Goal: Task Accomplishment & Management: Use online tool/utility

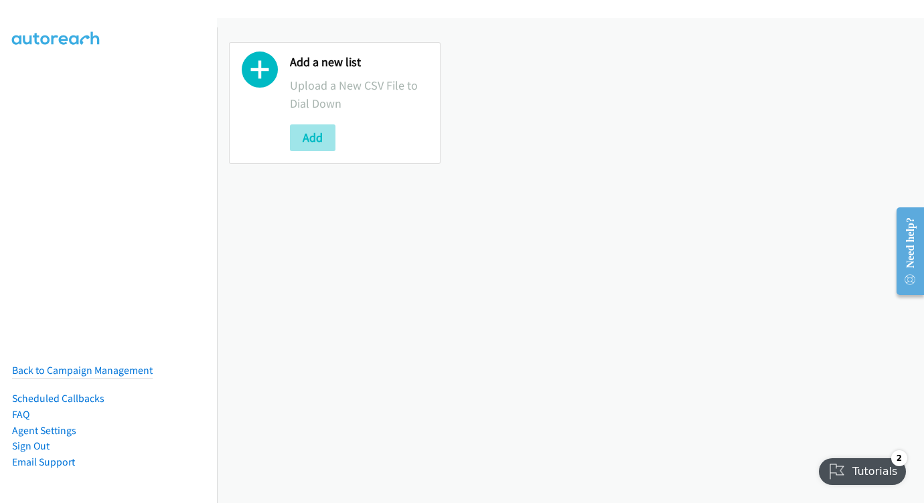
click at [315, 133] on button "Add" at bounding box center [313, 137] width 46 height 27
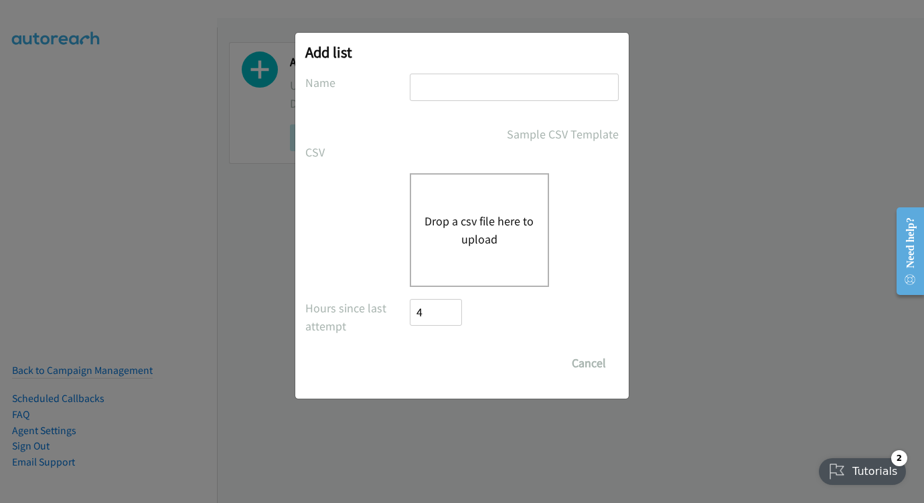
click at [503, 70] on div "Add list No phone fields were returned for that Report or List View Please uplo…" at bounding box center [461, 216] width 333 height 366
click at [502, 86] on input "text" at bounding box center [514, 87] width 209 height 27
type input "service now malaysia AUG 12"
click at [495, 283] on div "Drop a csv file here to upload" at bounding box center [479, 230] width 139 height 114
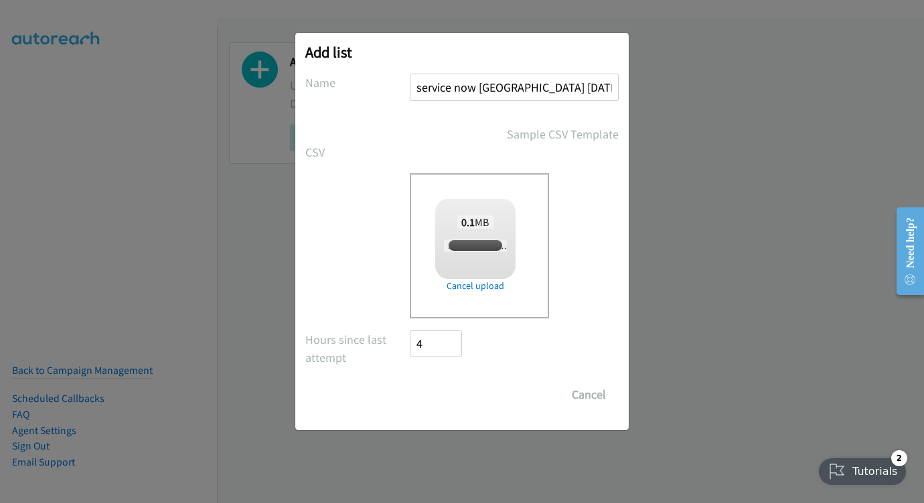
click at [430, 396] on div "Save List Cancel" at bounding box center [514, 394] width 209 height 27
checkbox input "true"
click at [451, 389] on input "Save List" at bounding box center [445, 394] width 70 height 27
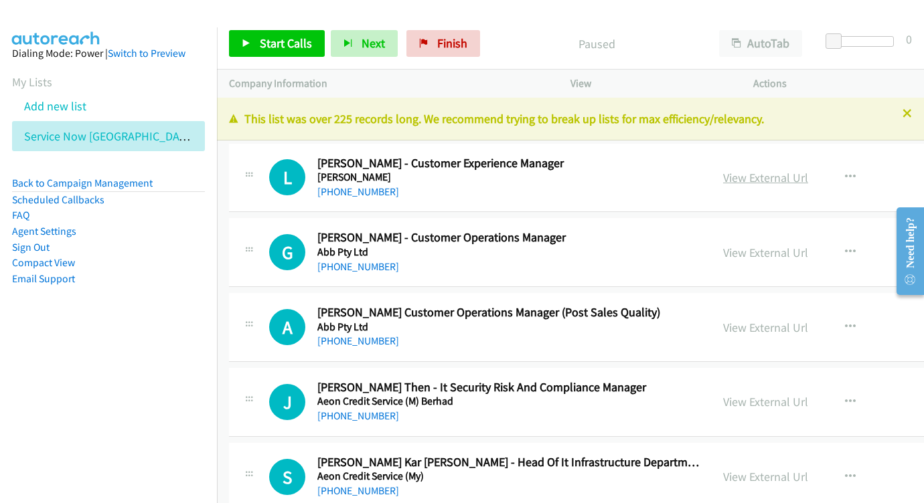
click at [733, 182] on link "View External Url" at bounding box center [765, 177] width 85 height 15
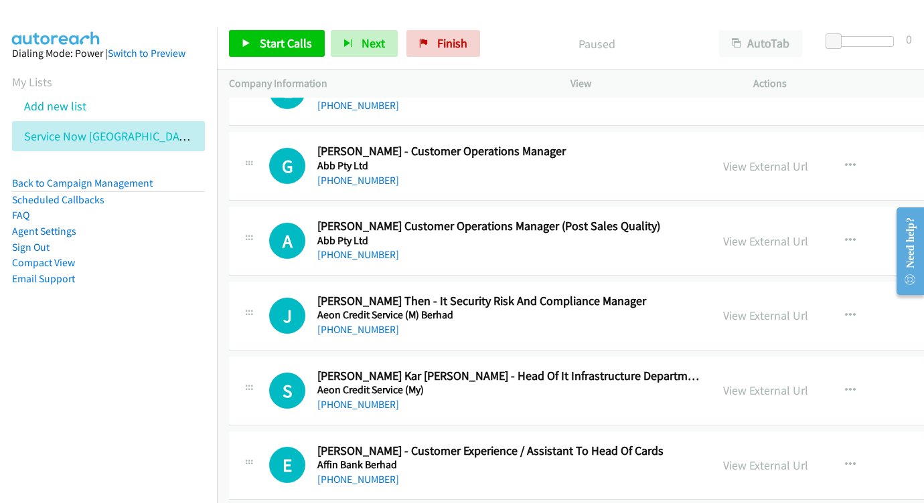
scroll to position [86, 1]
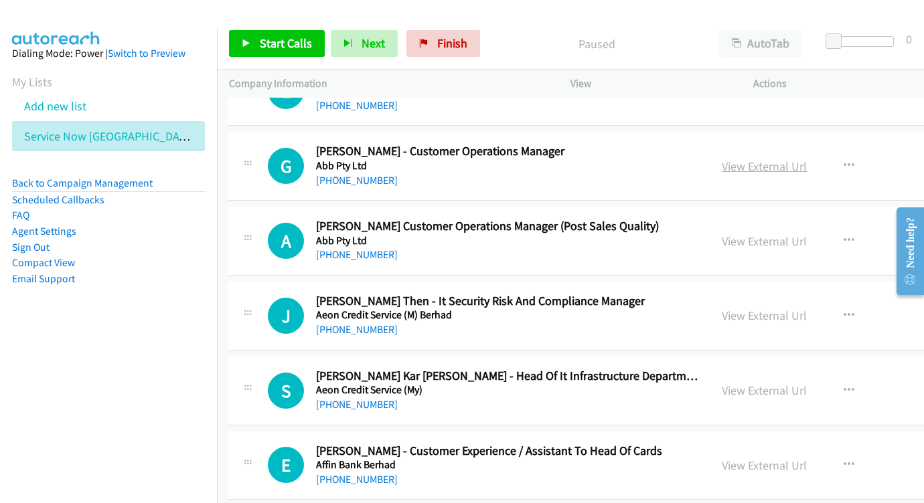
click at [721, 161] on link "View External Url" at bounding box center [763, 166] width 85 height 15
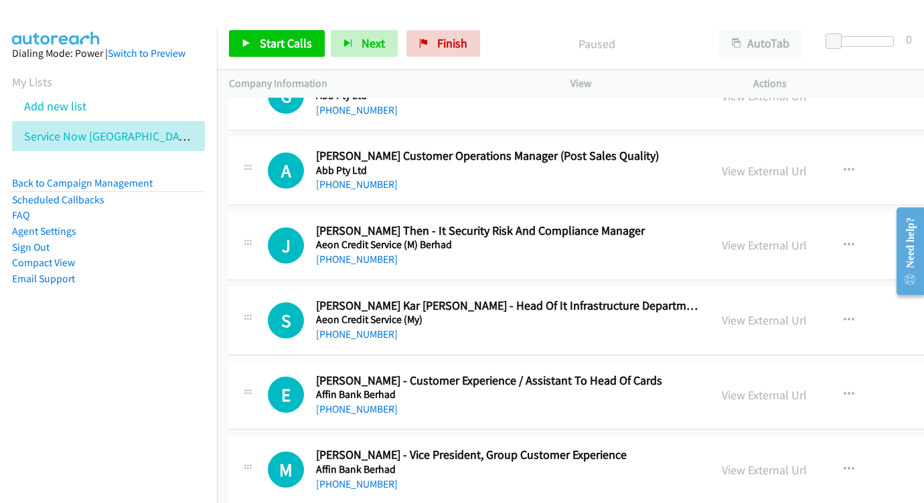
scroll to position [183, 1]
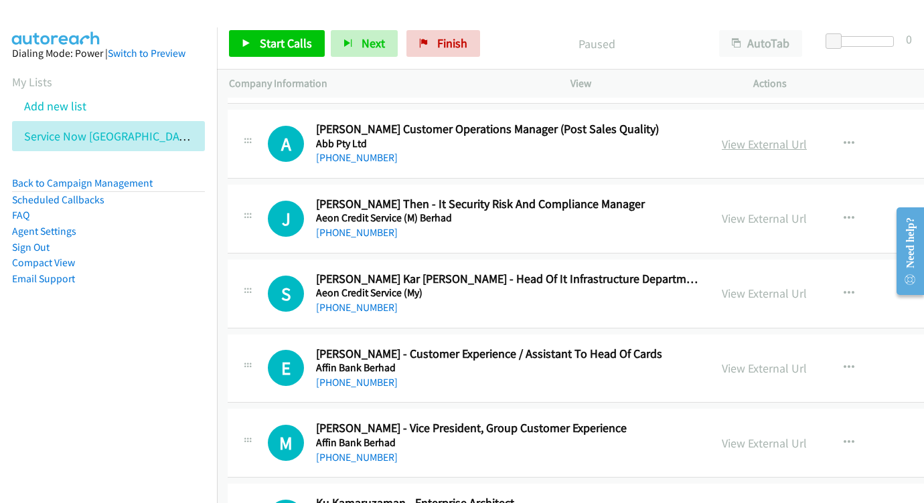
click at [723, 139] on link "View External Url" at bounding box center [763, 144] width 85 height 15
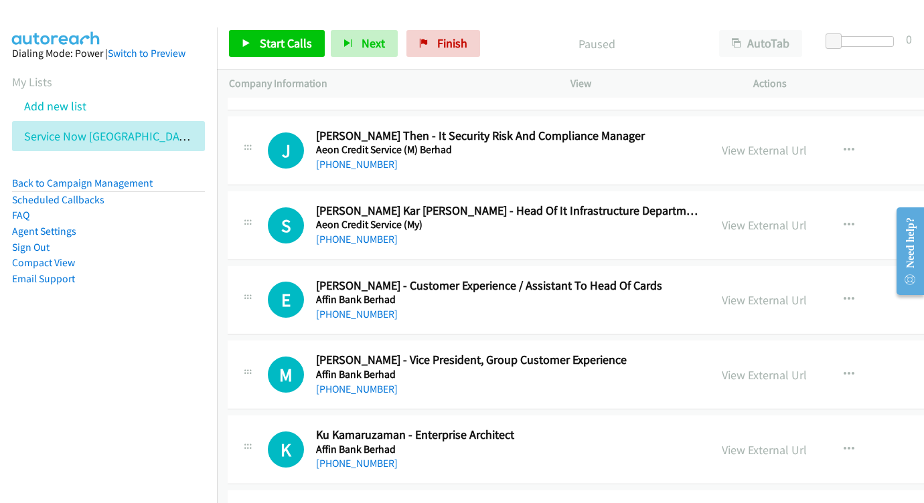
scroll to position [272, 1]
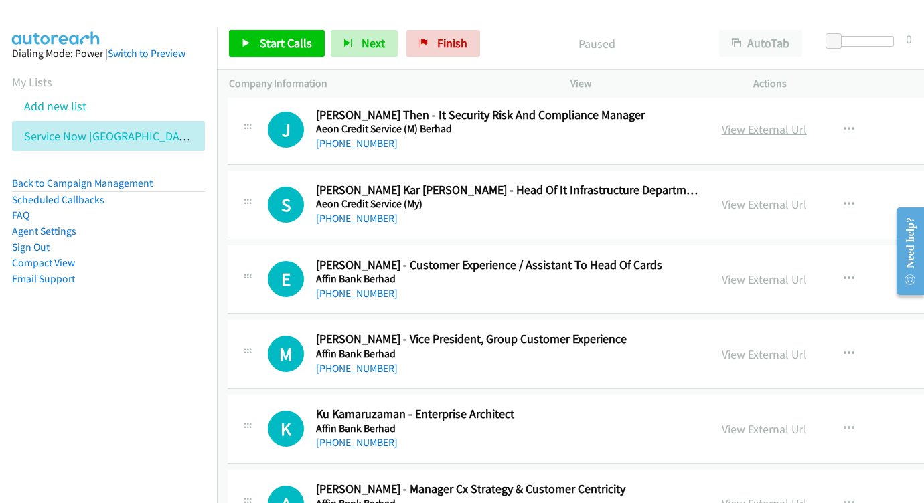
click at [738, 125] on link "View External Url" at bounding box center [763, 129] width 85 height 15
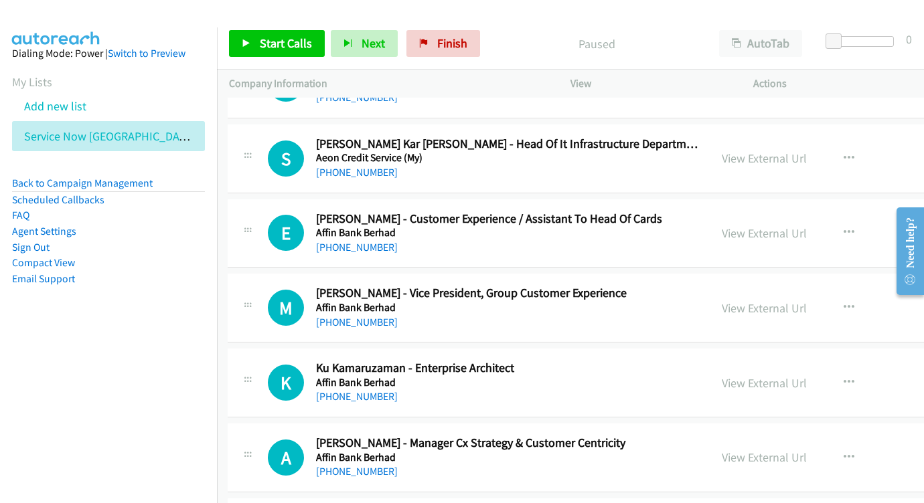
scroll to position [329, 1]
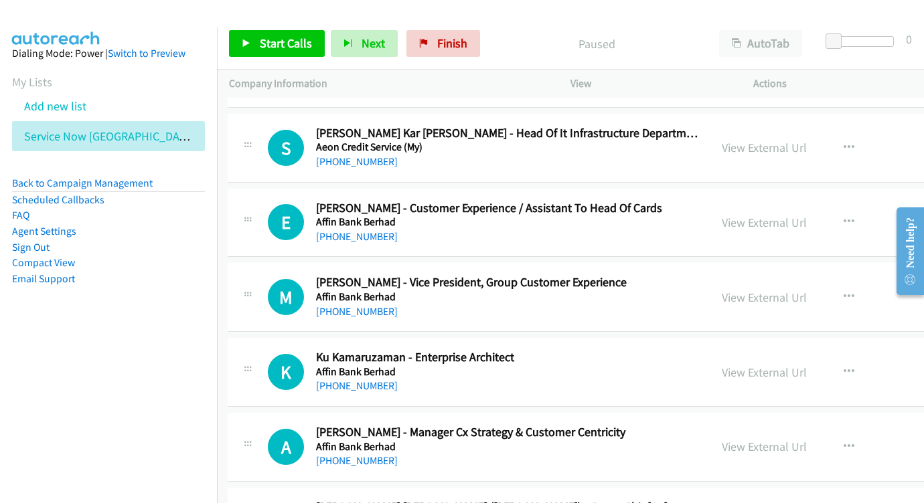
click at [721, 151] on div "View External Url" at bounding box center [763, 148] width 85 height 18
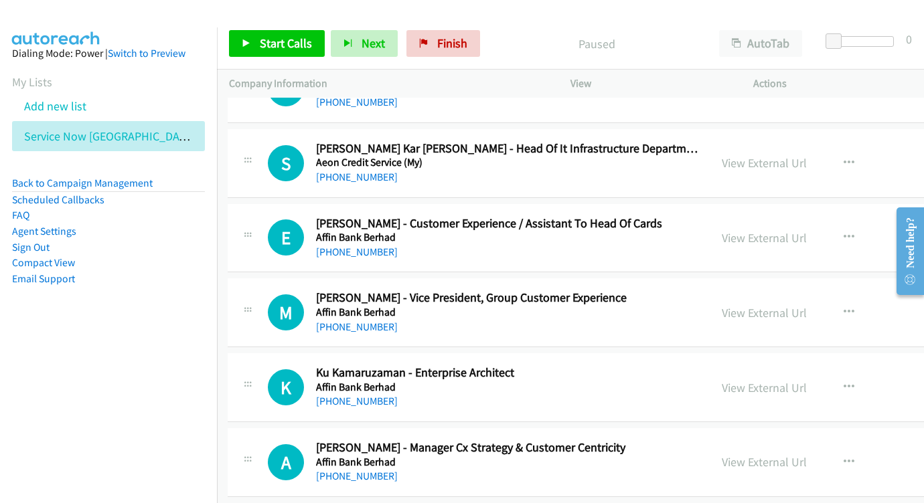
scroll to position [315, 1]
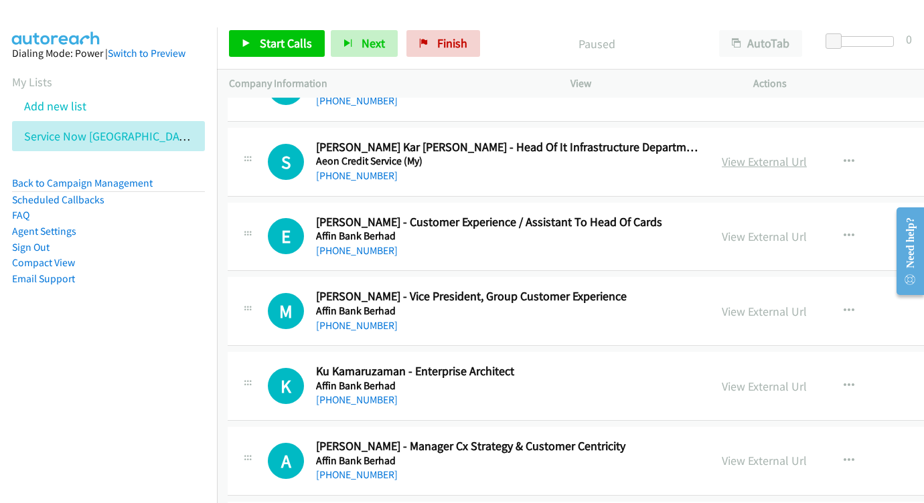
click at [735, 154] on link "View External Url" at bounding box center [763, 161] width 85 height 15
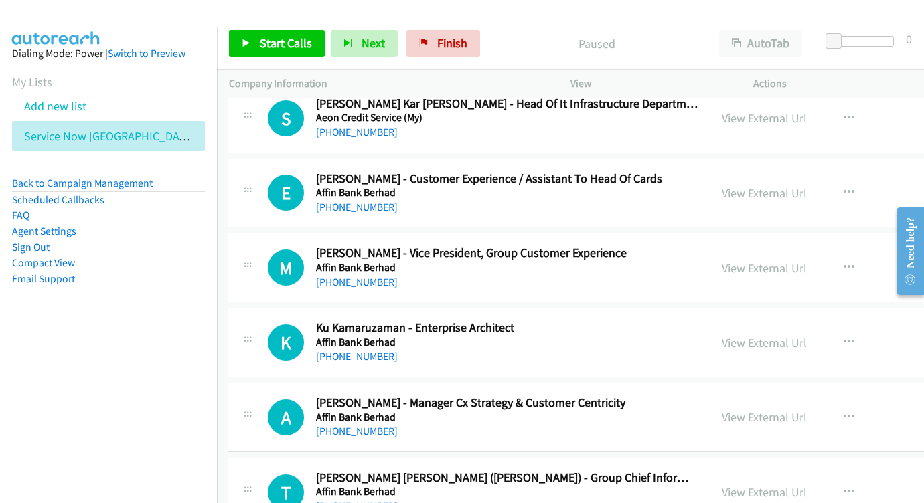
scroll to position [379, 1]
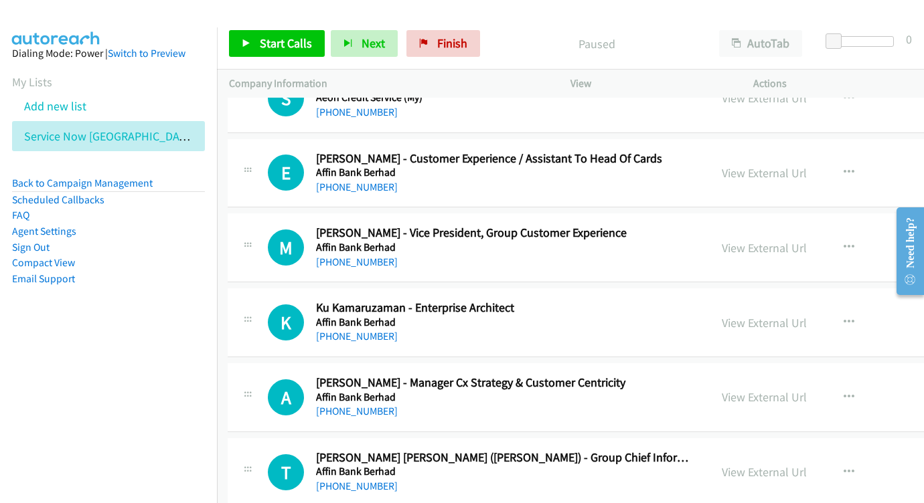
click at [721, 175] on div "View External Url" at bounding box center [763, 173] width 85 height 18
click at [721, 171] on link "View External Url" at bounding box center [763, 172] width 85 height 15
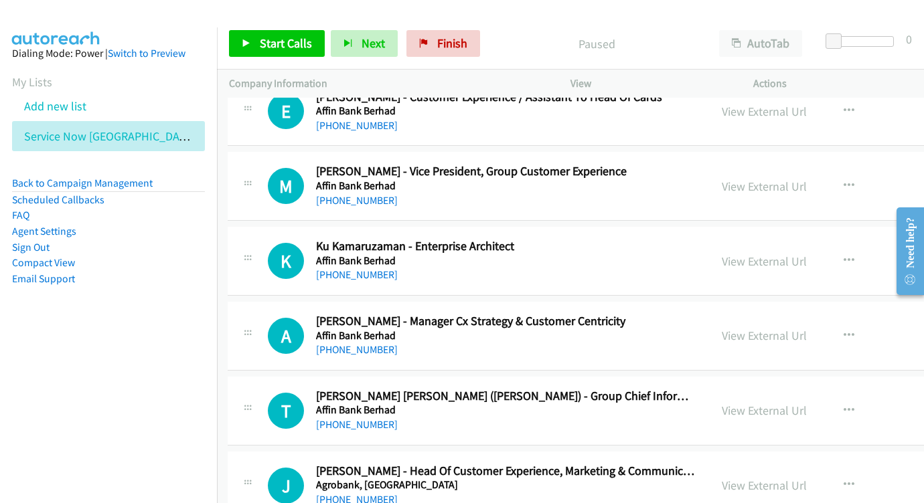
scroll to position [449, 1]
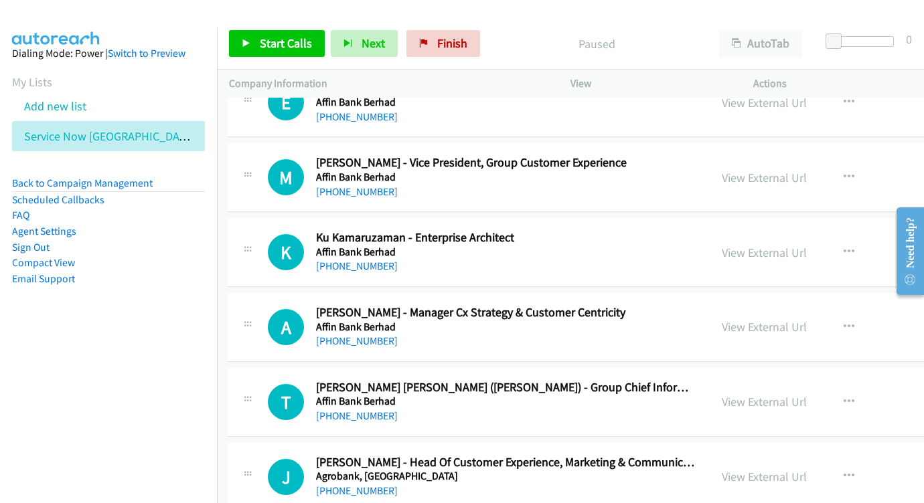
click at [723, 178] on div "View External Url" at bounding box center [763, 178] width 85 height 18
click at [721, 173] on link "View External Url" at bounding box center [763, 177] width 85 height 15
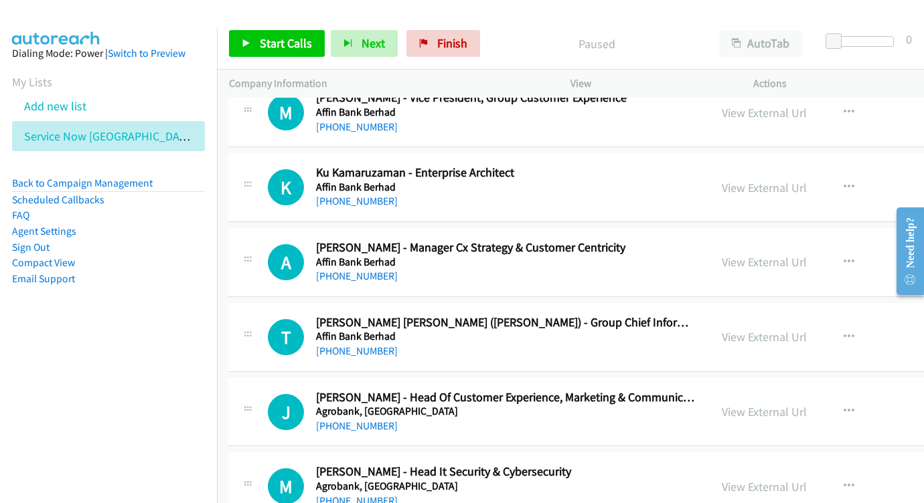
scroll to position [515, 1]
click at [752, 189] on div "View External Url View External Url Schedule/Manage Callback Start Calls Here R…" at bounding box center [835, 187] width 253 height 44
click at [728, 179] on link "View External Url" at bounding box center [763, 186] width 85 height 15
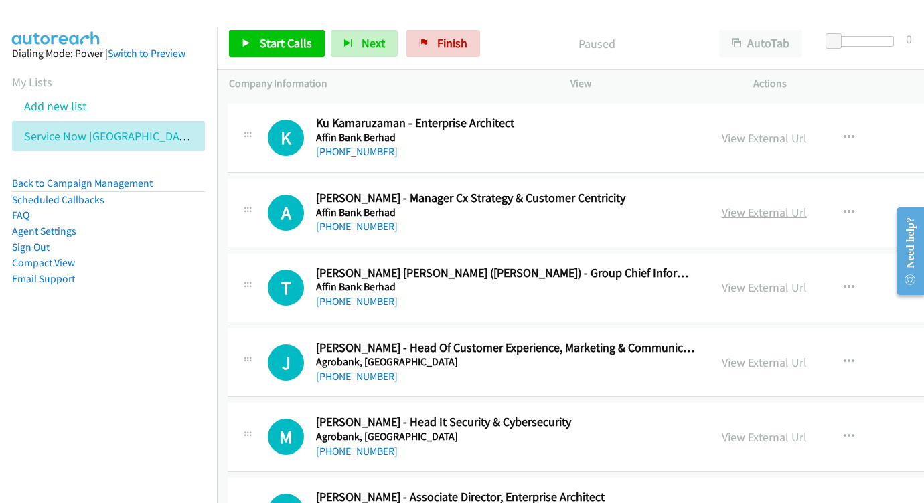
scroll to position [576, 1]
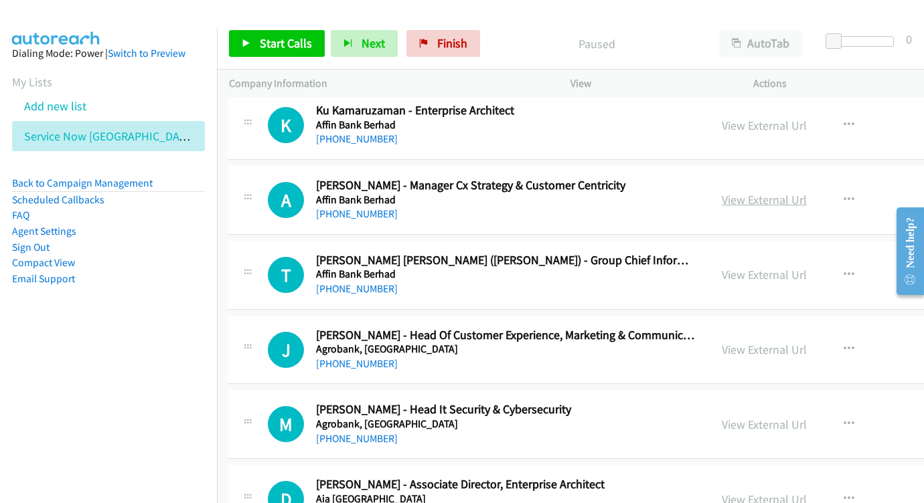
click at [749, 192] on link "View External Url" at bounding box center [763, 199] width 85 height 15
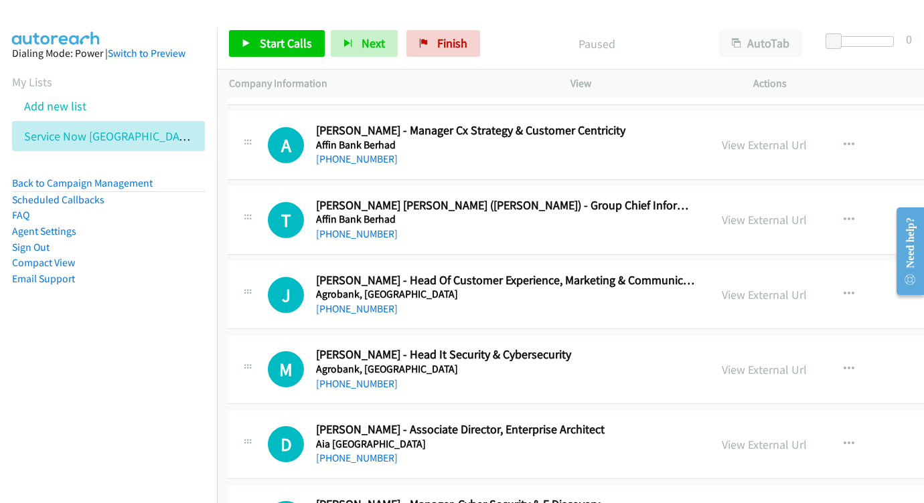
scroll to position [647, 1]
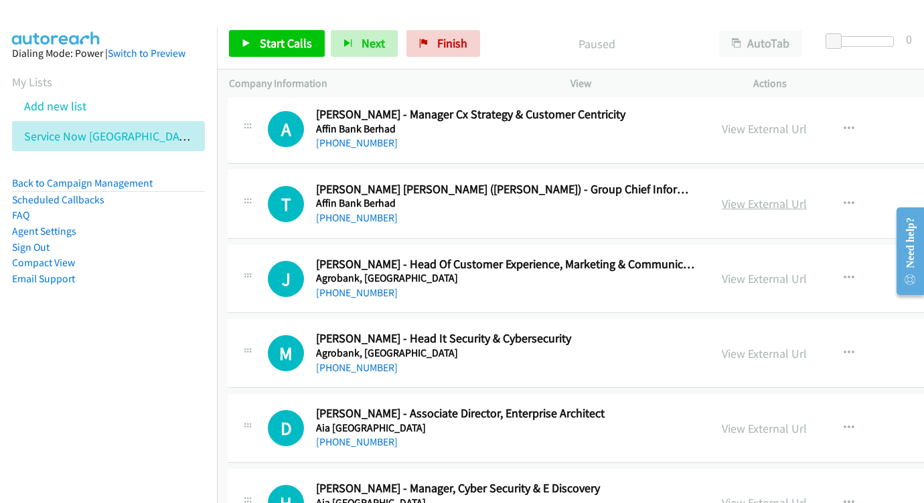
click at [721, 196] on link "View External Url" at bounding box center [763, 203] width 85 height 15
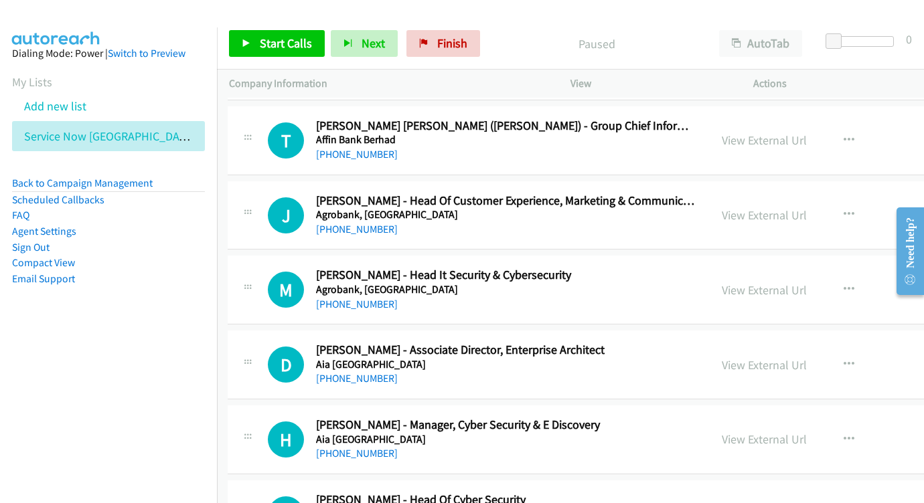
scroll to position [725, 1]
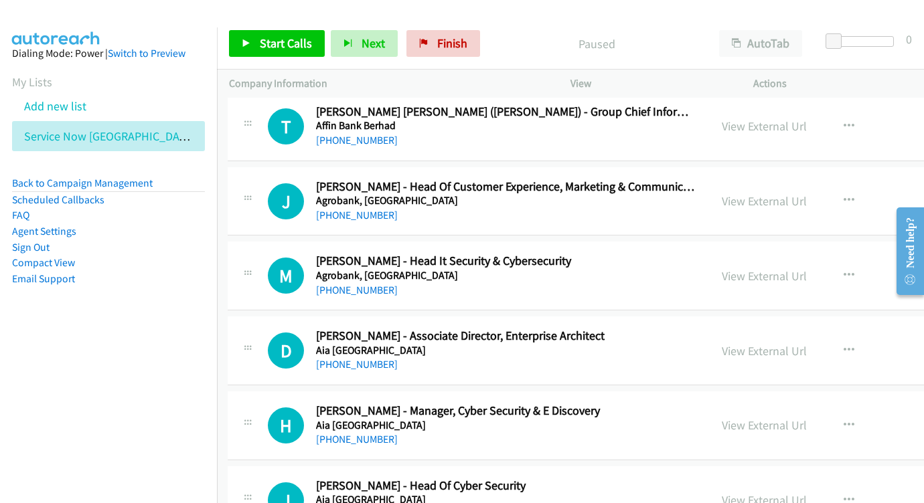
click at [721, 192] on div "View External Url" at bounding box center [763, 201] width 85 height 18
click at [721, 193] on link "View External Url" at bounding box center [763, 200] width 85 height 15
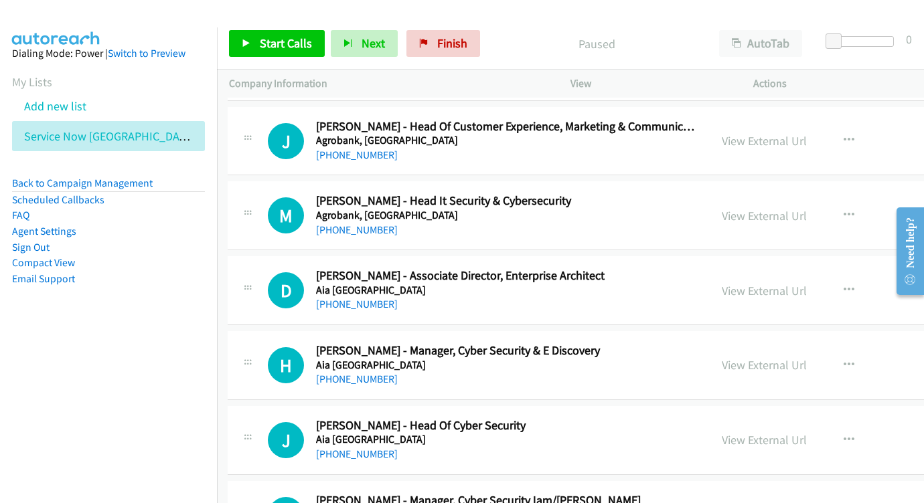
scroll to position [805, 1]
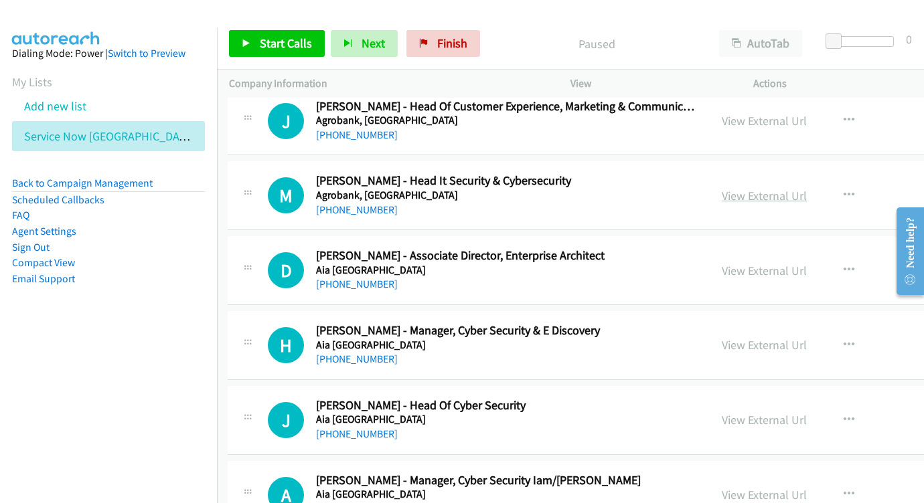
click at [732, 188] on link "View External Url" at bounding box center [763, 195] width 85 height 15
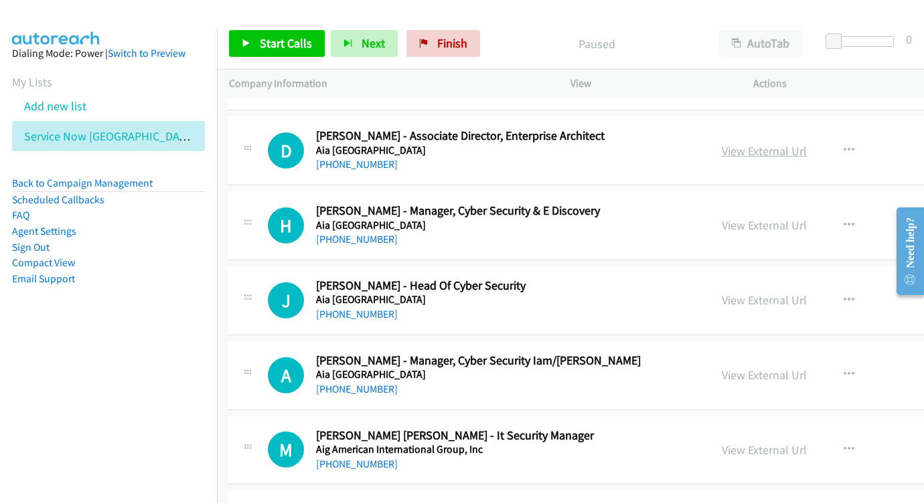
click at [721, 143] on link "View External Url" at bounding box center [763, 150] width 85 height 15
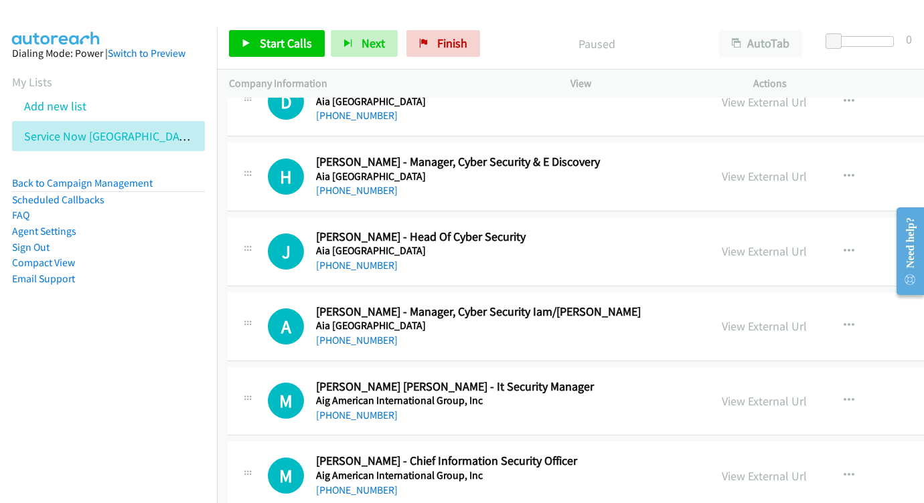
scroll to position [984, 2]
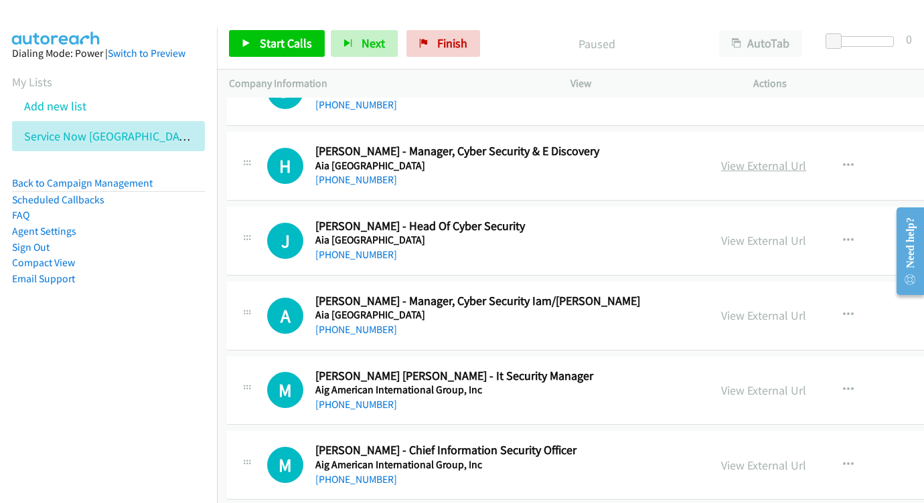
click at [722, 158] on link "View External Url" at bounding box center [763, 165] width 85 height 15
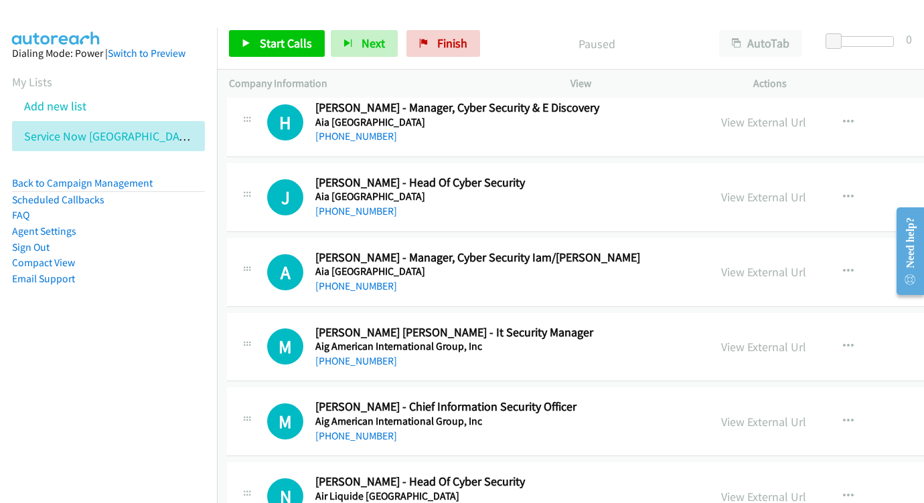
scroll to position [1039, 2]
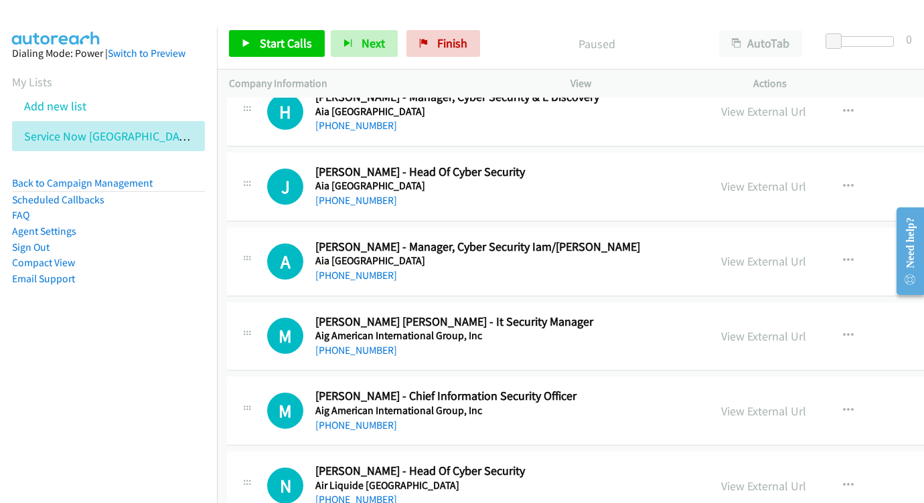
click at [709, 181] on div "View External Url View External Url Schedule/Manage Callback Start Calls Here R…" at bounding box center [835, 187] width 253 height 44
click at [721, 179] on link "View External Url" at bounding box center [763, 186] width 85 height 15
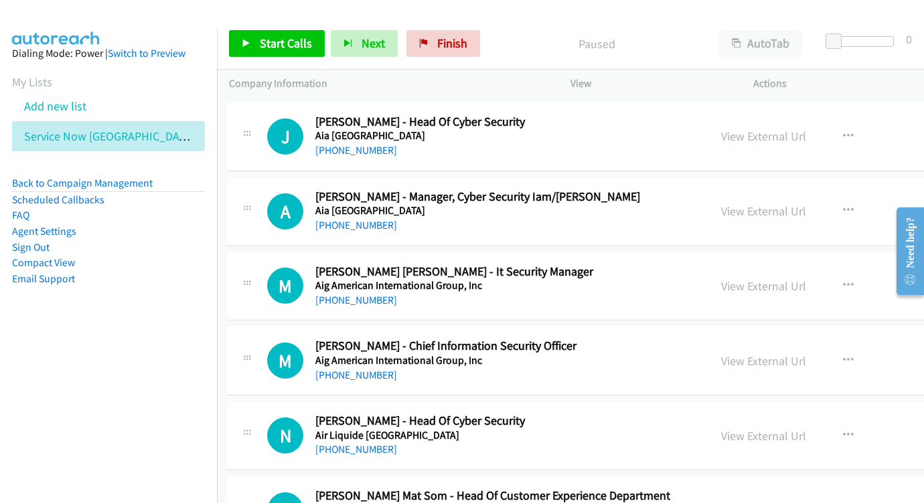
scroll to position [1098, 2]
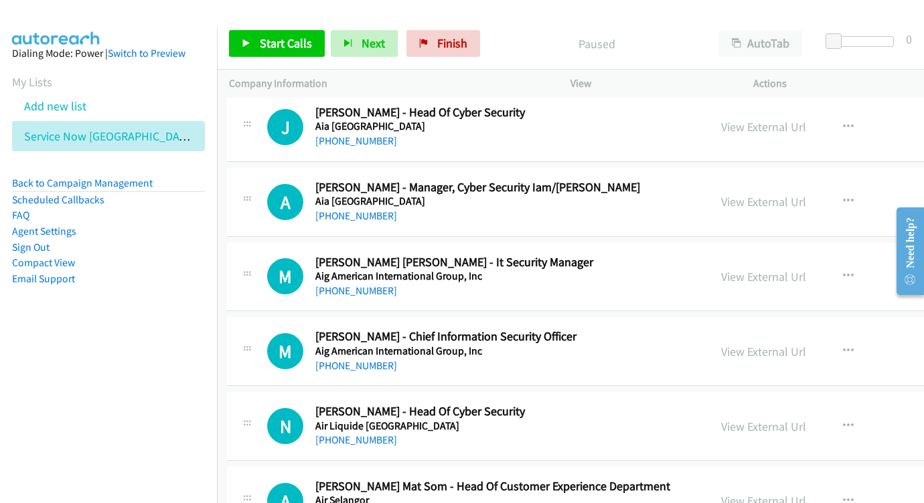
click at [715, 180] on div "View External Url View External Url Schedule/Manage Callback Start Calls Here R…" at bounding box center [835, 202] width 253 height 44
click at [721, 194] on link "View External Url" at bounding box center [763, 201] width 85 height 15
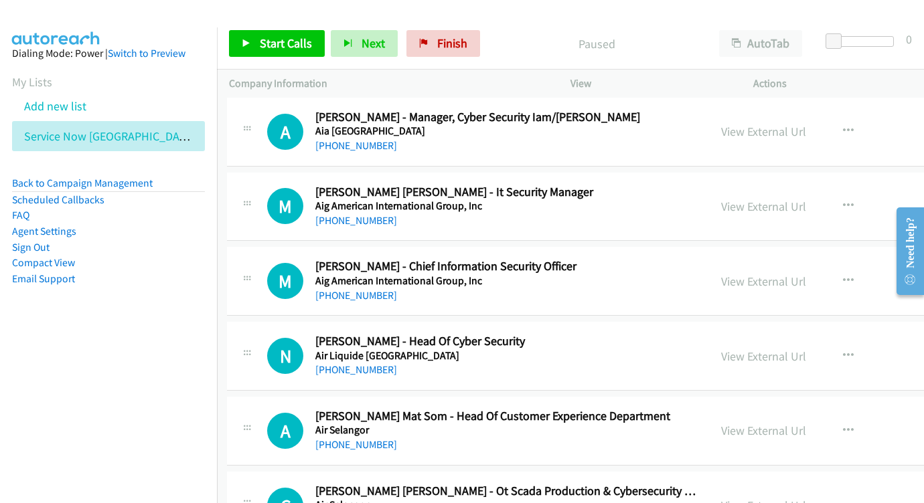
scroll to position [1170, 2]
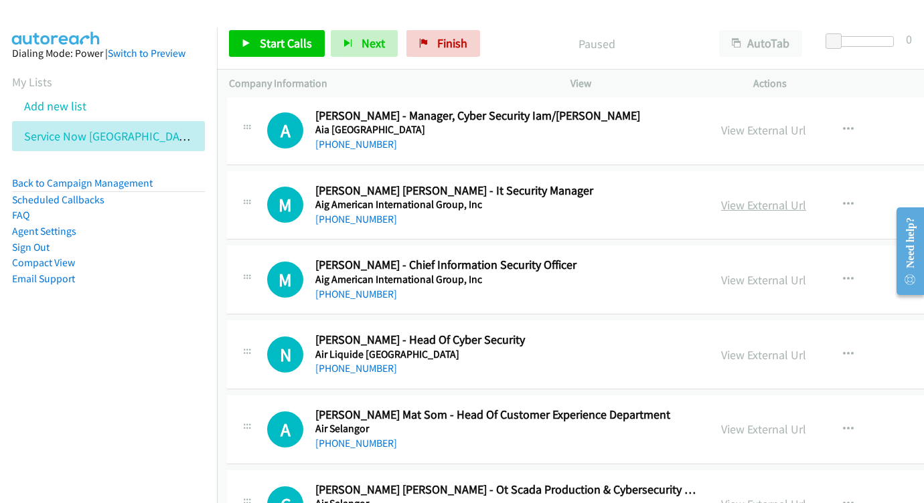
click at [725, 197] on link "View External Url" at bounding box center [763, 204] width 85 height 15
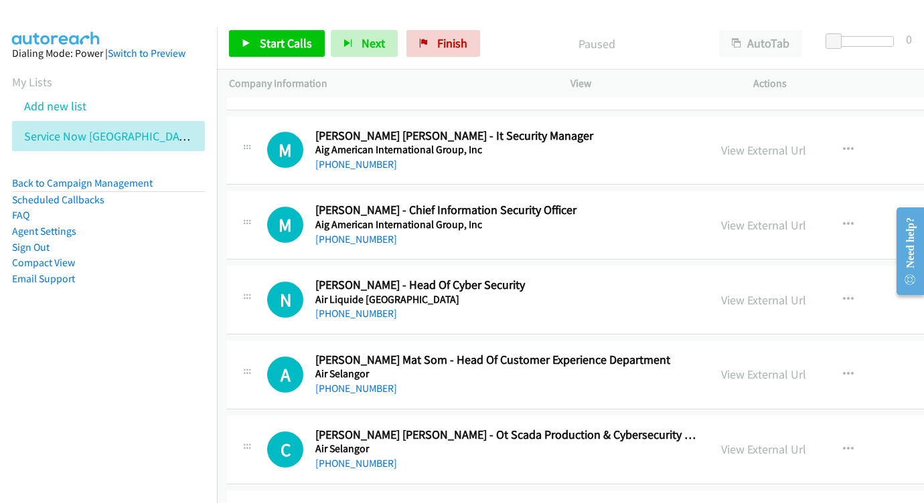
scroll to position [1236, 2]
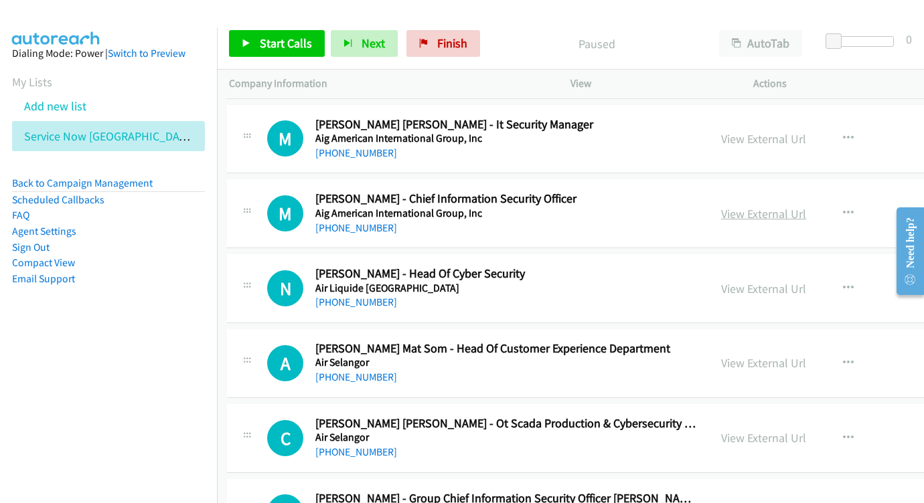
click at [732, 206] on link "View External Url" at bounding box center [763, 213] width 85 height 15
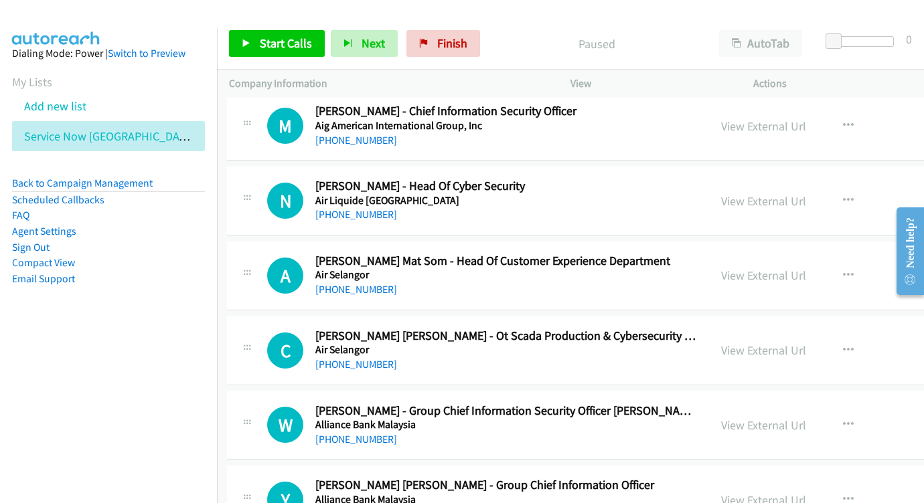
scroll to position [1326, 2]
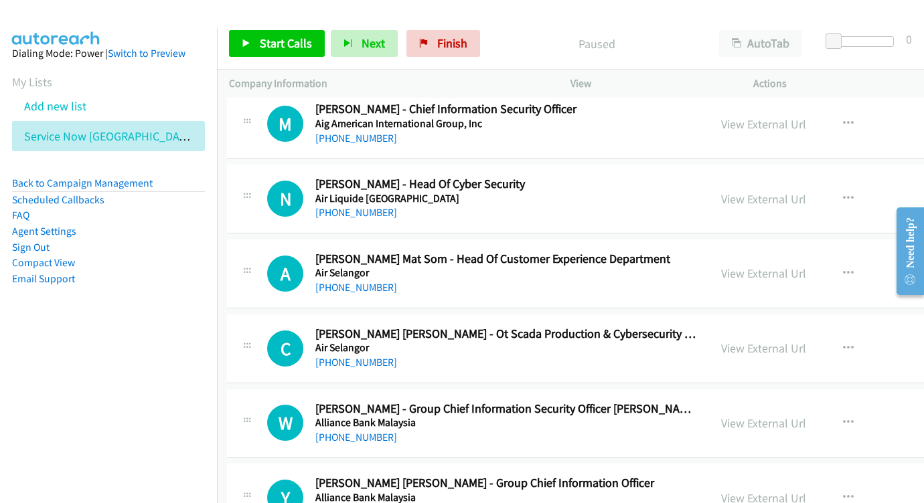
click at [721, 190] on div "View External Url" at bounding box center [763, 199] width 85 height 18
click at [709, 177] on div "View External Url View External Url Schedule/Manage Callback Start Calls Here R…" at bounding box center [835, 199] width 253 height 44
click at [721, 191] on link "View External Url" at bounding box center [763, 198] width 85 height 15
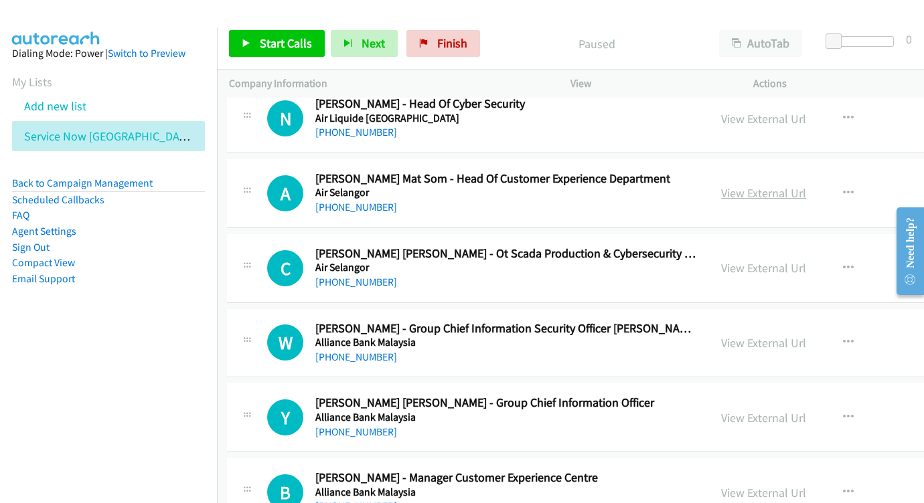
scroll to position [1406, 2]
click at [721, 185] on link "View External Url" at bounding box center [763, 192] width 85 height 15
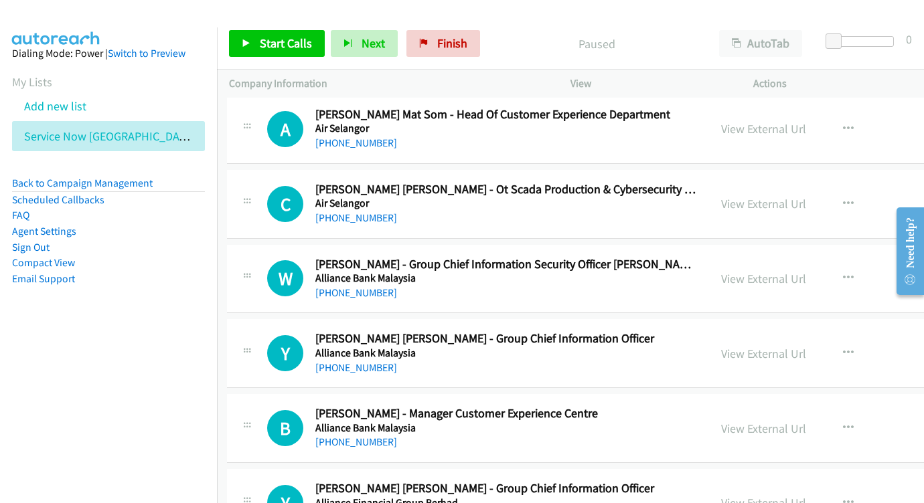
scroll to position [1474, 3]
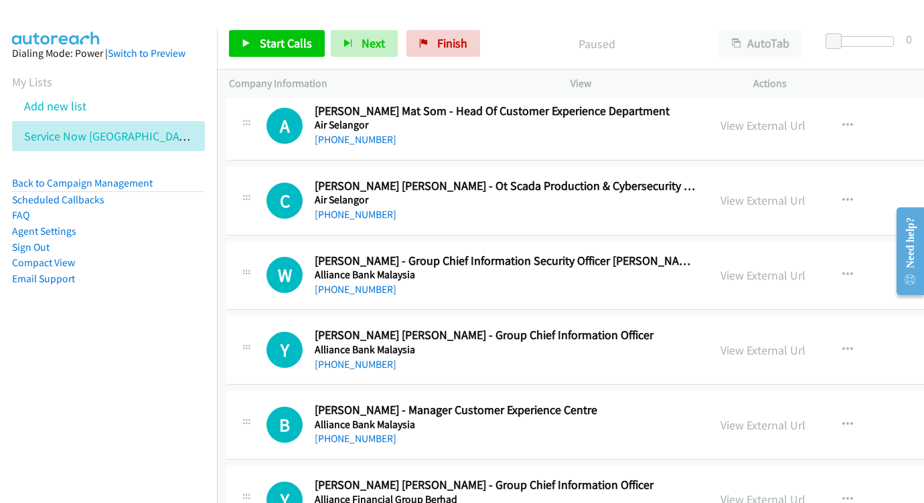
click at [720, 191] on div "View External Url" at bounding box center [762, 200] width 85 height 18
click at [720, 193] on link "View External Url" at bounding box center [762, 200] width 85 height 15
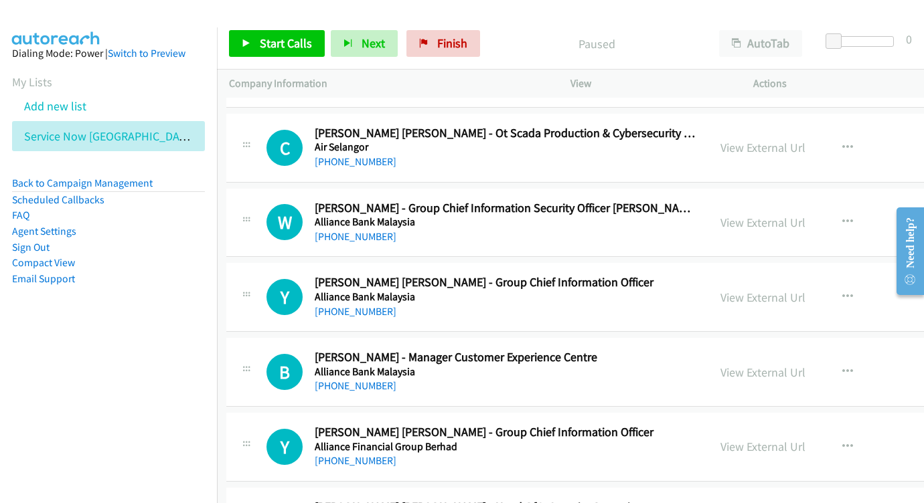
scroll to position [1534, 3]
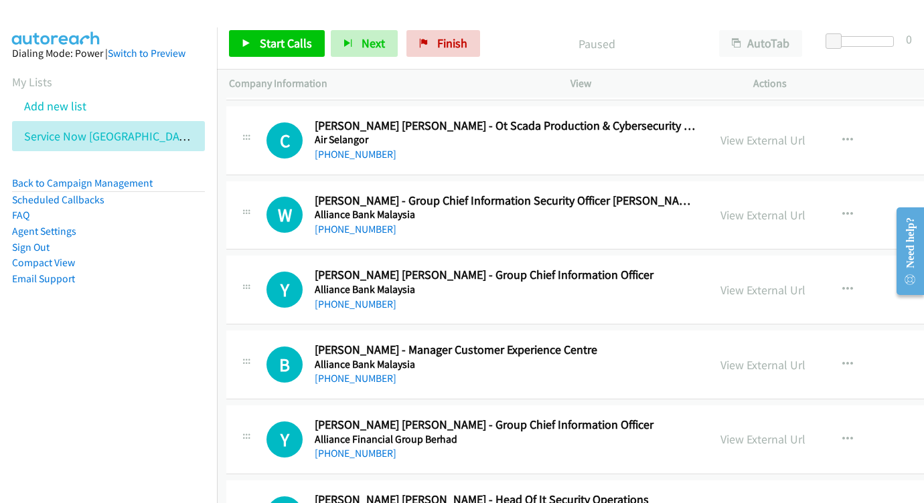
click at [762, 193] on div "View External Url View External Url Schedule/Manage Callback Start Calls Here R…" at bounding box center [834, 215] width 253 height 44
click at [732, 207] on link "View External Url" at bounding box center [762, 214] width 85 height 15
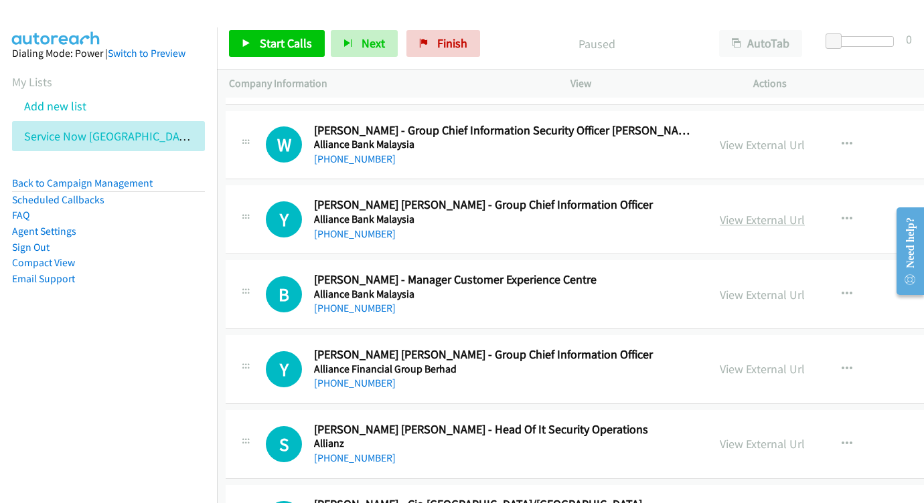
click at [719, 212] on link "View External Url" at bounding box center [761, 219] width 85 height 15
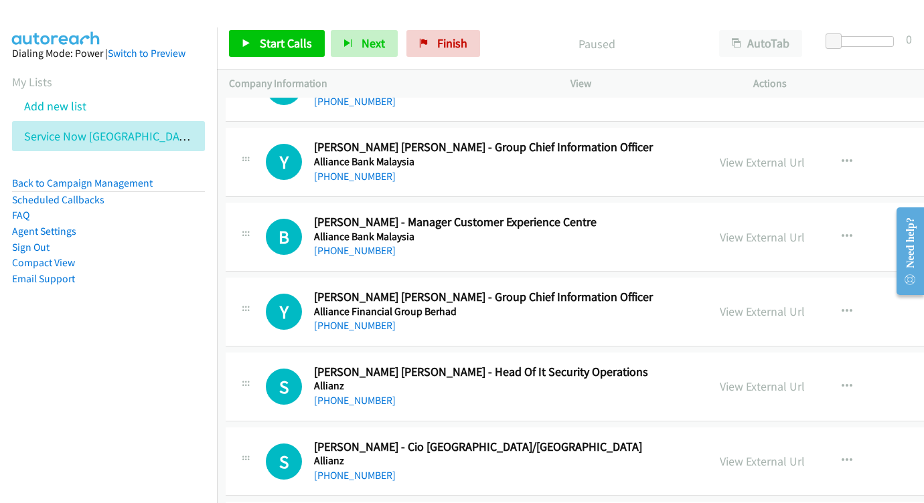
scroll to position [1674, 3]
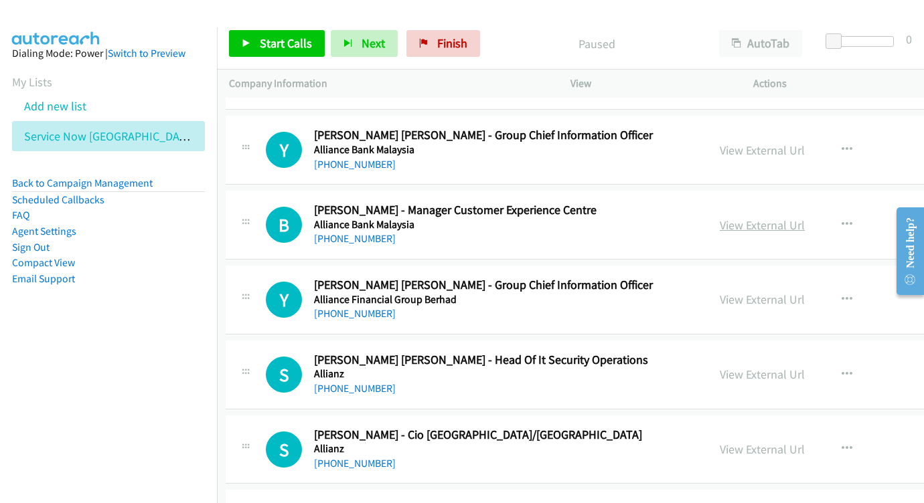
click at [720, 217] on link "View External Url" at bounding box center [761, 224] width 85 height 15
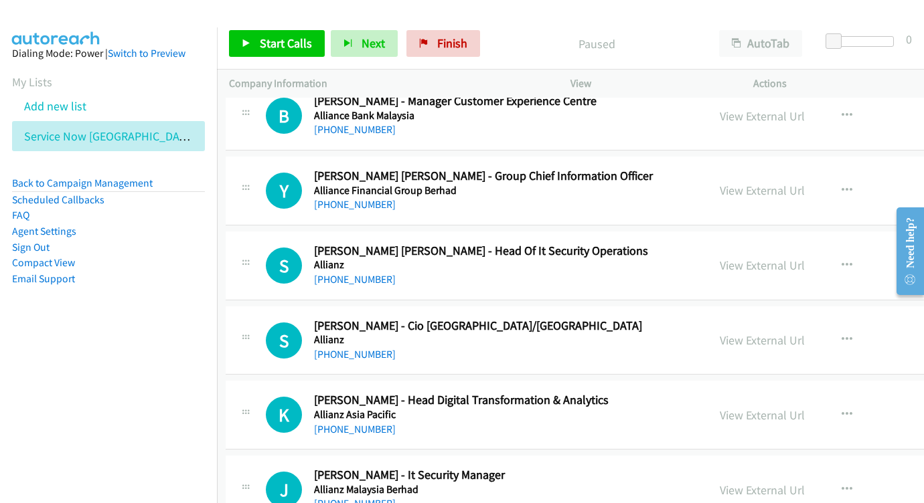
scroll to position [1788, 4]
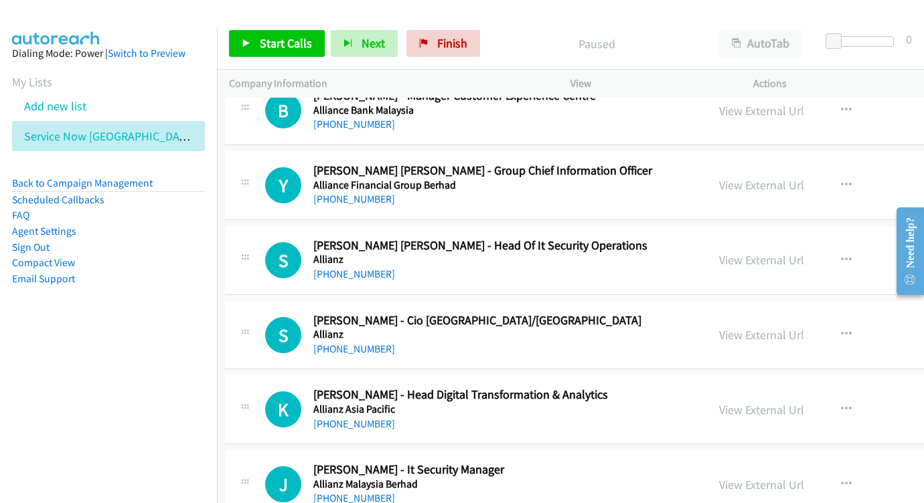
click at [719, 176] on div "View External Url" at bounding box center [761, 185] width 85 height 18
click at [719, 177] on link "View External Url" at bounding box center [761, 184] width 85 height 15
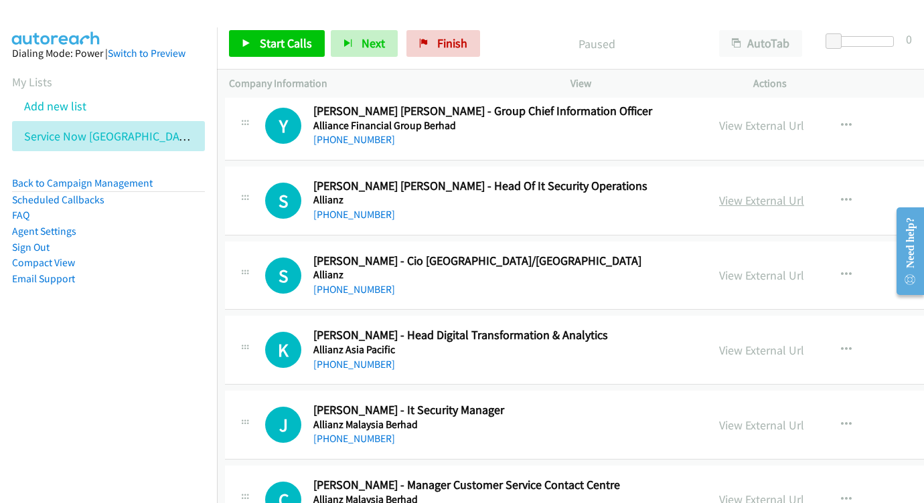
scroll to position [1854, 4]
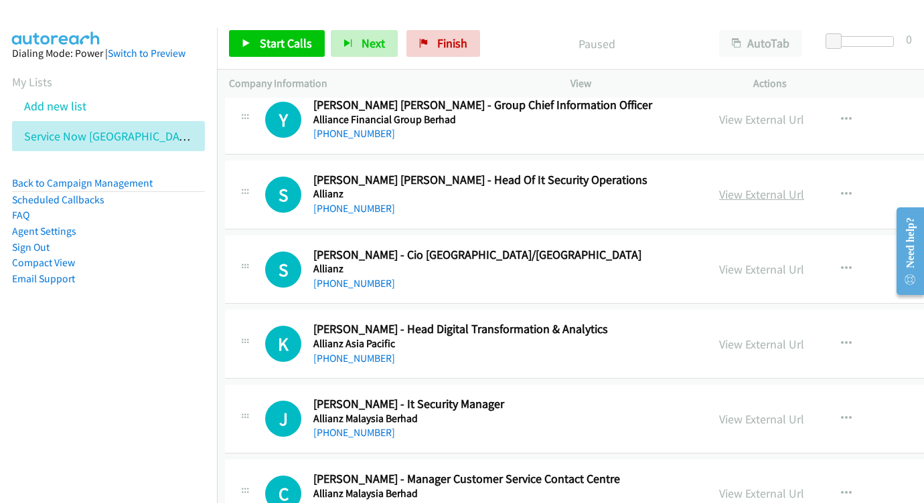
click at [719, 187] on link "View External Url" at bounding box center [761, 194] width 85 height 15
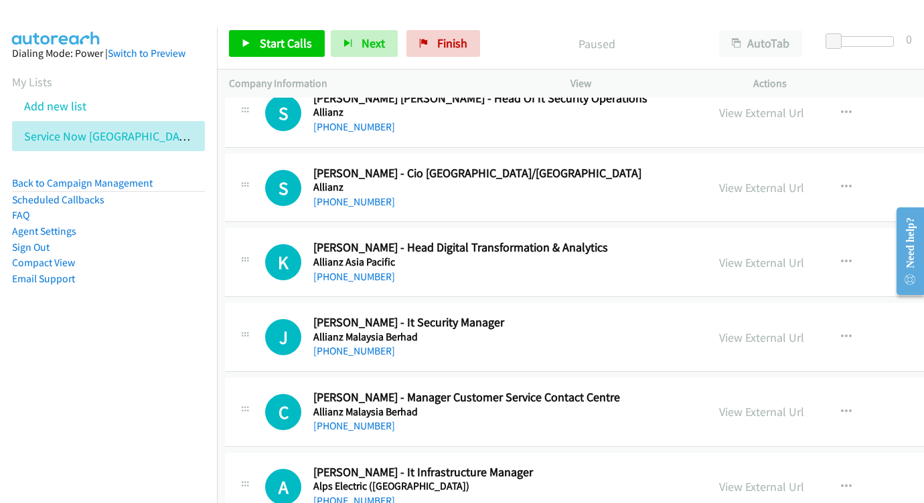
scroll to position [1936, 4]
click at [719, 179] on link "View External Url" at bounding box center [761, 186] width 85 height 15
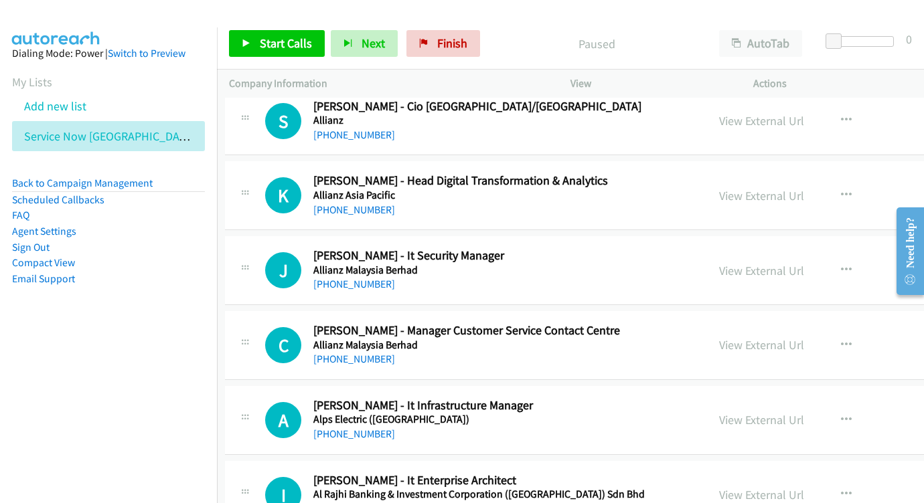
scroll to position [2017, 4]
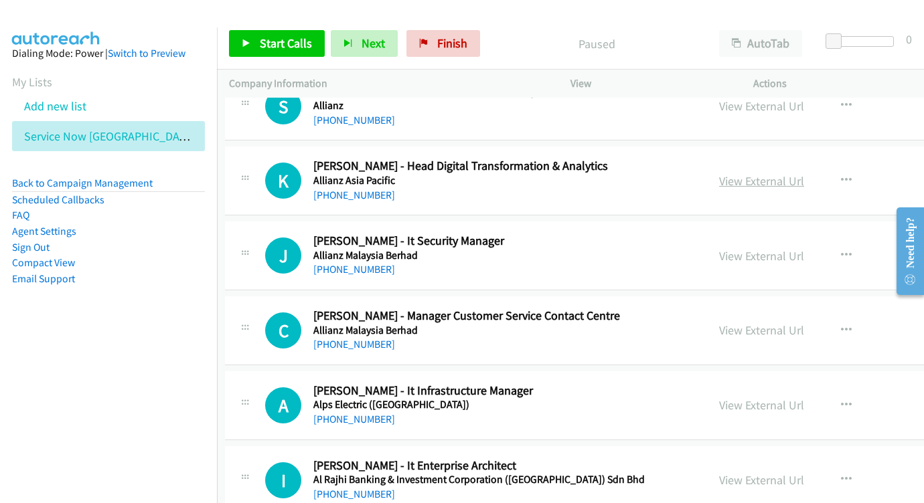
click at [719, 173] on link "View External Url" at bounding box center [761, 180] width 85 height 15
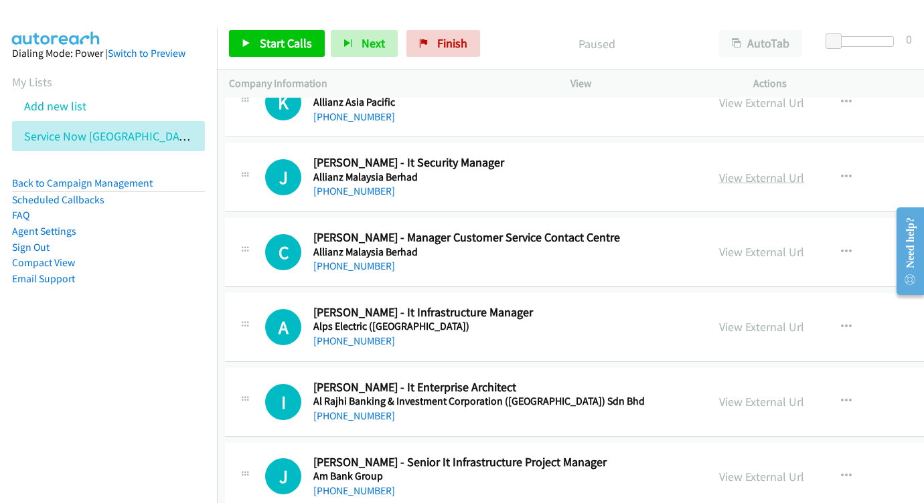
click at [719, 170] on link "View External Url" at bounding box center [761, 177] width 85 height 15
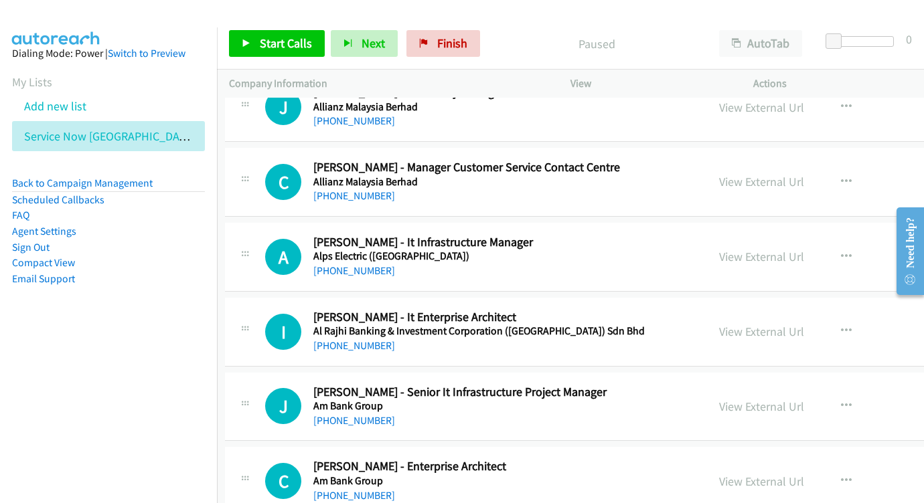
scroll to position [2172, 4]
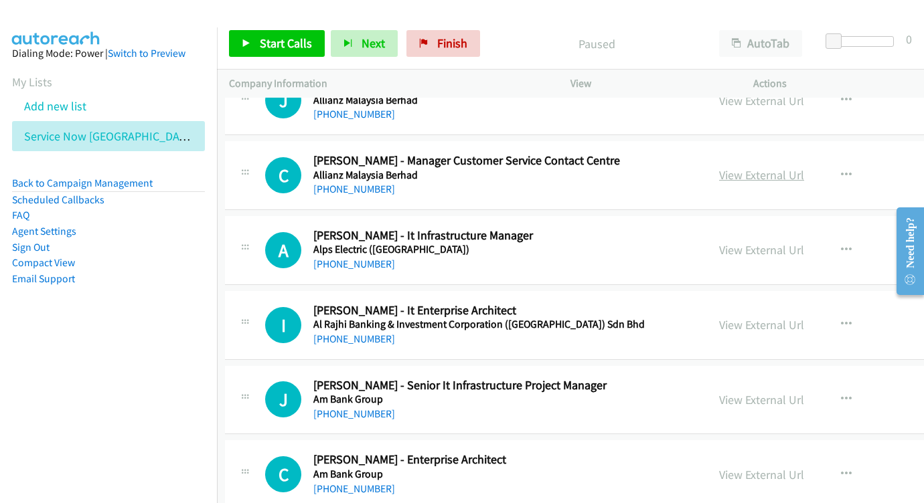
click at [719, 167] on link "View External Url" at bounding box center [761, 174] width 85 height 15
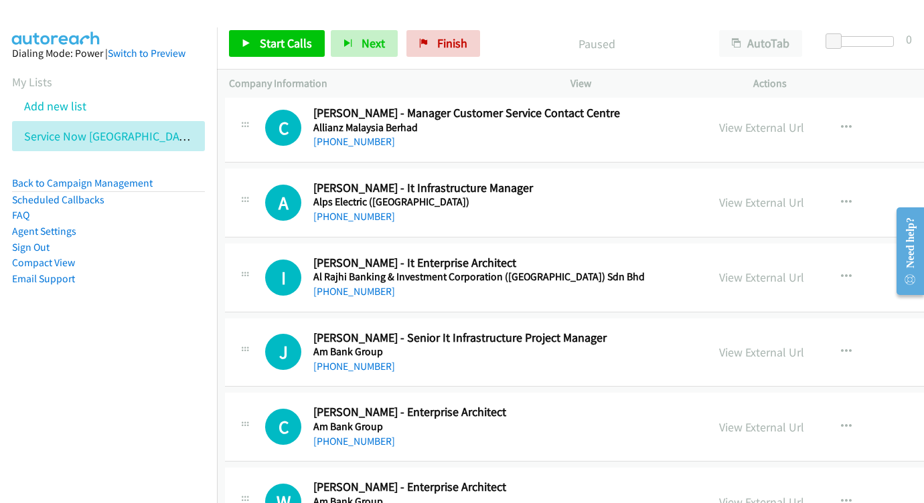
scroll to position [2242, 4]
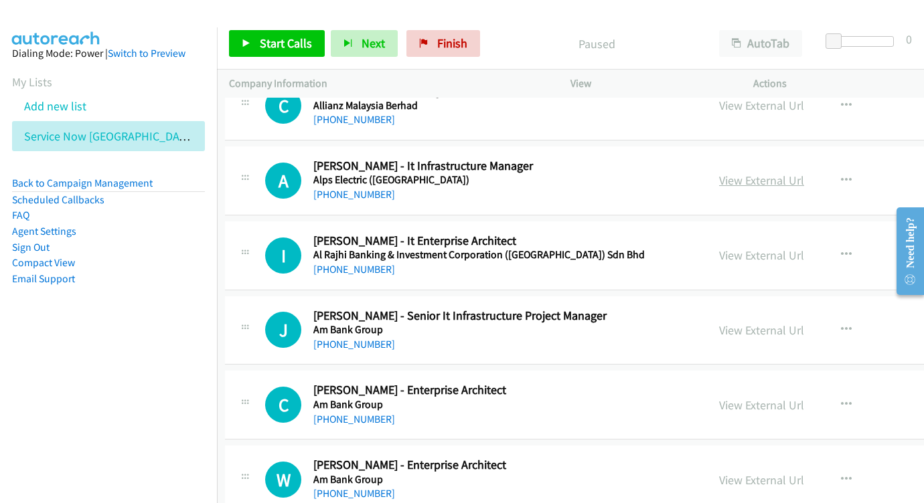
click at [724, 173] on link "View External Url" at bounding box center [761, 180] width 85 height 15
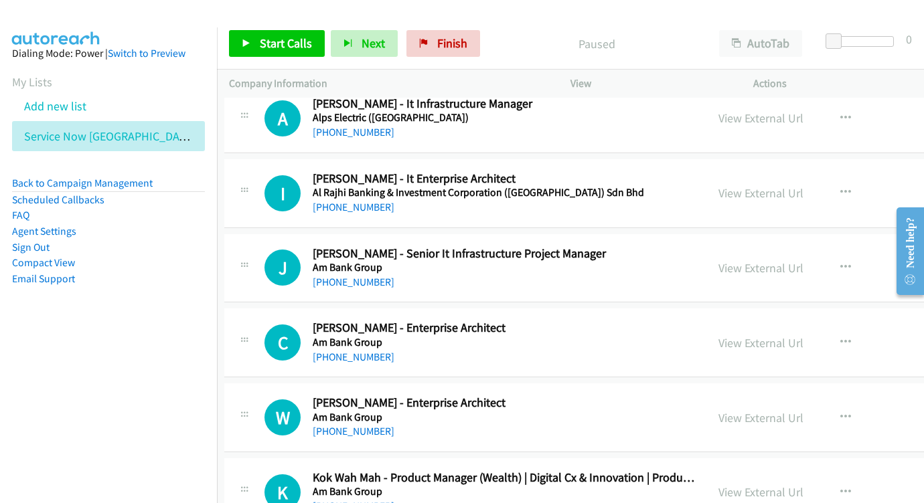
scroll to position [2305, 5]
click at [754, 171] on div "View External Url View External Url Schedule/Manage Callback Start Calls Here R…" at bounding box center [832, 193] width 253 height 44
click at [718, 185] on link "View External Url" at bounding box center [760, 192] width 85 height 15
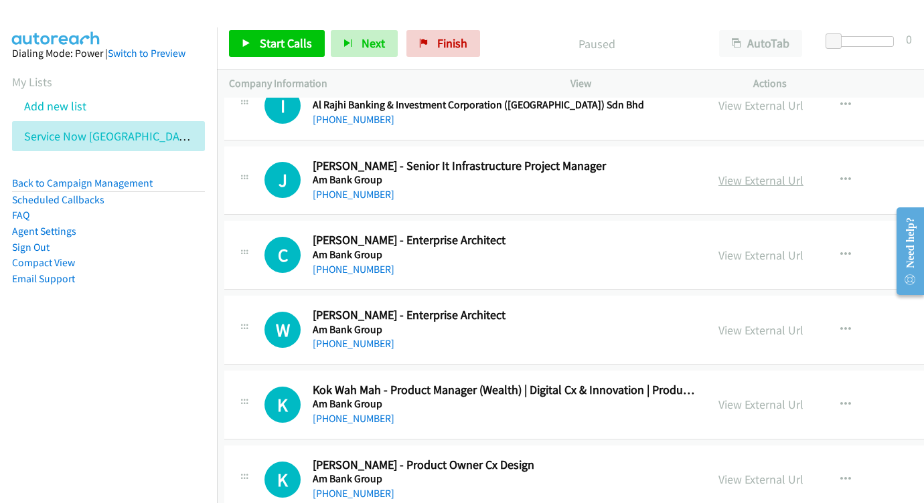
scroll to position [2393, 5]
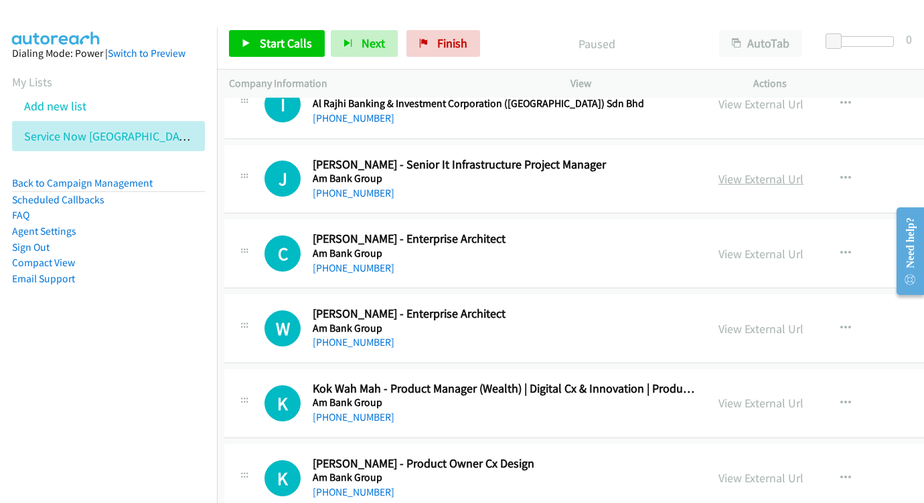
click at [733, 171] on link "View External Url" at bounding box center [760, 178] width 85 height 15
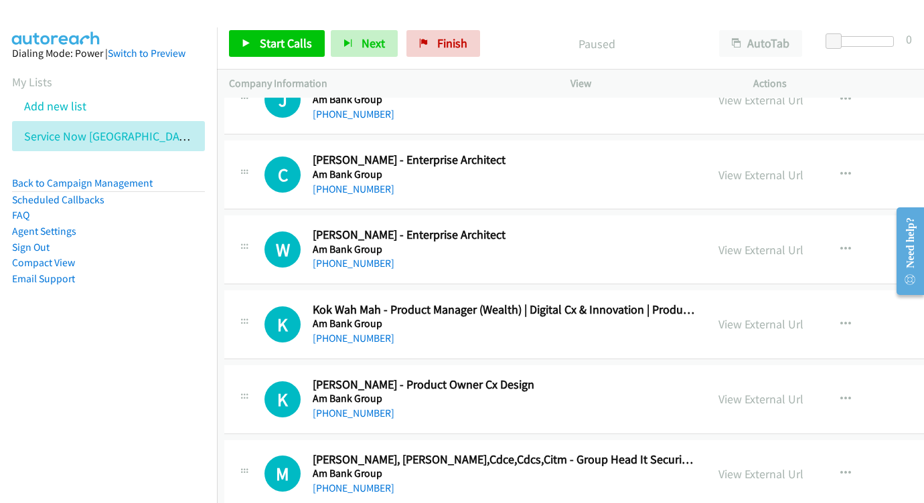
scroll to position [2473, 5]
click at [718, 167] on link "View External Url" at bounding box center [760, 174] width 85 height 15
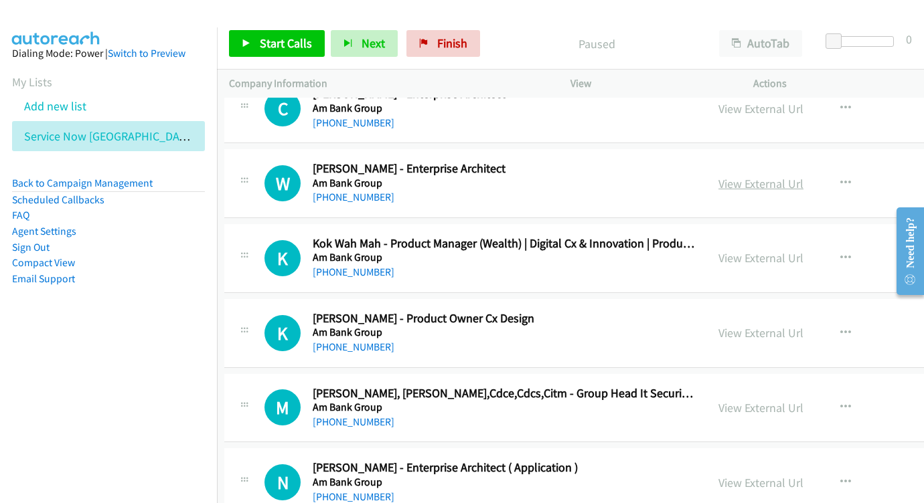
scroll to position [2539, 5]
click at [718, 175] on link "View External Url" at bounding box center [760, 182] width 85 height 15
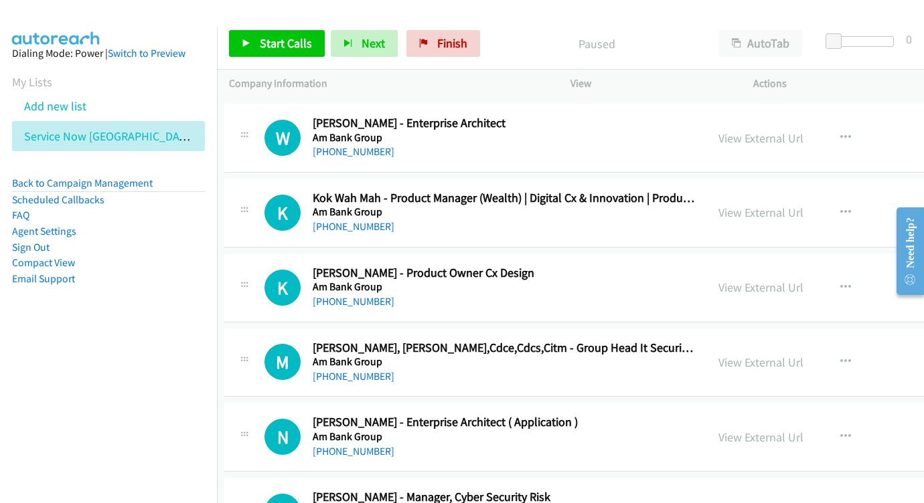
scroll to position [2600, 5]
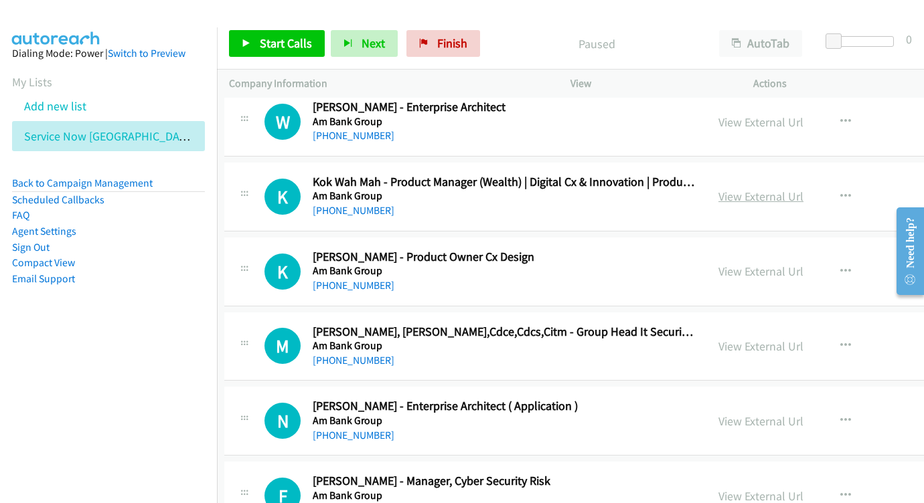
click at [718, 189] on link "View External Url" at bounding box center [760, 196] width 85 height 15
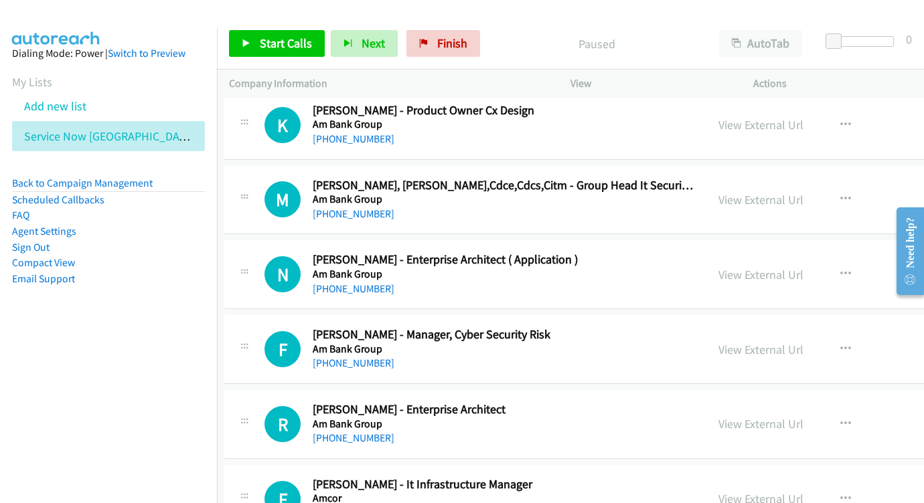
scroll to position [2747, 5]
click at [718, 191] on link "View External Url" at bounding box center [760, 198] width 85 height 15
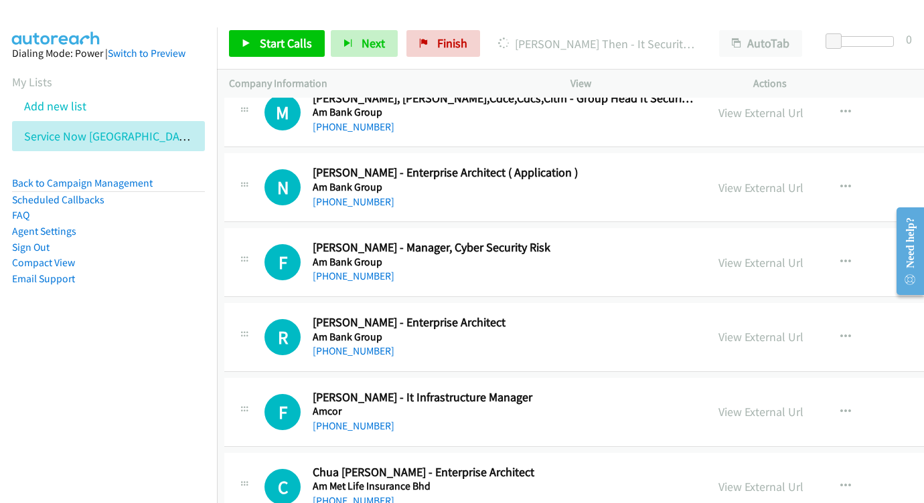
scroll to position [2835, 5]
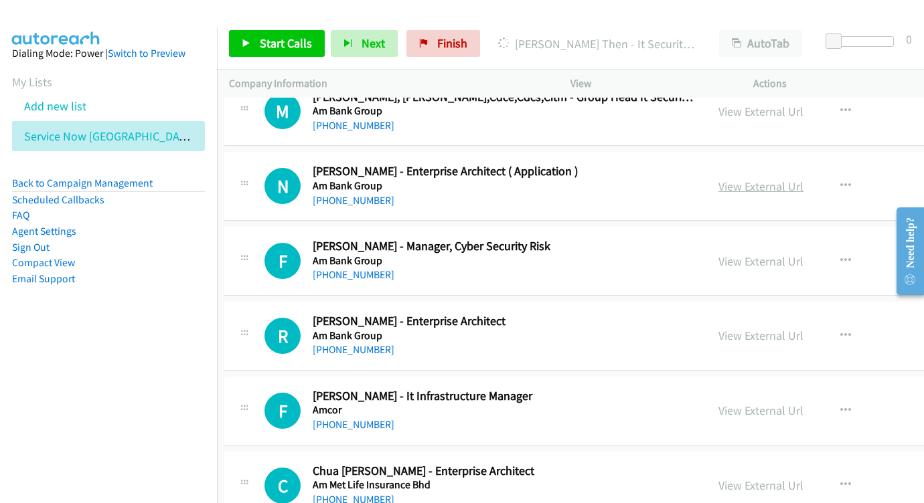
click at [727, 179] on link "View External Url" at bounding box center [760, 186] width 85 height 15
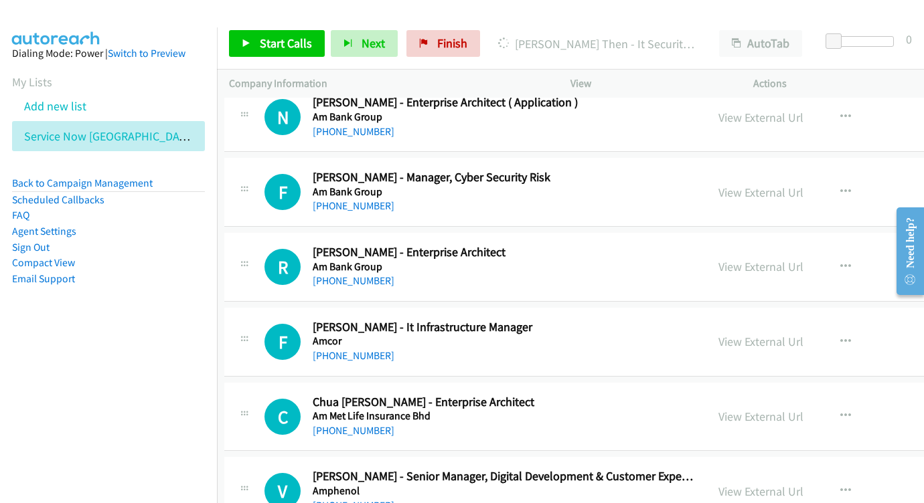
scroll to position [2904, 5]
click at [723, 184] on link "View External Url" at bounding box center [760, 191] width 85 height 15
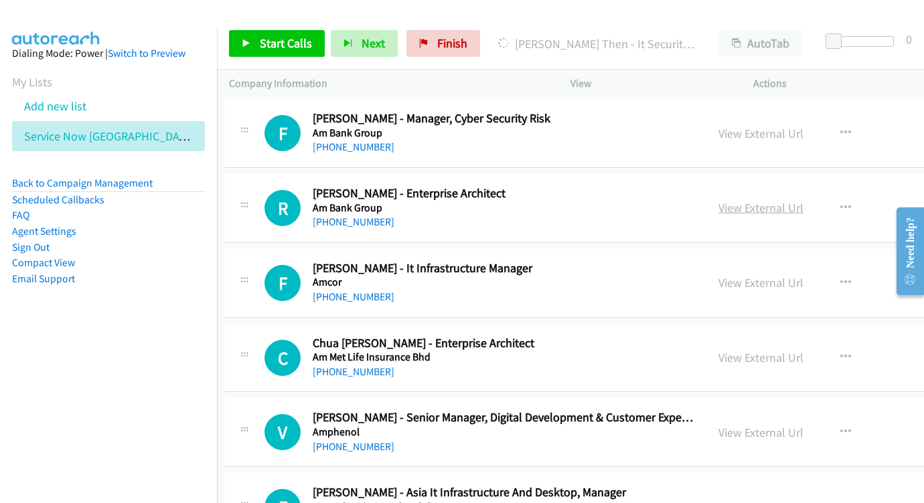
scroll to position [2963, 4]
click at [719, 199] on link "View External Url" at bounding box center [761, 206] width 85 height 15
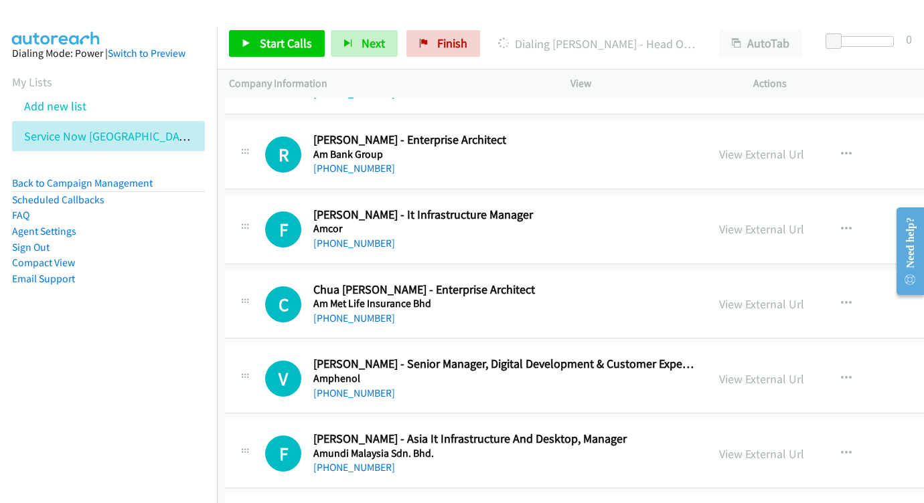
scroll to position [3040, 4]
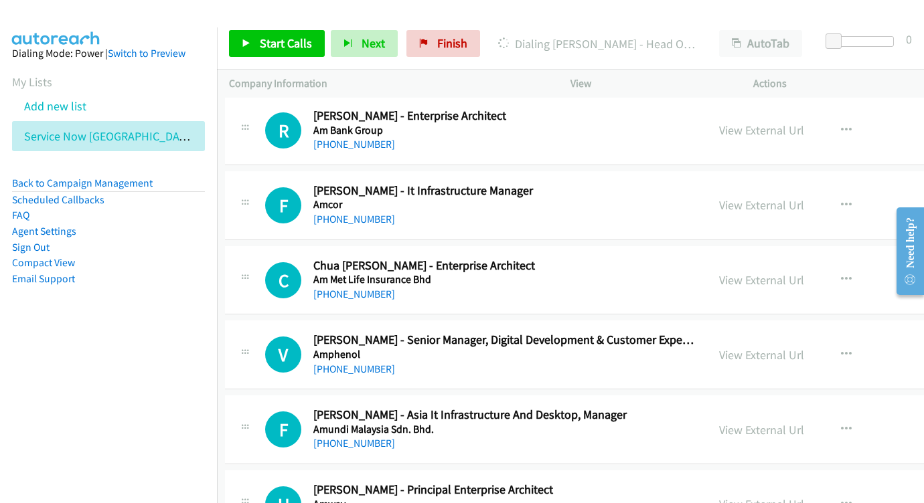
click at [719, 196] on div "View External Url" at bounding box center [761, 205] width 85 height 18
click at [719, 197] on link "View External Url" at bounding box center [761, 204] width 85 height 15
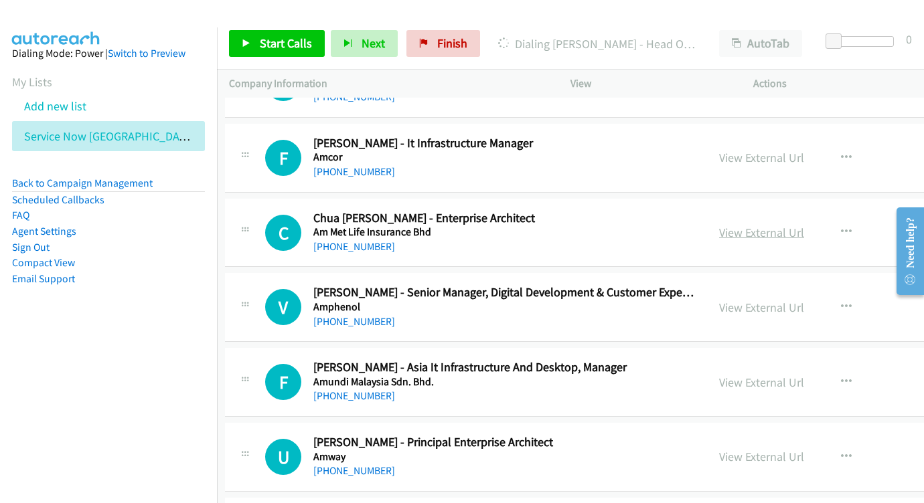
scroll to position [3095, 4]
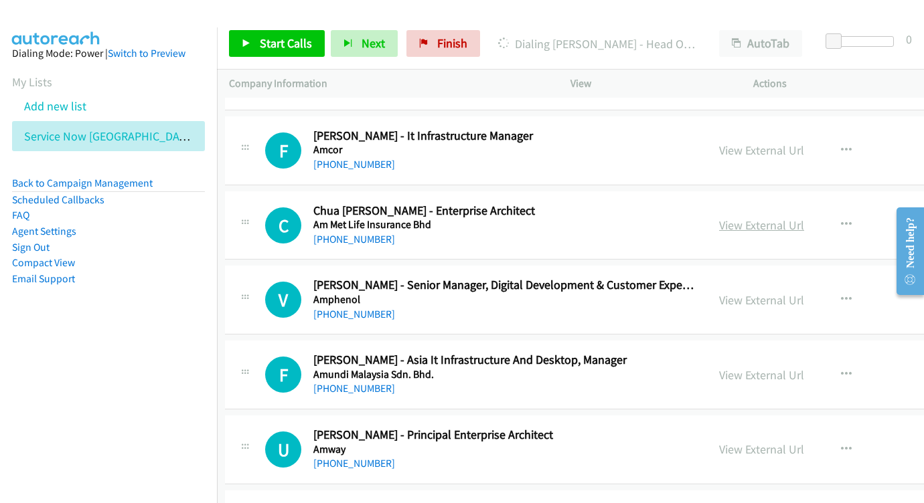
click at [724, 217] on link "View External Url" at bounding box center [761, 224] width 85 height 15
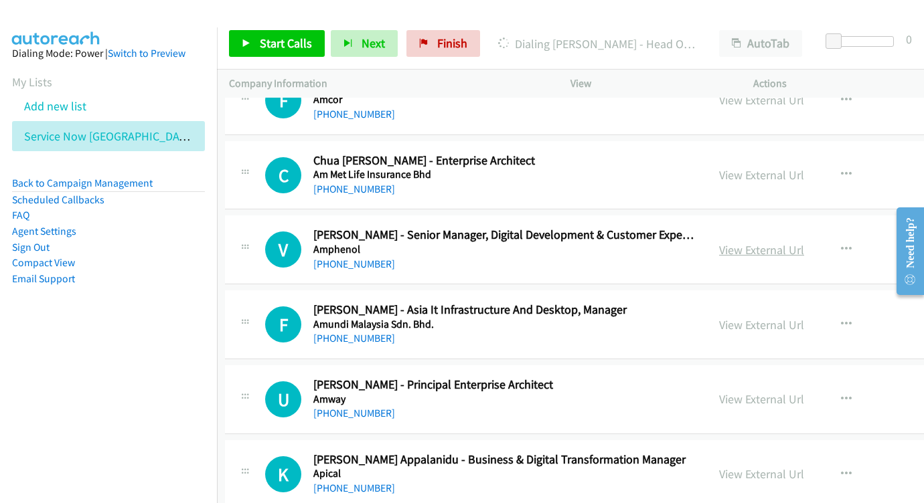
scroll to position [3154, 4]
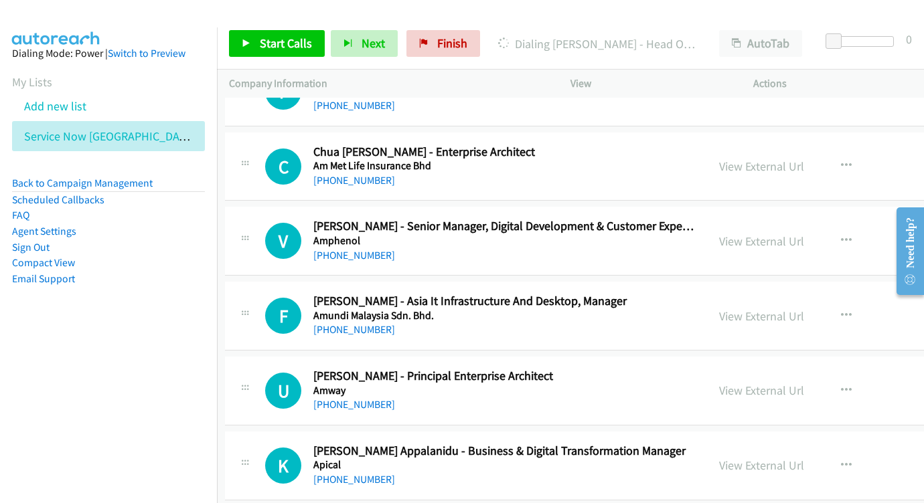
click at [731, 219] on div "View External Url View External Url Schedule/Manage Callback Start Calls Here R…" at bounding box center [833, 241] width 253 height 44
click at [726, 234] on link "View External Url" at bounding box center [761, 241] width 85 height 15
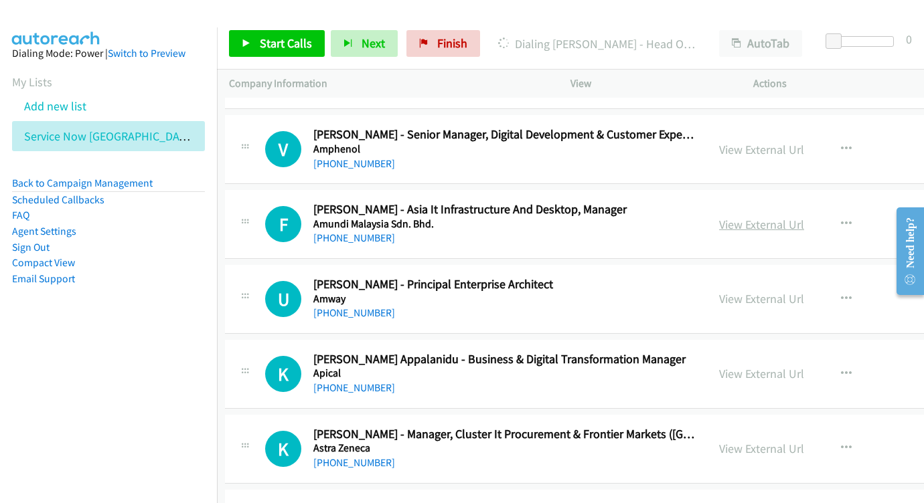
click at [719, 217] on link "View External Url" at bounding box center [761, 224] width 85 height 15
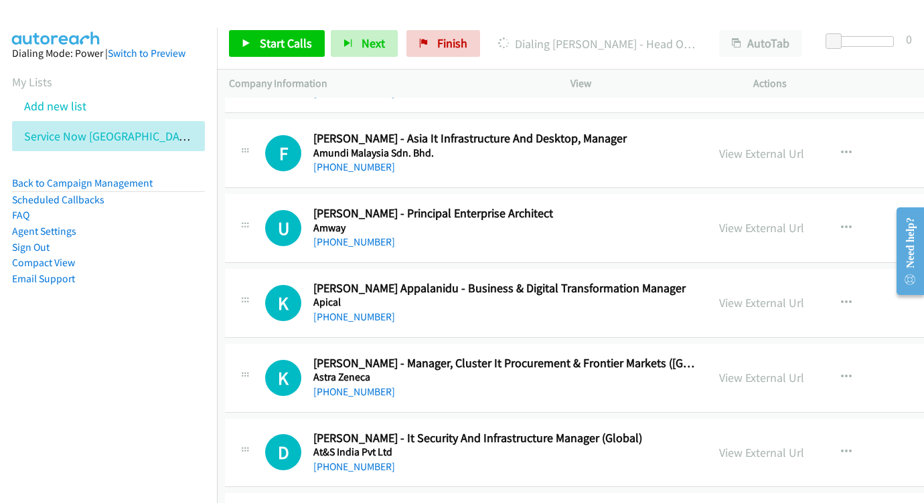
scroll to position [3328, 4]
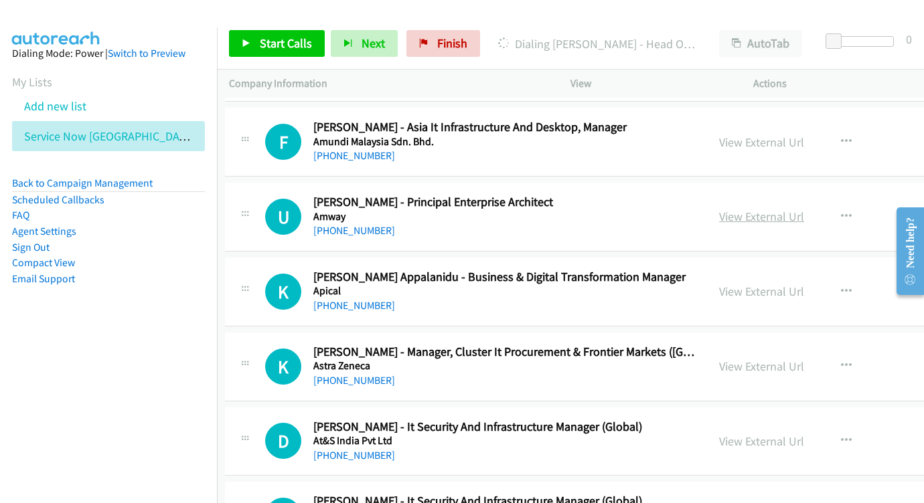
click at [719, 209] on link "View External Url" at bounding box center [761, 216] width 85 height 15
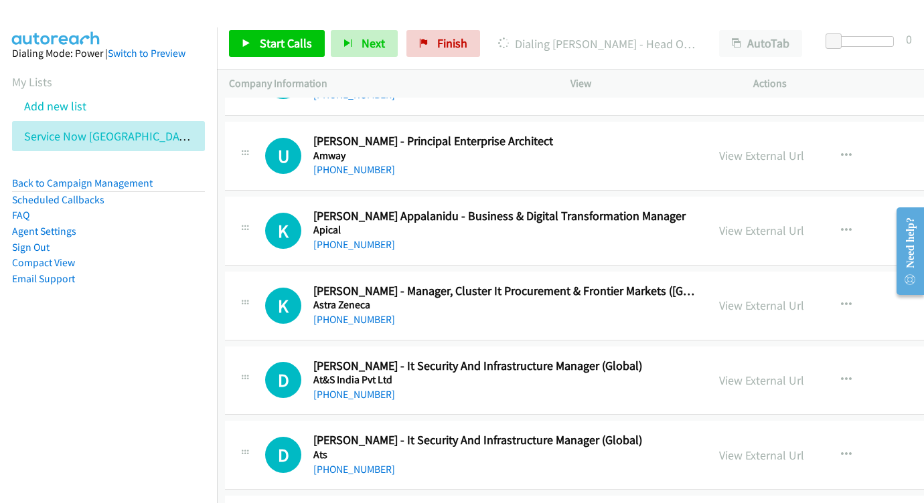
scroll to position [3395, 5]
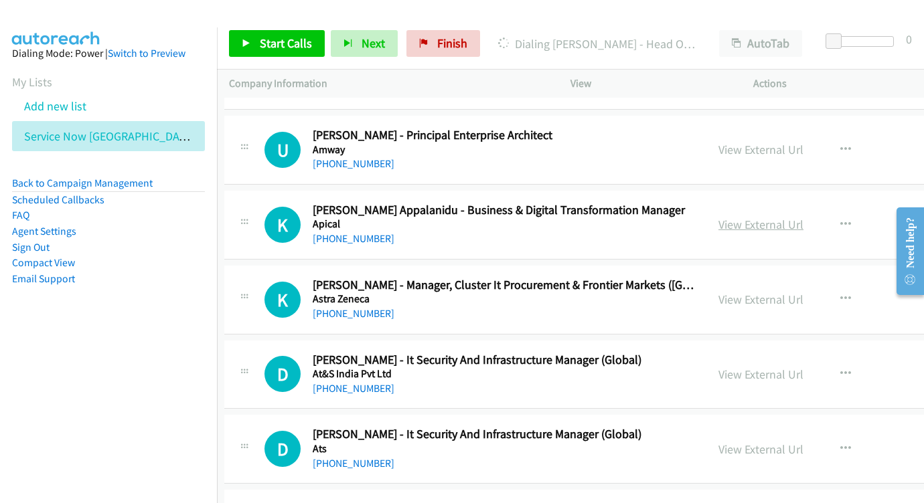
click at [729, 217] on link "View External Url" at bounding box center [760, 224] width 85 height 15
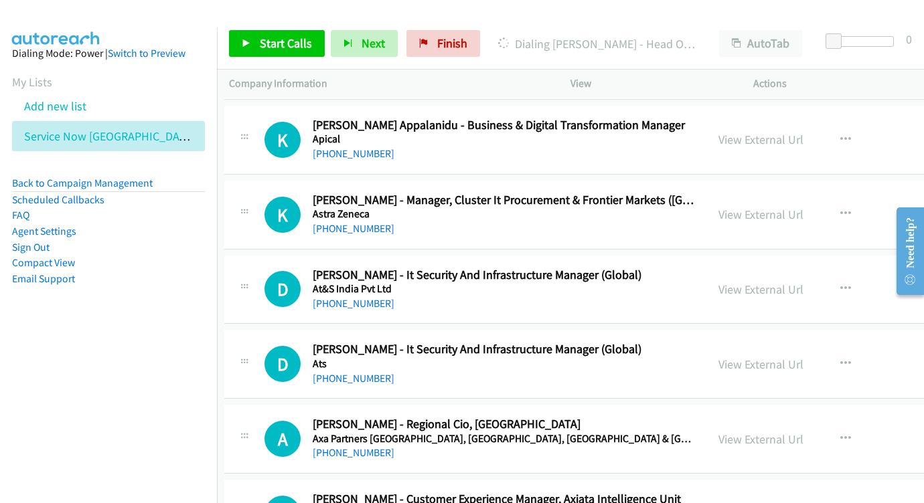
scroll to position [3494, 5]
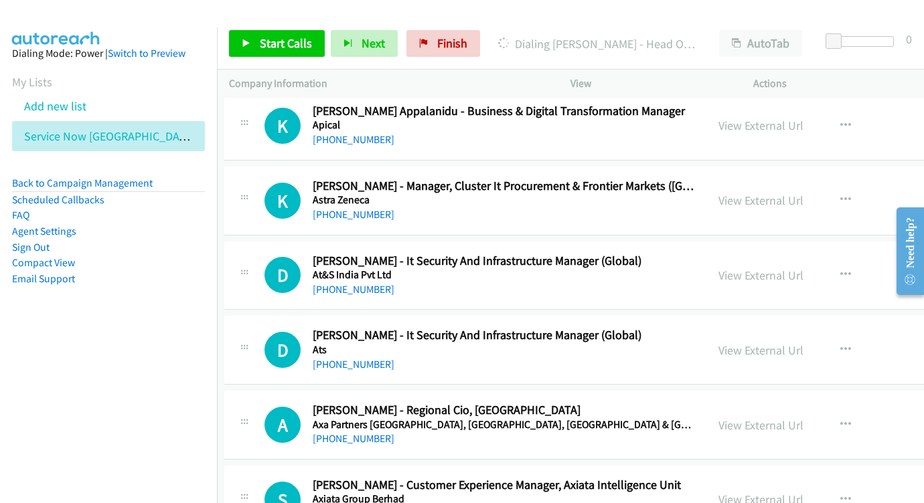
click at [735, 179] on div "View External Url View External Url Schedule/Manage Callback Start Calls Here R…" at bounding box center [832, 201] width 253 height 44
click at [729, 193] on link "View External Url" at bounding box center [760, 200] width 85 height 15
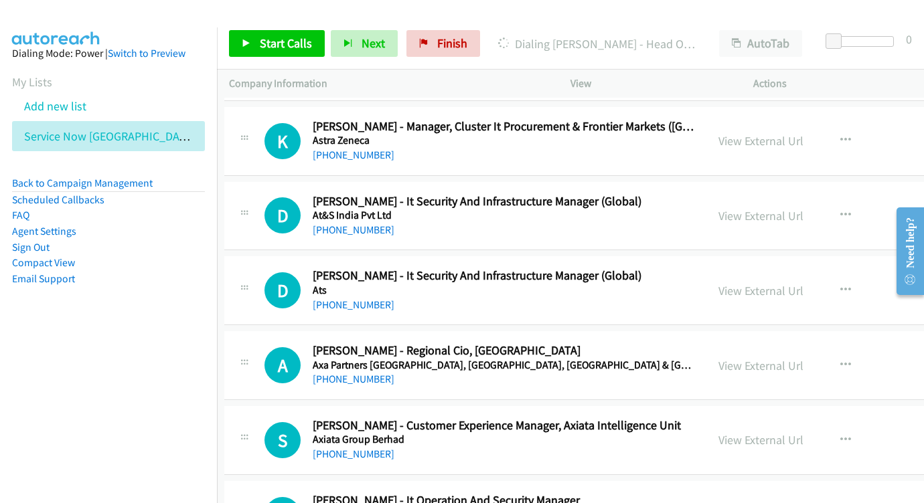
scroll to position [3566, 5]
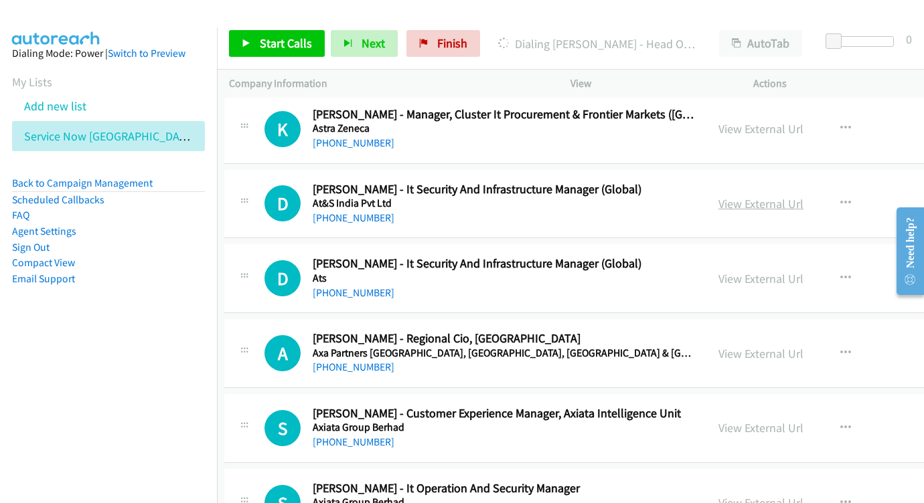
click at [718, 196] on link "View External Url" at bounding box center [760, 203] width 85 height 15
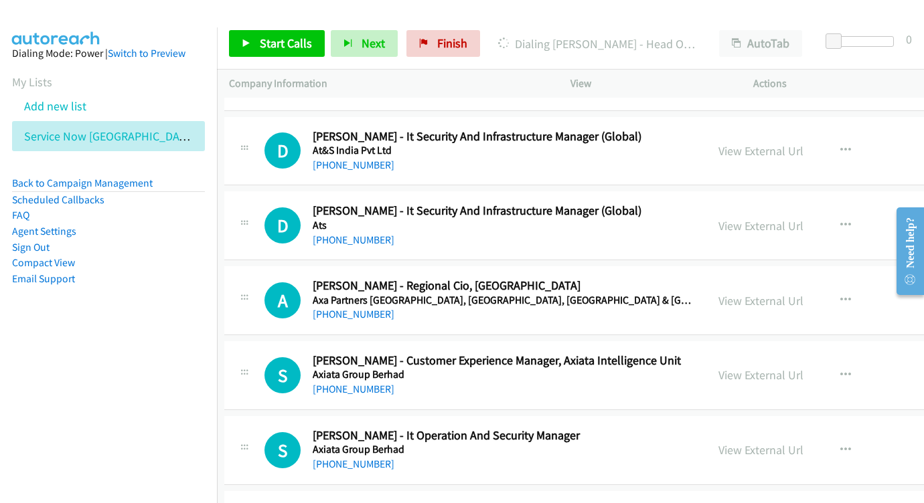
scroll to position [3633, 5]
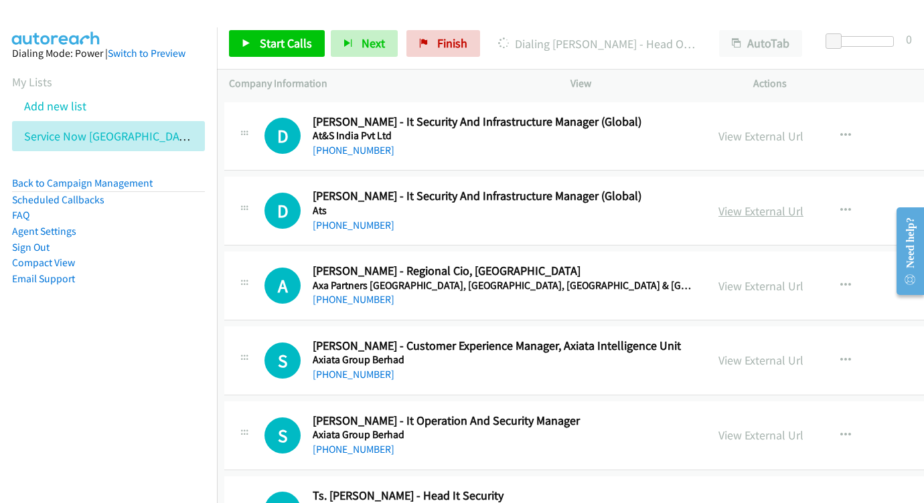
click at [718, 203] on link "View External Url" at bounding box center [760, 210] width 85 height 15
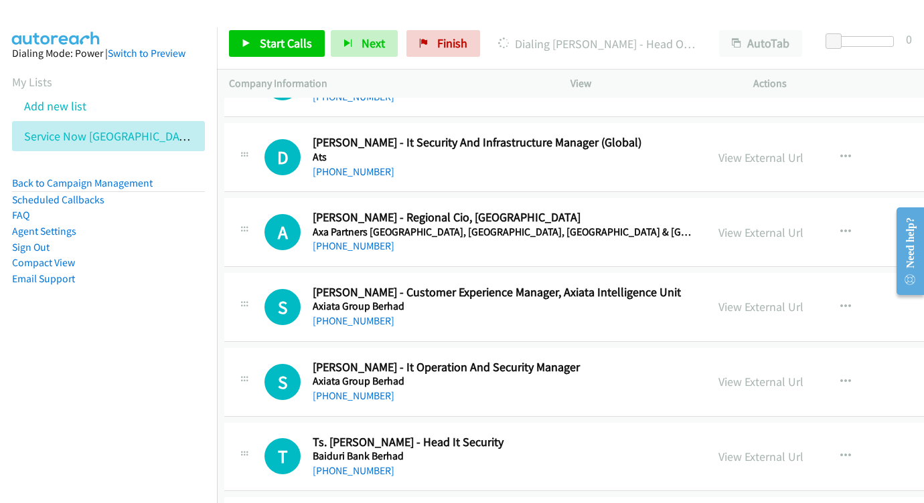
scroll to position [3690, 5]
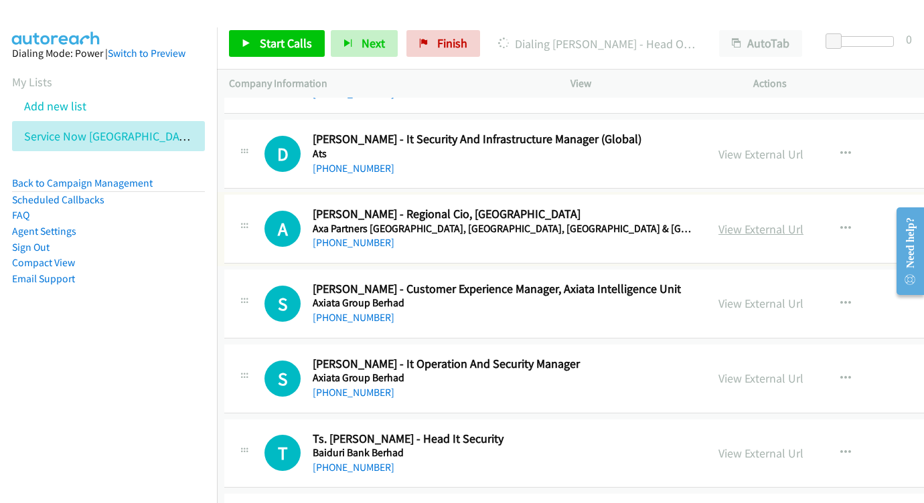
click at [749, 222] on link "View External Url" at bounding box center [760, 229] width 85 height 15
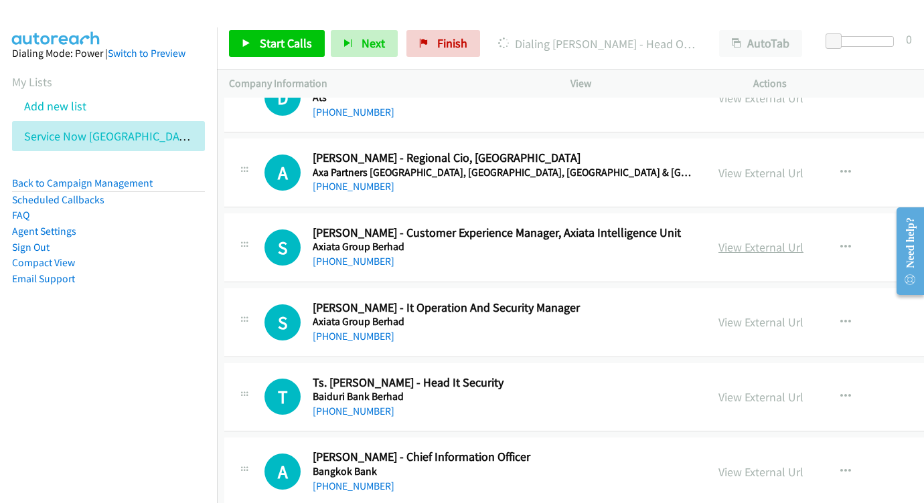
scroll to position [3747, 5]
click at [719, 239] on link "View External Url" at bounding box center [760, 246] width 85 height 15
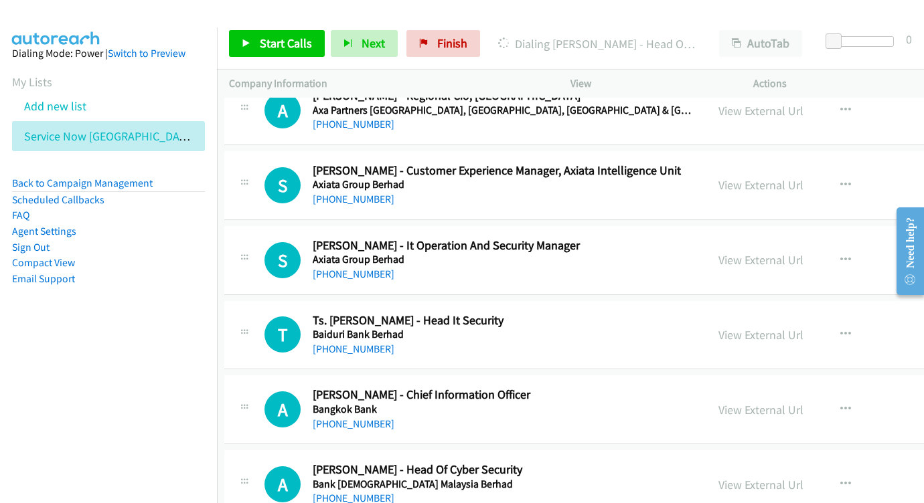
scroll to position [3827, 5]
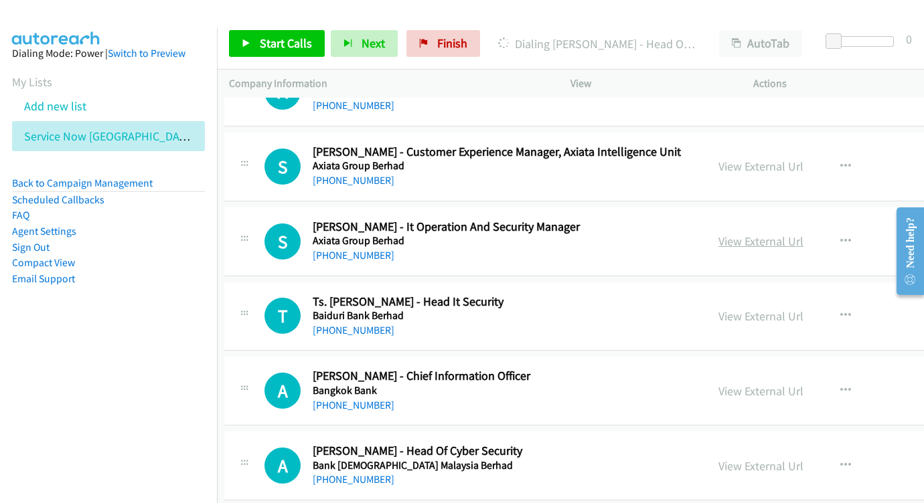
click at [718, 234] on link "View External Url" at bounding box center [760, 241] width 85 height 15
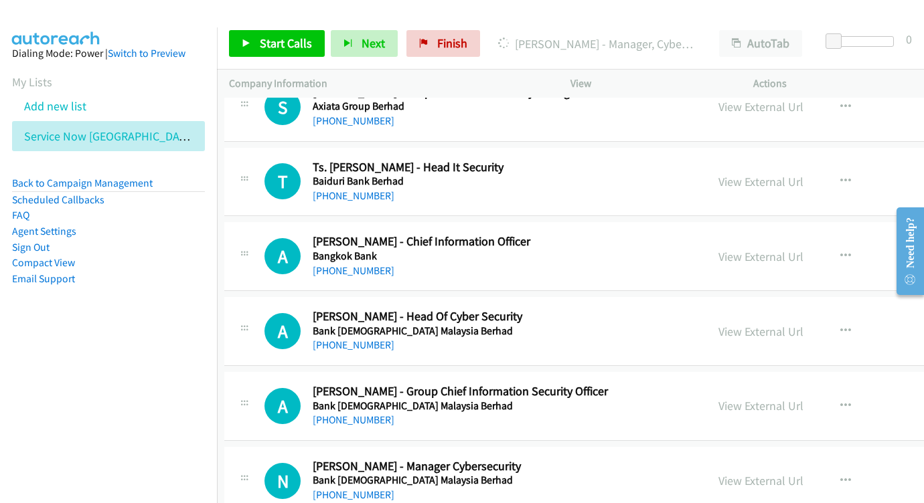
scroll to position [3955, 5]
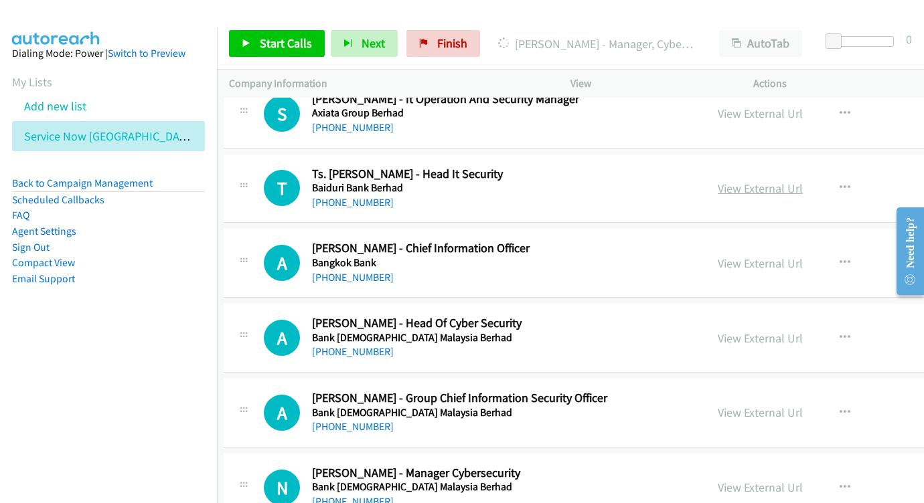
click at [721, 181] on link "View External Url" at bounding box center [759, 188] width 85 height 15
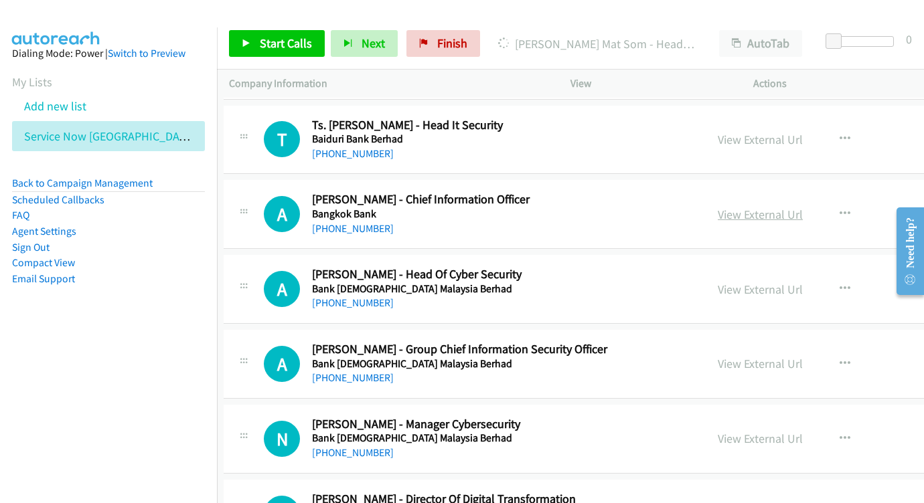
scroll to position [4005, 5]
click at [717, 206] on link "View External Url" at bounding box center [759, 213] width 85 height 15
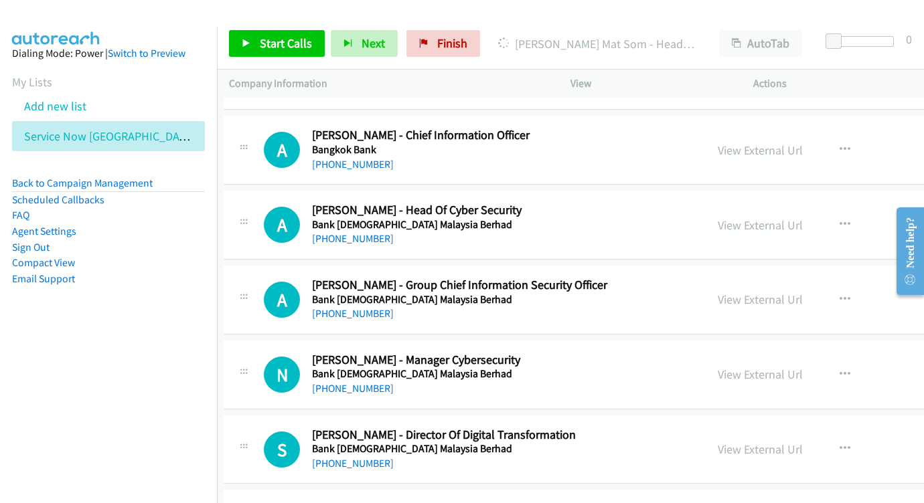
scroll to position [4069, 5]
click at [717, 215] on div "View External Url" at bounding box center [759, 224] width 85 height 18
click at [717, 217] on link "View External Url" at bounding box center [759, 224] width 85 height 15
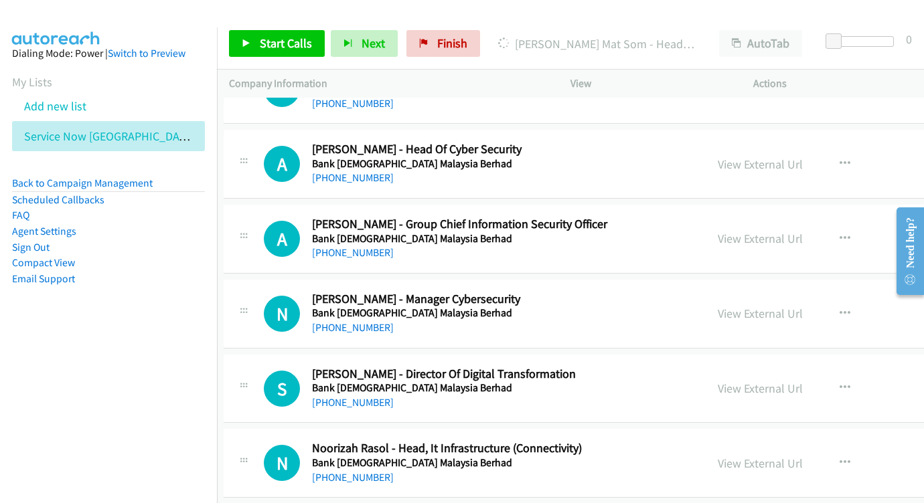
scroll to position [4130, 5]
click at [721, 230] on link "View External Url" at bounding box center [759, 237] width 85 height 15
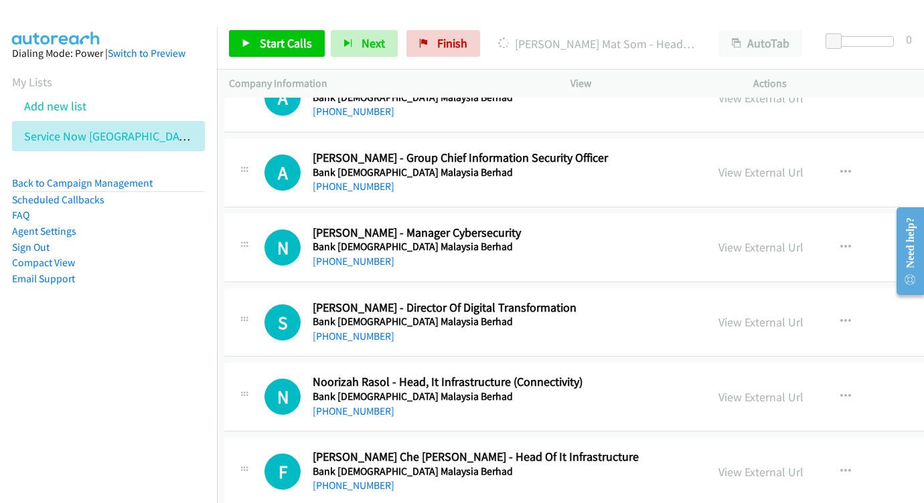
scroll to position [4195, 5]
click at [718, 240] on link "View External Url" at bounding box center [760, 247] width 85 height 15
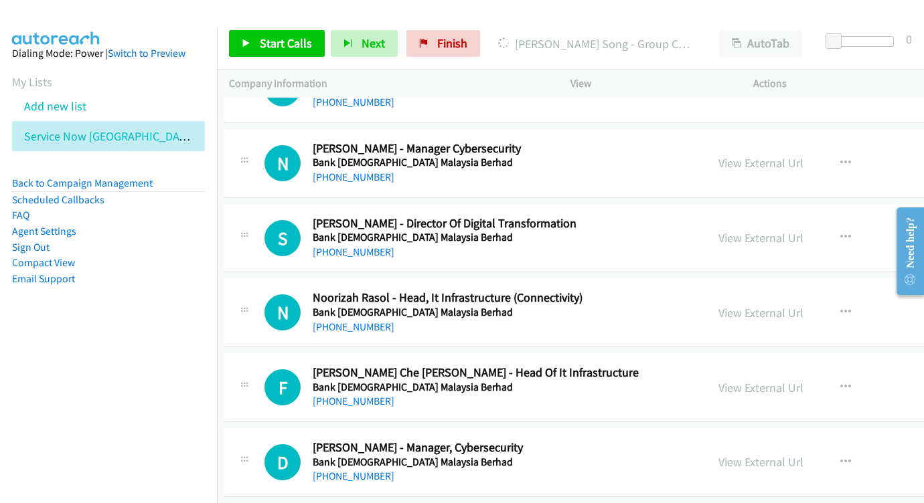
scroll to position [4302, 5]
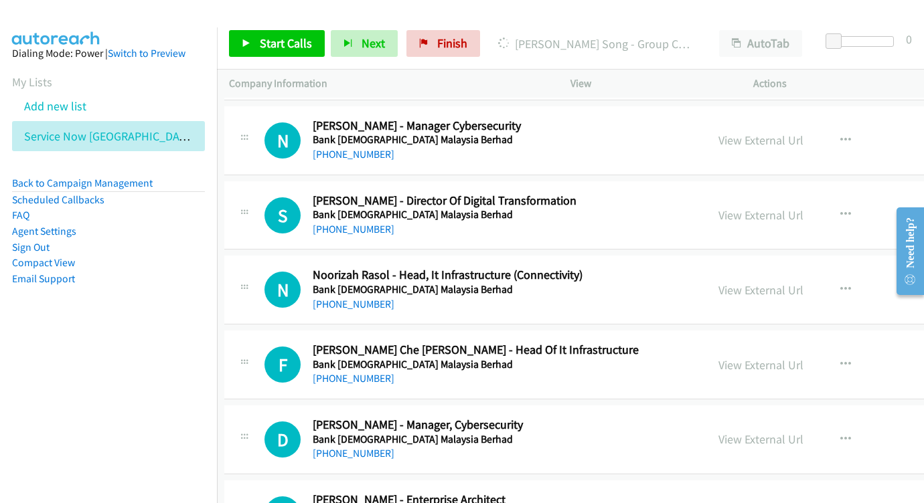
click at [718, 206] on div "View External Url" at bounding box center [760, 215] width 85 height 18
click at [718, 207] on link "View External Url" at bounding box center [760, 214] width 85 height 15
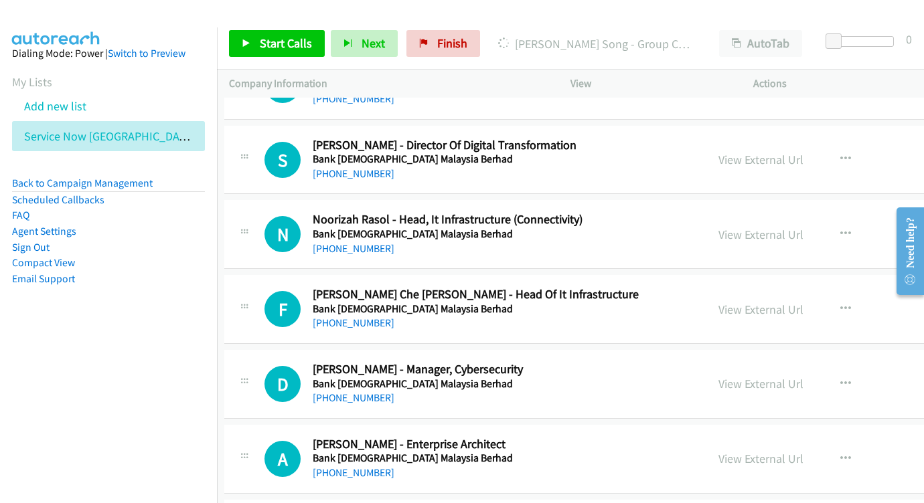
scroll to position [4371, 5]
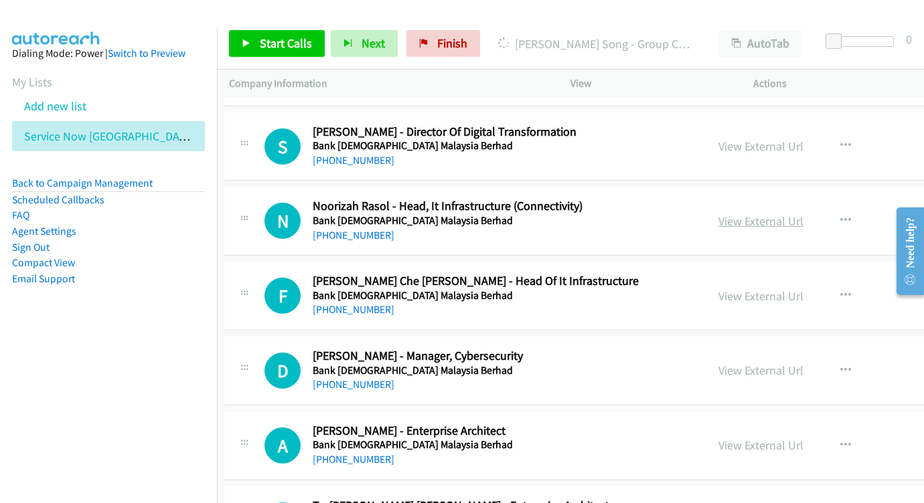
click at [718, 213] on link "View External Url" at bounding box center [760, 220] width 85 height 15
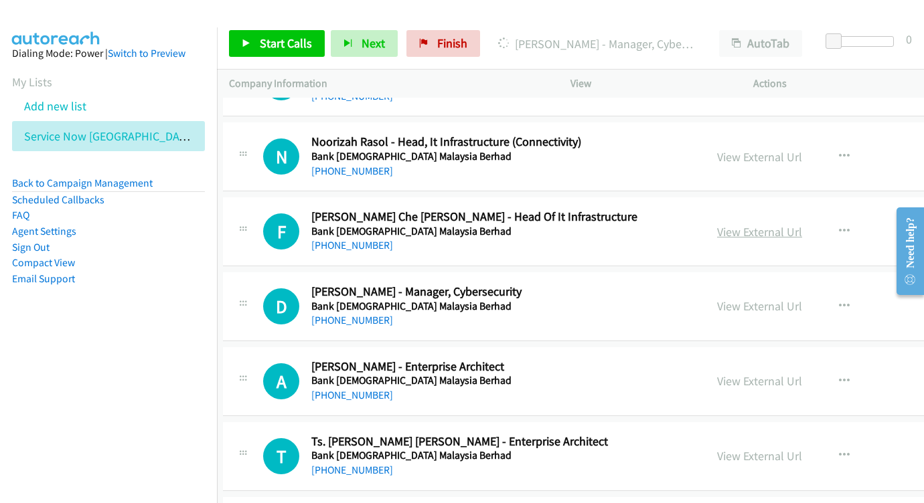
scroll to position [4435, 6]
click at [717, 225] on link "View External Url" at bounding box center [759, 232] width 85 height 15
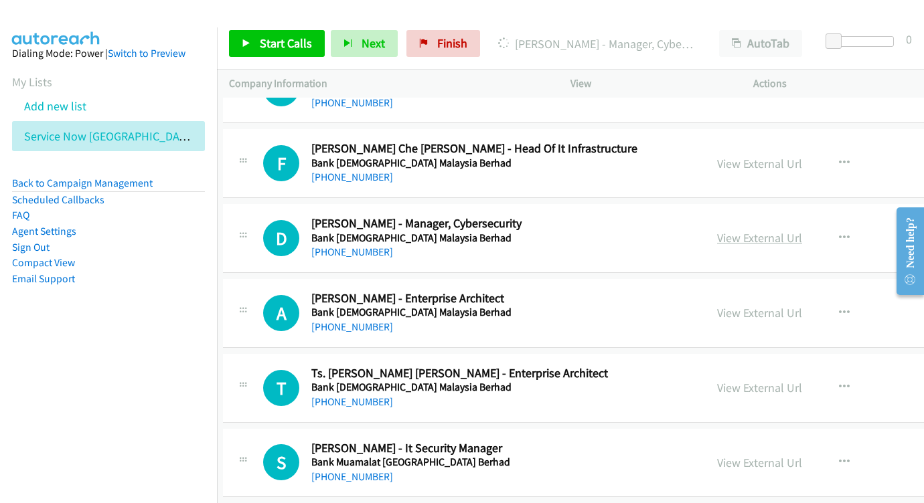
scroll to position [4504, 7]
click at [716, 230] on link "View External Url" at bounding box center [758, 237] width 85 height 15
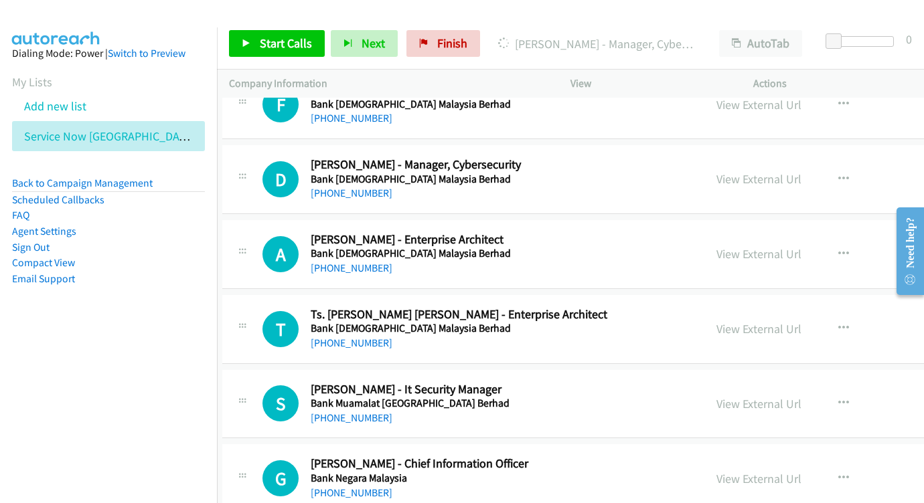
scroll to position [4582, 6]
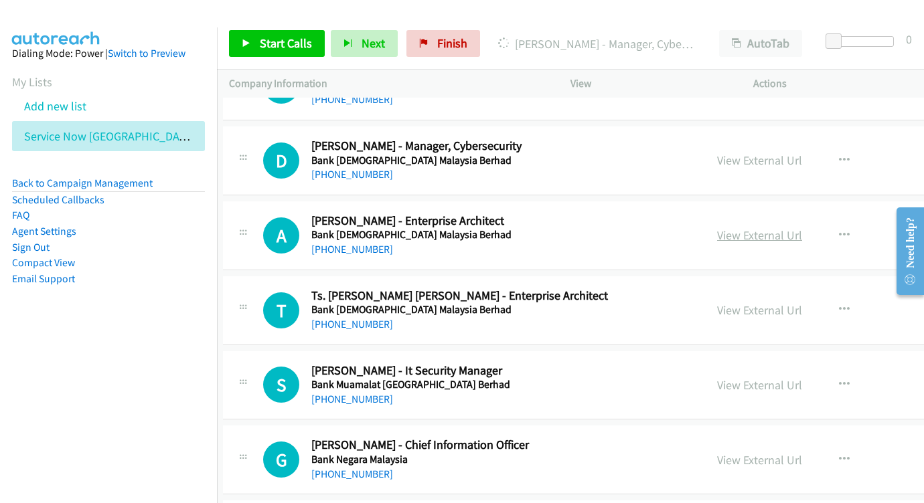
click at [717, 228] on link "View External Url" at bounding box center [759, 235] width 85 height 15
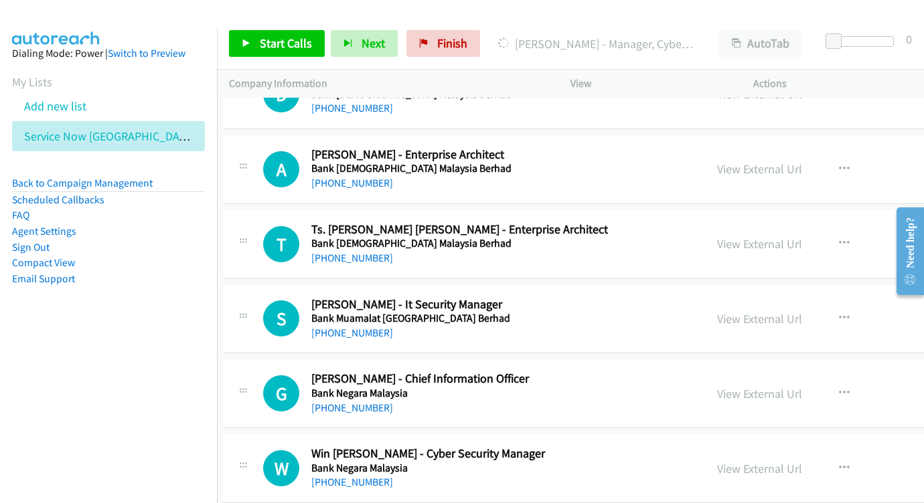
scroll to position [4665, 6]
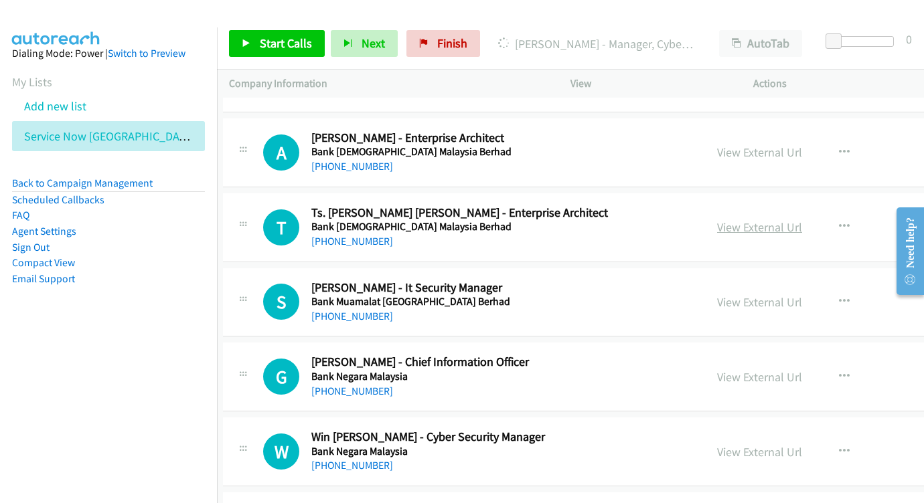
click at [717, 220] on link "View External Url" at bounding box center [759, 227] width 85 height 15
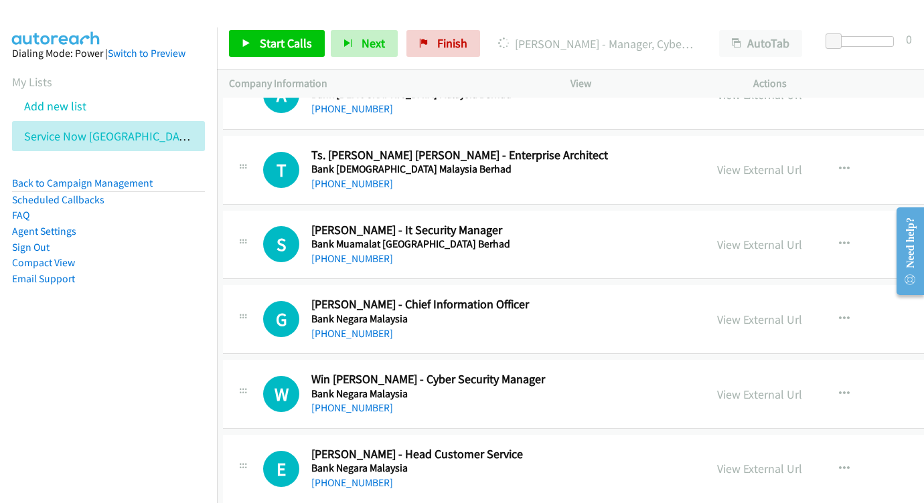
scroll to position [4740, 6]
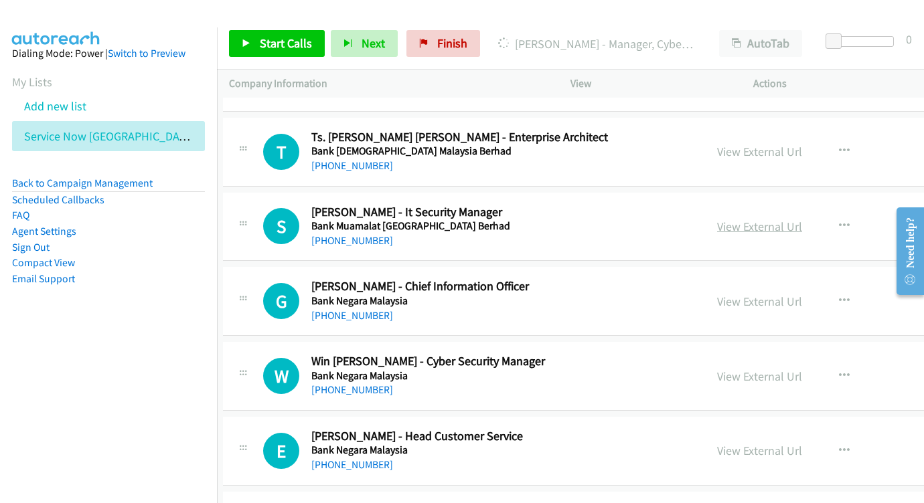
click at [717, 219] on link "View External Url" at bounding box center [759, 226] width 85 height 15
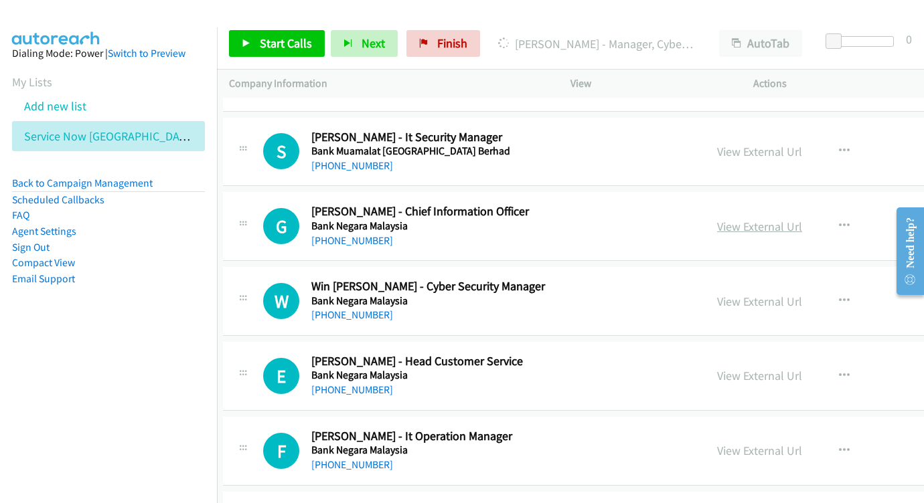
scroll to position [4816, 6]
click at [746, 203] on div "View External Url View External Url Schedule/Manage Callback Start Calls Here R…" at bounding box center [831, 225] width 253 height 44
click at [730, 218] on link "View External Url" at bounding box center [759, 225] width 85 height 15
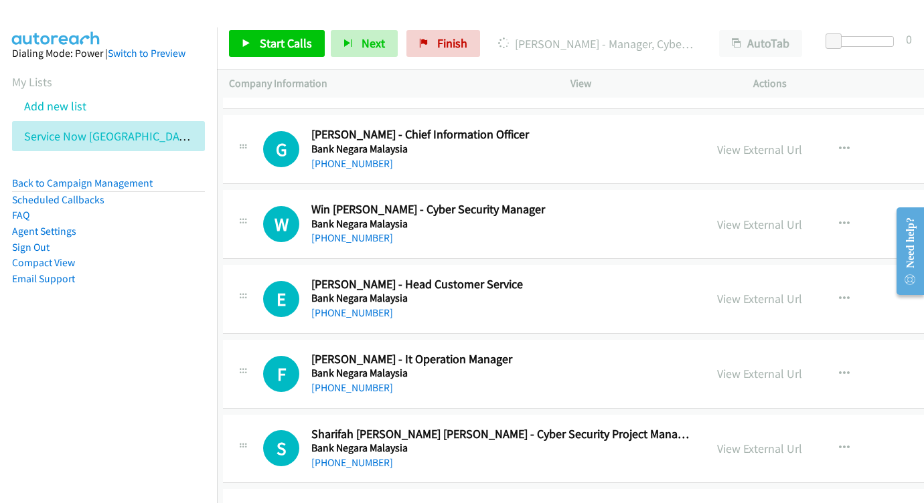
scroll to position [4911, 6]
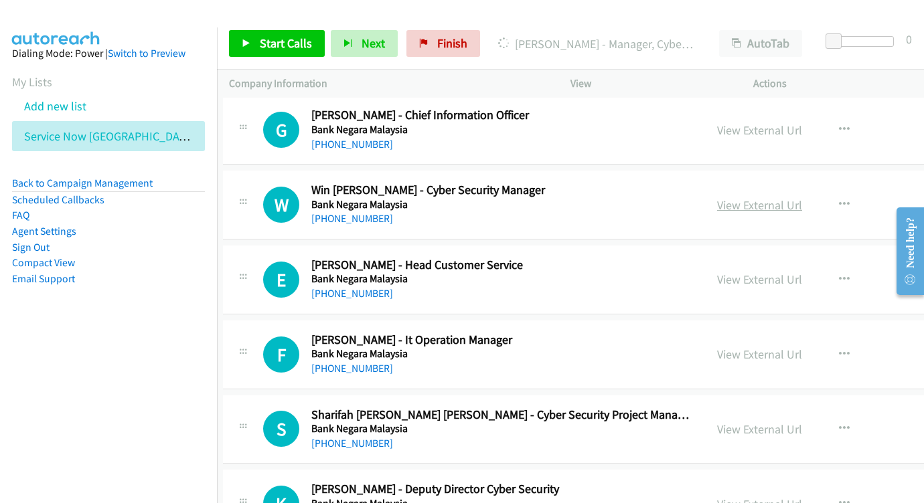
click at [717, 197] on link "View External Url" at bounding box center [759, 204] width 85 height 15
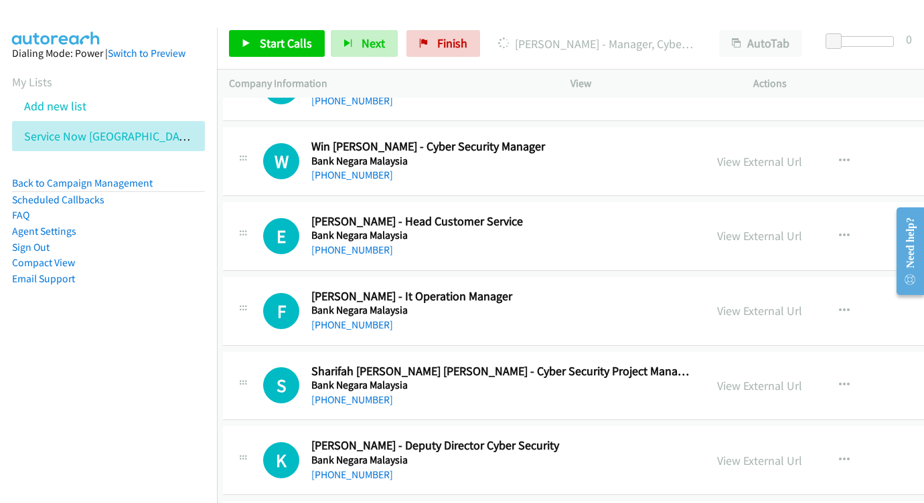
scroll to position [4969, 7]
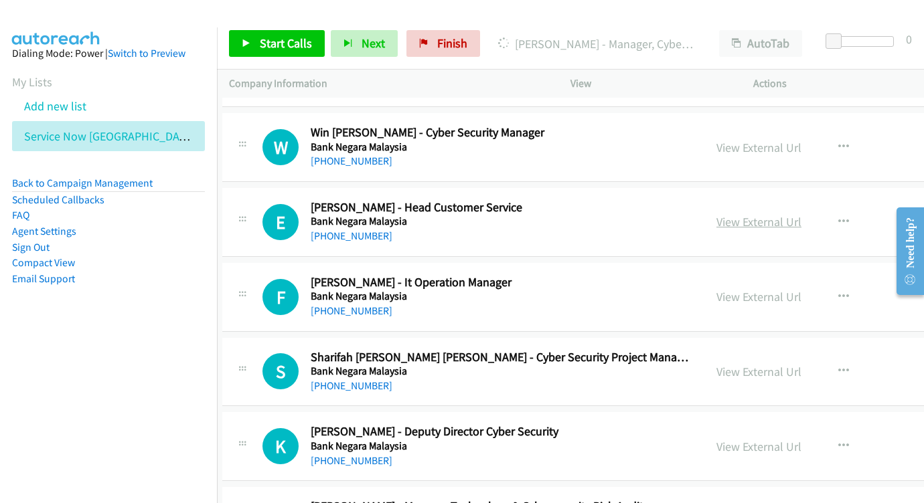
click at [716, 214] on link "View External Url" at bounding box center [758, 221] width 85 height 15
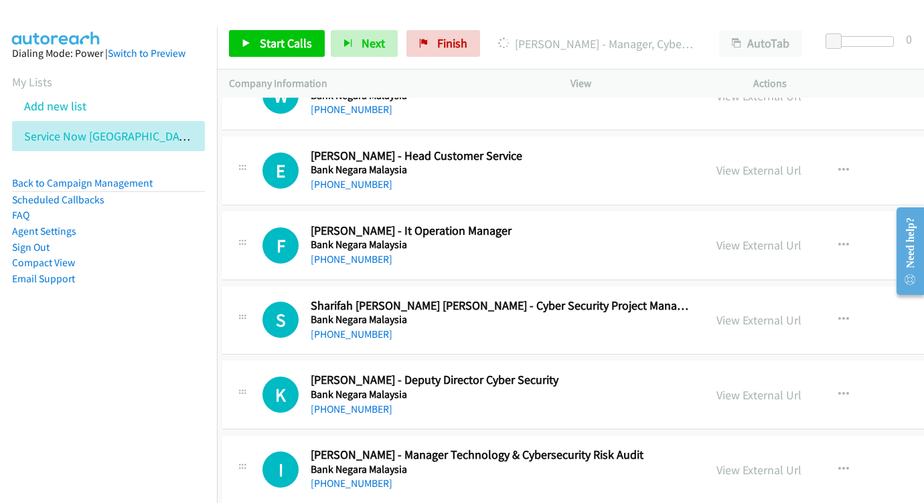
scroll to position [5036, 7]
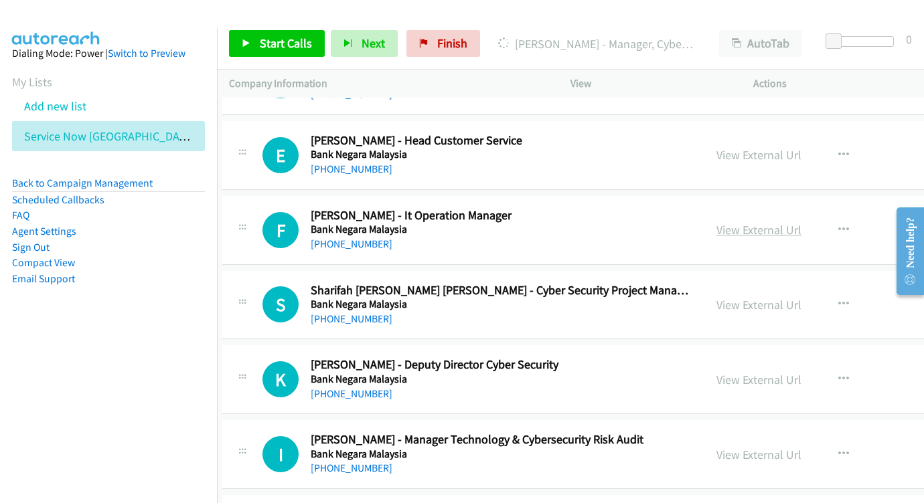
click at [716, 222] on link "View External Url" at bounding box center [758, 229] width 85 height 15
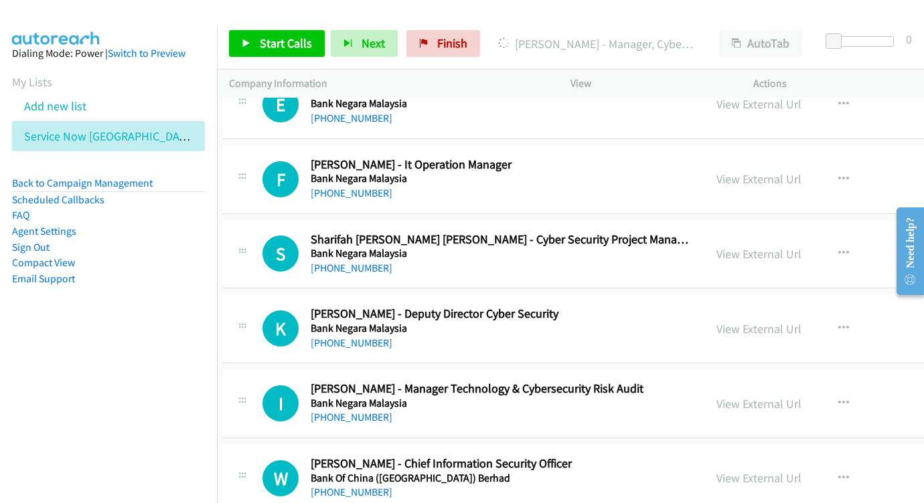
scroll to position [5094, 7]
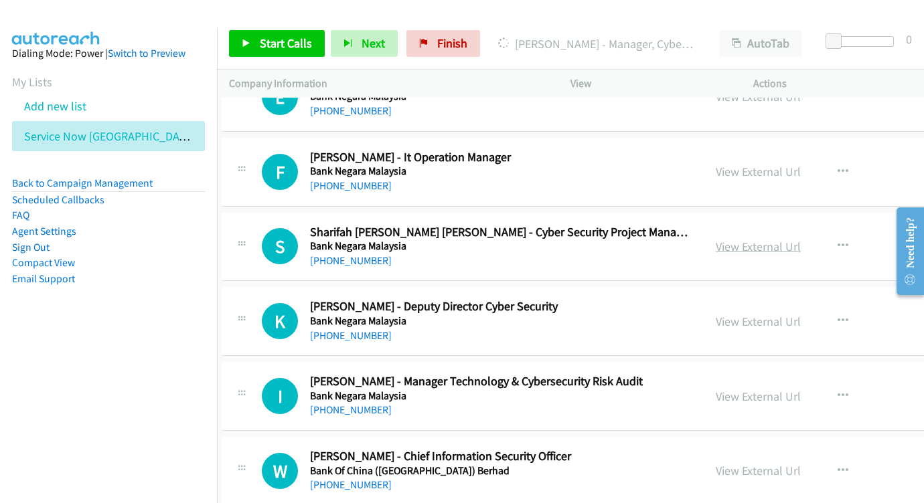
click at [715, 239] on link "View External Url" at bounding box center [757, 246] width 85 height 15
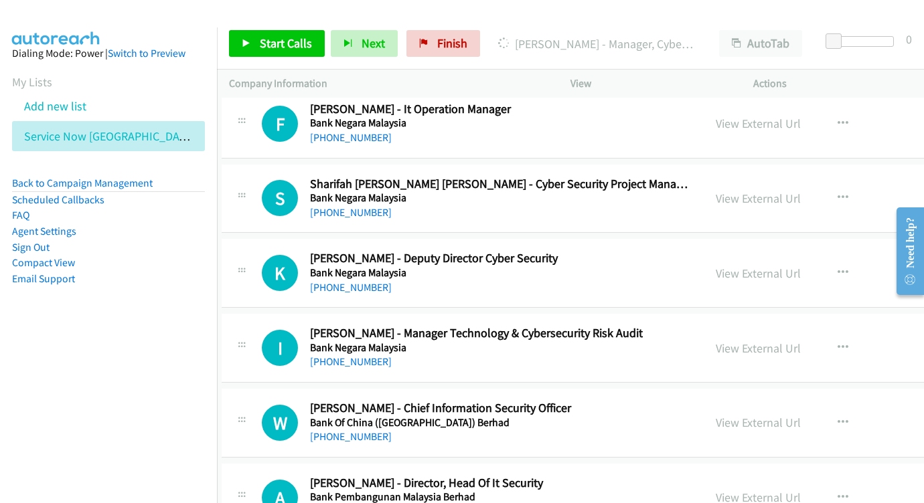
scroll to position [5153, 8]
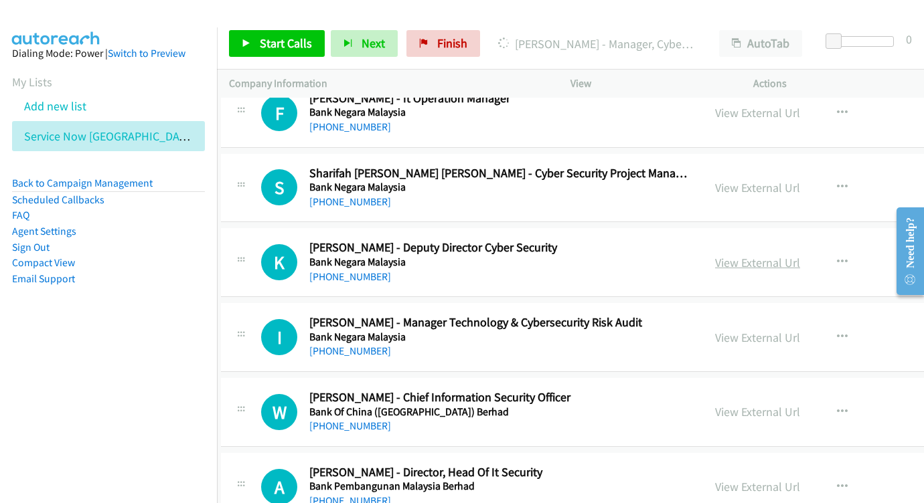
click at [731, 255] on link "View External Url" at bounding box center [757, 262] width 85 height 15
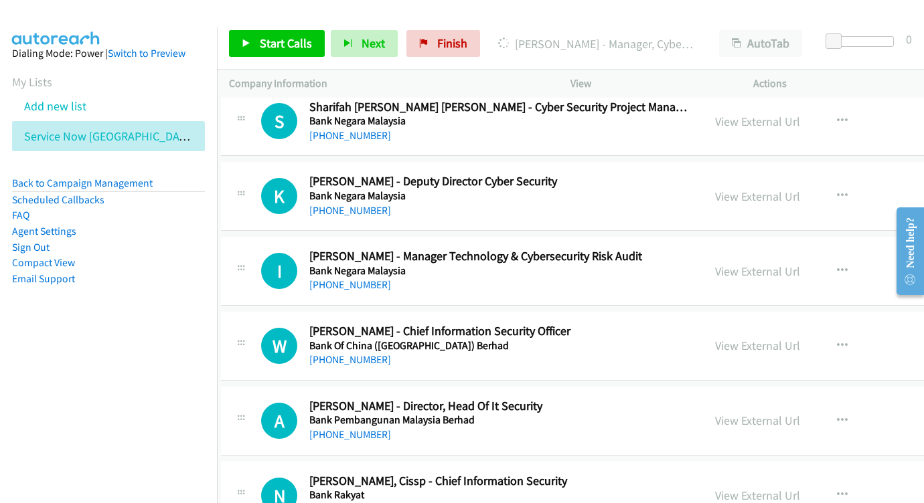
scroll to position [5229, 8]
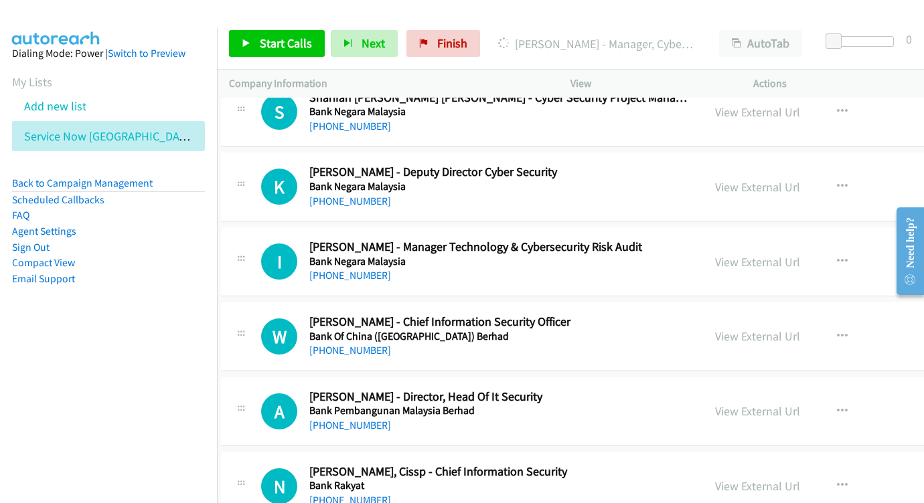
click at [703, 240] on div "View External Url View External Url Schedule/Manage Callback Start Calls Here R…" at bounding box center [829, 262] width 253 height 44
click at [715, 254] on link "View External Url" at bounding box center [757, 261] width 85 height 15
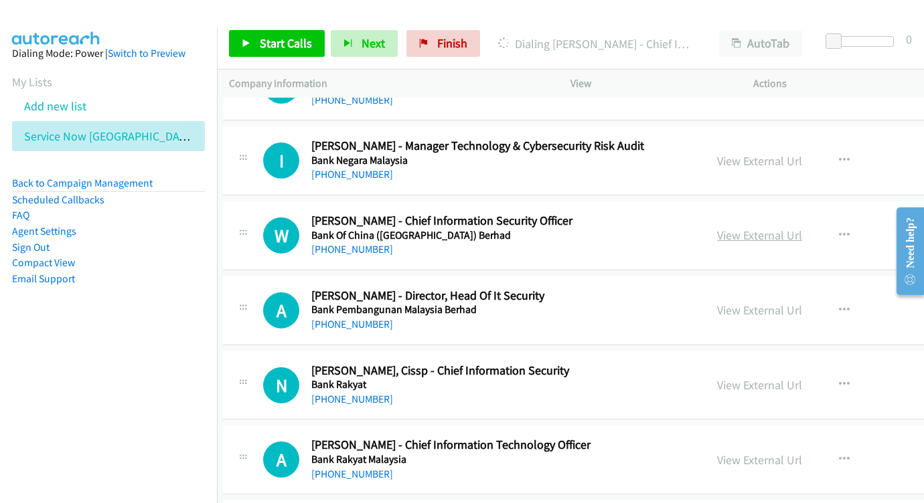
scroll to position [5329, 6]
click at [717, 228] on link "View External Url" at bounding box center [759, 235] width 85 height 15
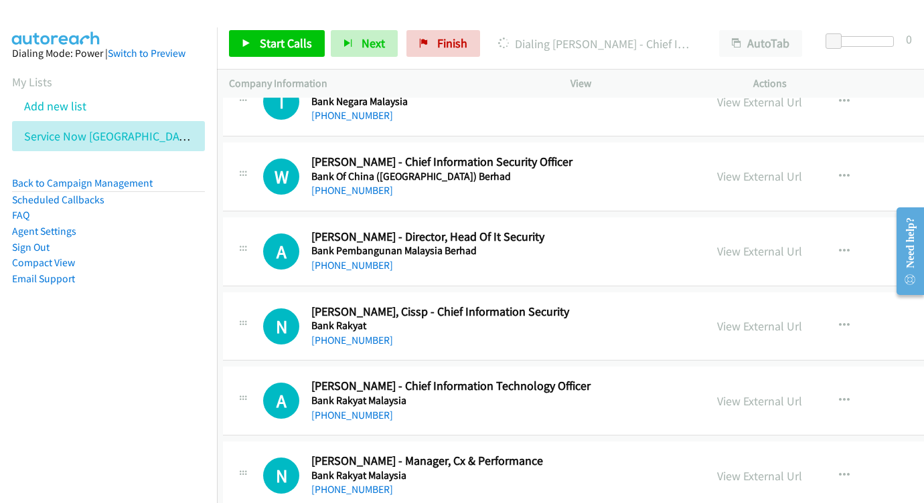
scroll to position [5402, 6]
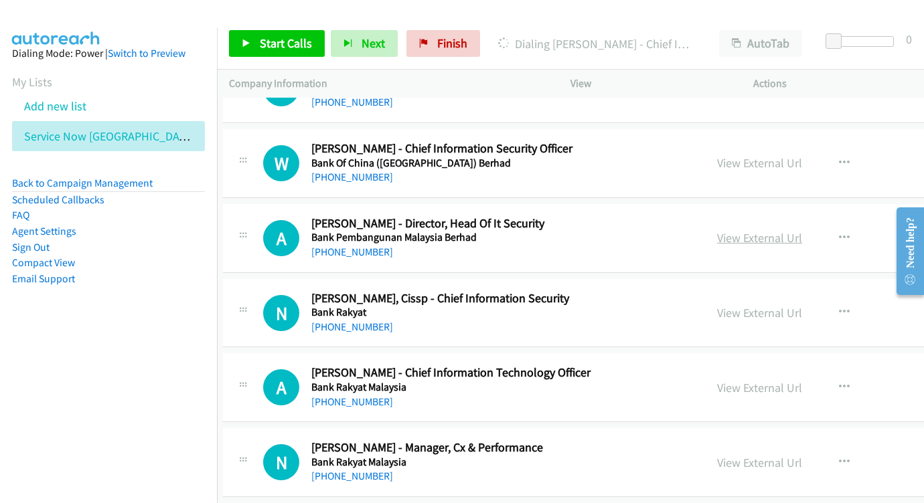
click at [717, 230] on link "View External Url" at bounding box center [759, 237] width 85 height 15
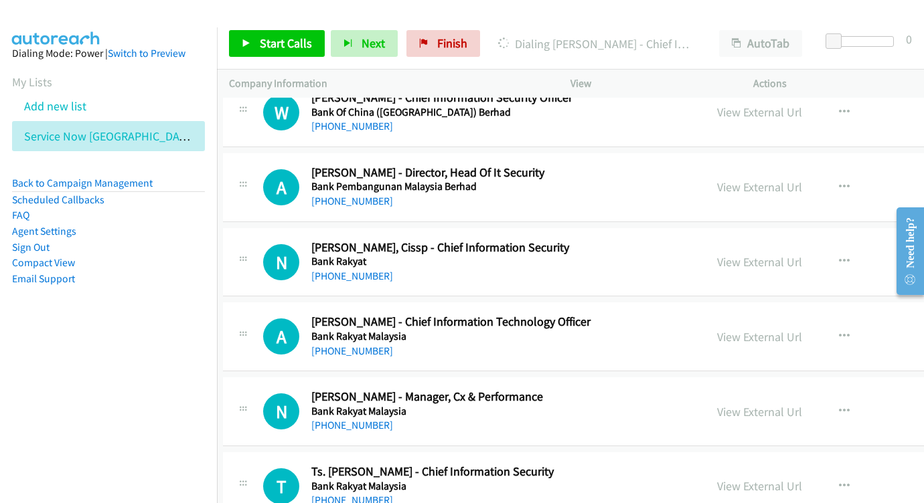
scroll to position [5474, 6]
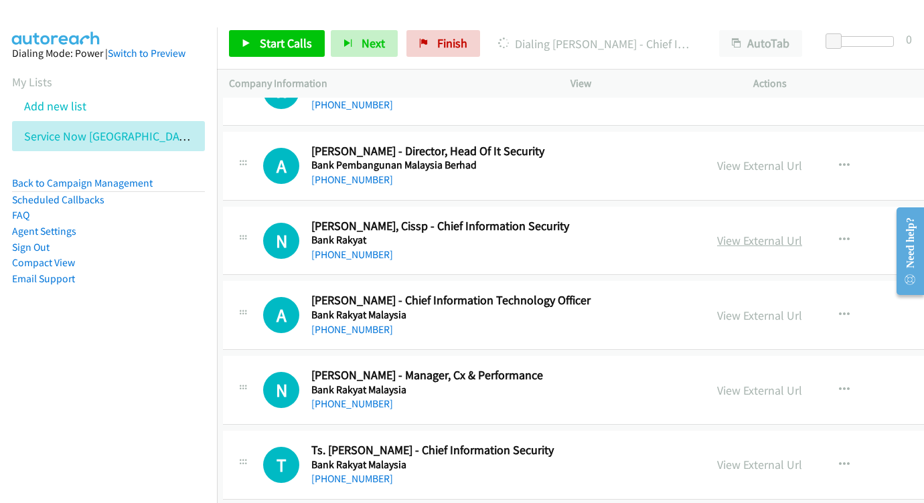
click at [717, 233] on link "View External Url" at bounding box center [759, 240] width 85 height 15
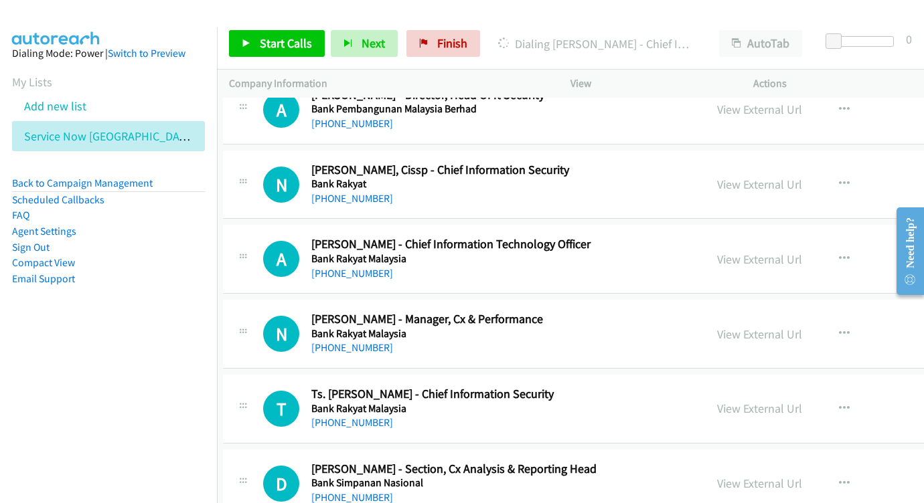
scroll to position [5548, 6]
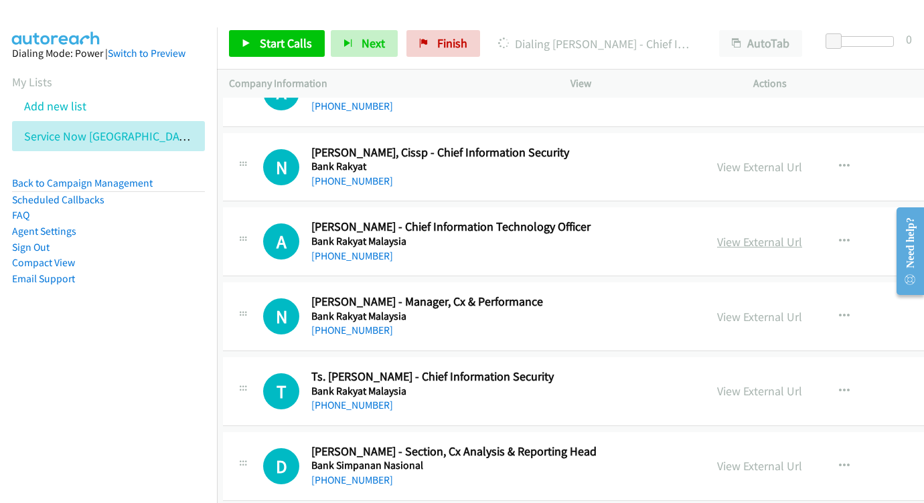
click at [717, 234] on link "View External Url" at bounding box center [759, 241] width 85 height 15
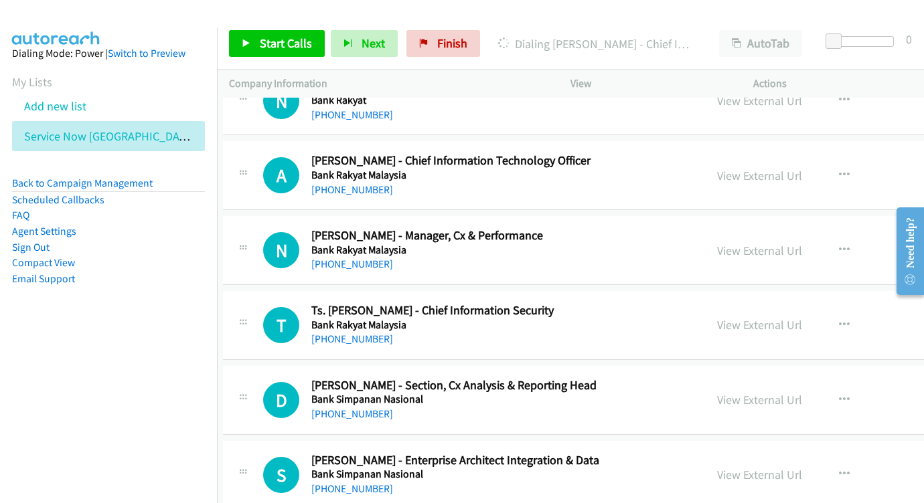
scroll to position [5625, 6]
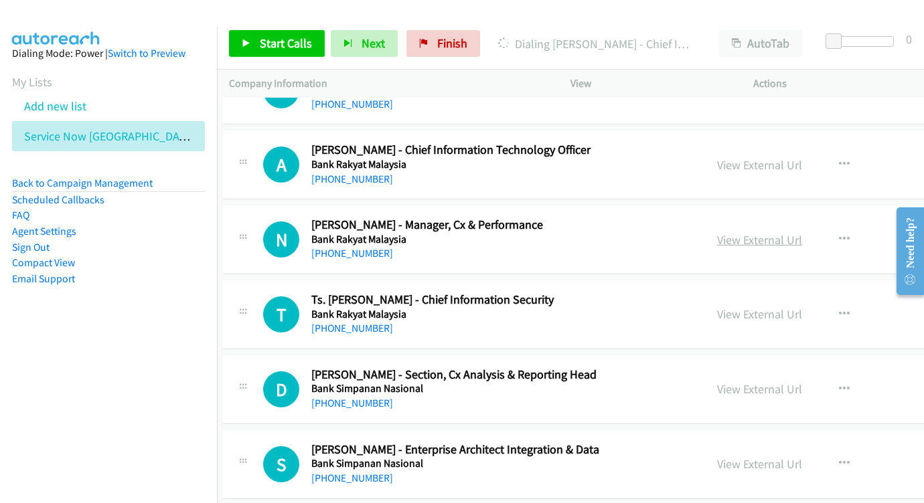
click at [717, 232] on link "View External Url" at bounding box center [759, 239] width 85 height 15
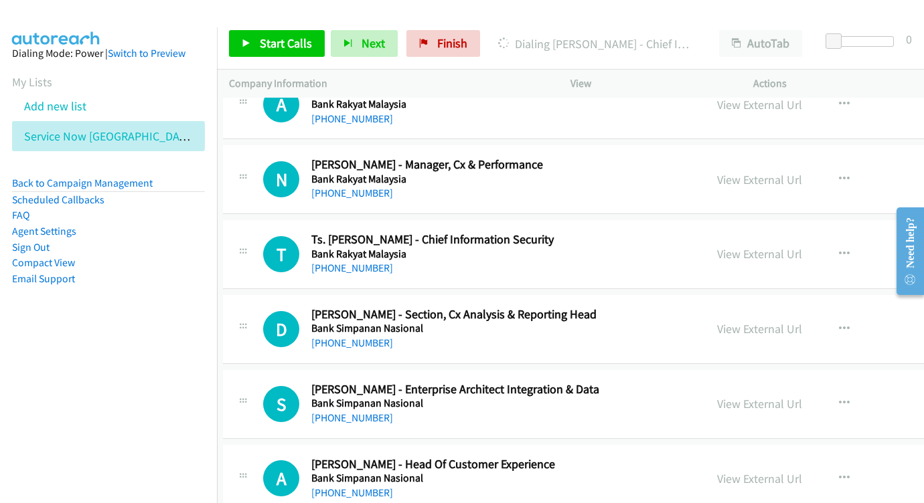
scroll to position [5689, 5]
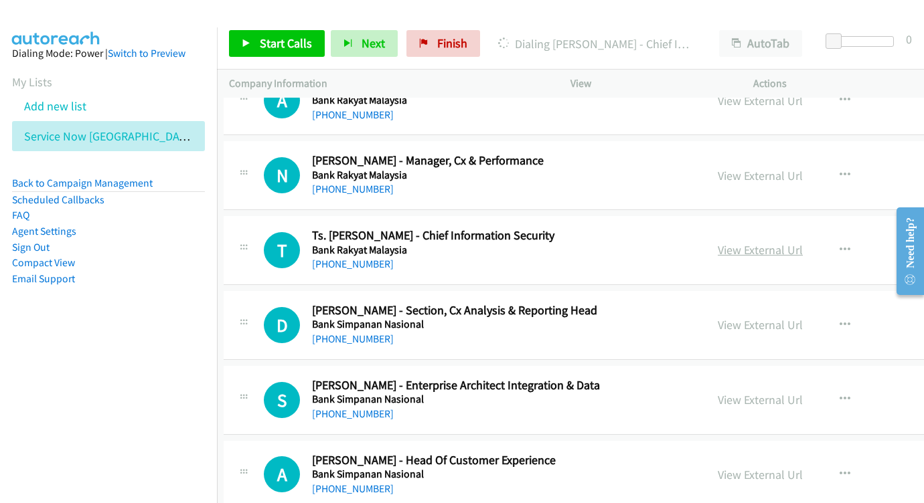
click at [740, 242] on link "View External Url" at bounding box center [759, 249] width 85 height 15
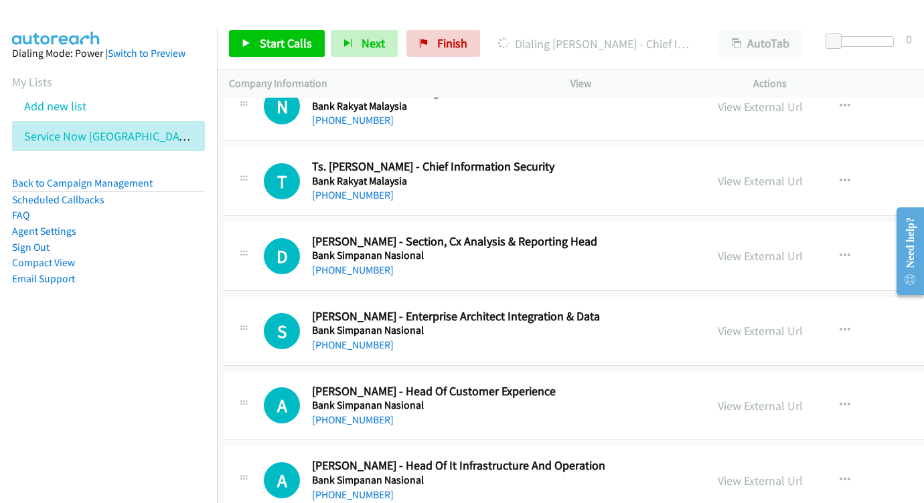
scroll to position [5763, 5]
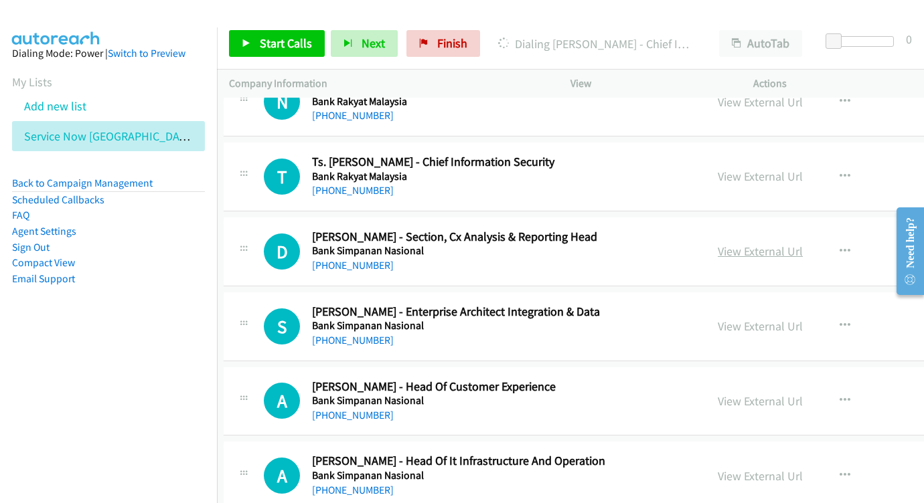
click at [717, 244] on link "View External Url" at bounding box center [759, 251] width 85 height 15
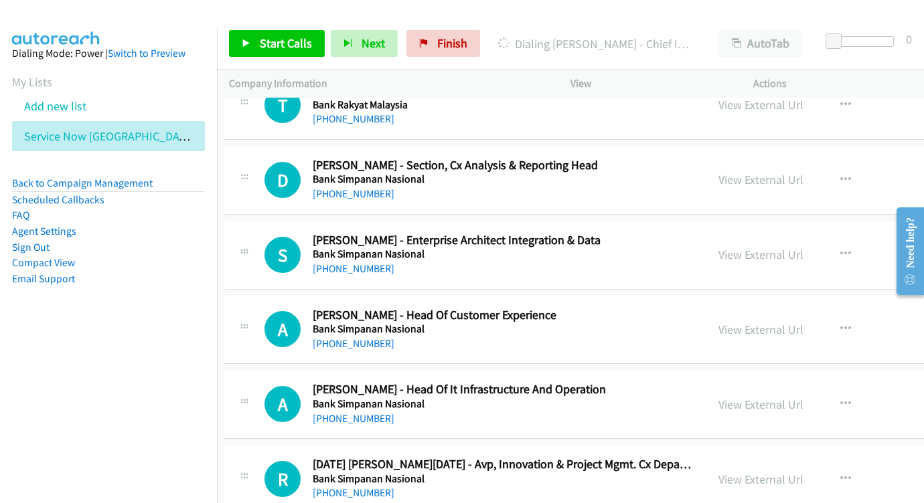
scroll to position [5835, 5]
click at [706, 232] on div "View External Url View External Url Schedule/Manage Callback Start Calls Here R…" at bounding box center [832, 254] width 253 height 44
click at [718, 245] on div "View External Url" at bounding box center [760, 254] width 85 height 18
click at [718, 246] on link "View External Url" at bounding box center [760, 253] width 85 height 15
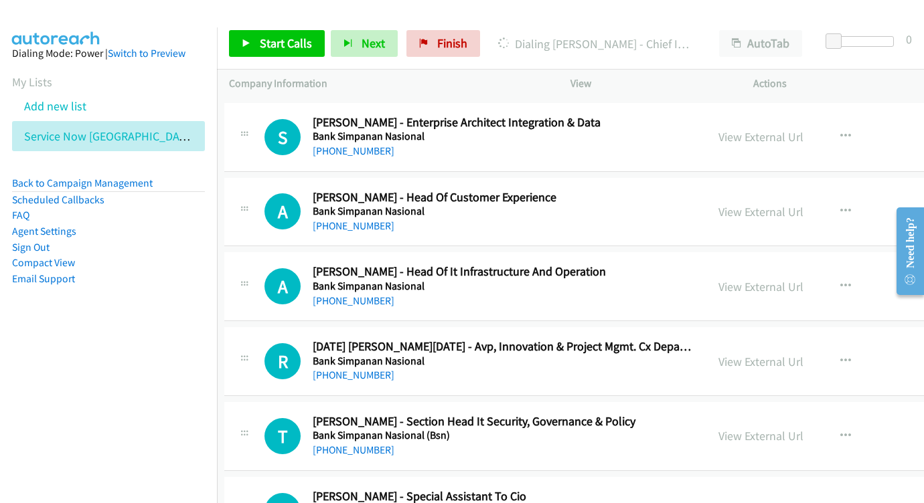
scroll to position [5949, 5]
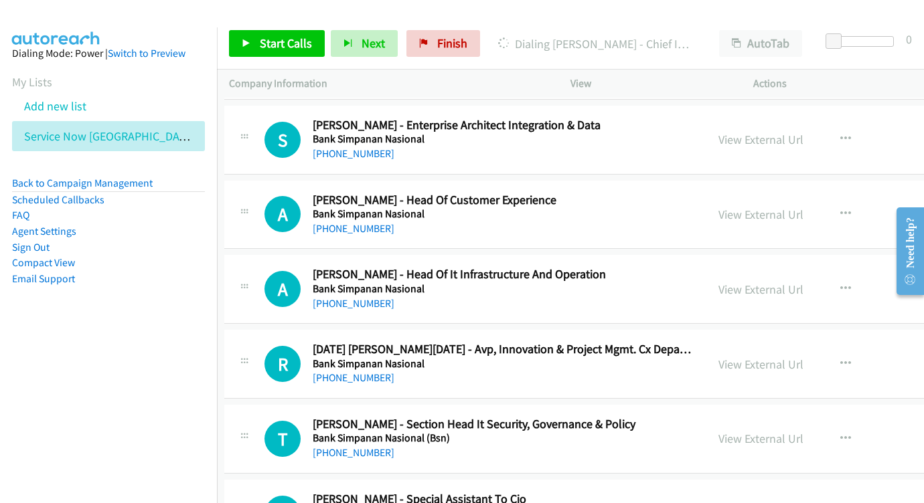
click at [718, 205] on div "View External Url" at bounding box center [760, 214] width 85 height 18
click at [718, 207] on link "View External Url" at bounding box center [760, 214] width 85 height 15
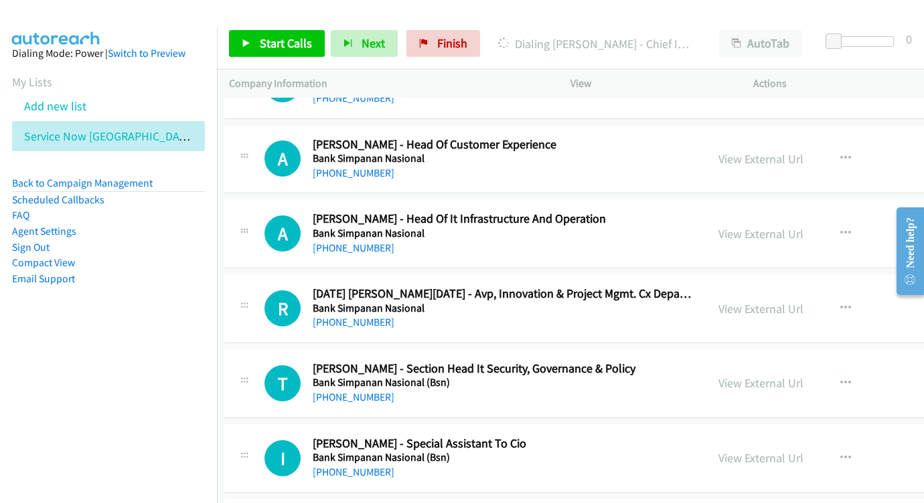
scroll to position [6018, 5]
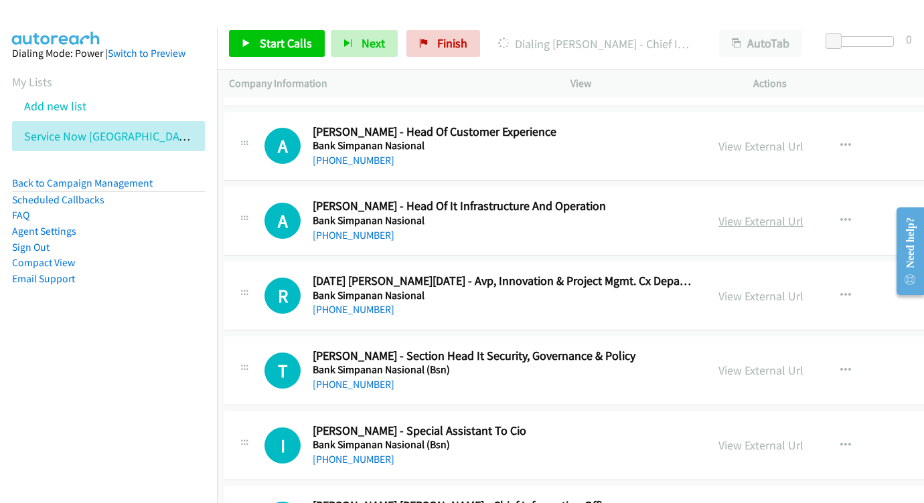
click at [723, 213] on link "View External Url" at bounding box center [760, 220] width 85 height 15
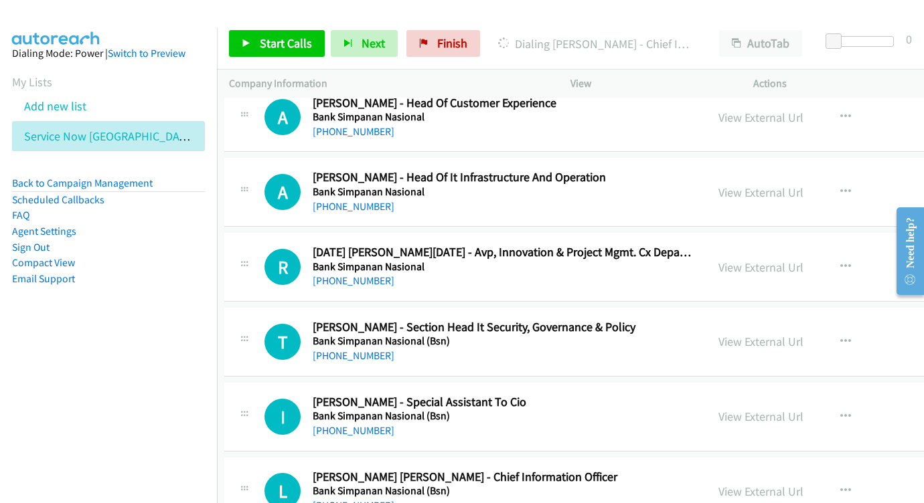
scroll to position [6063, 5]
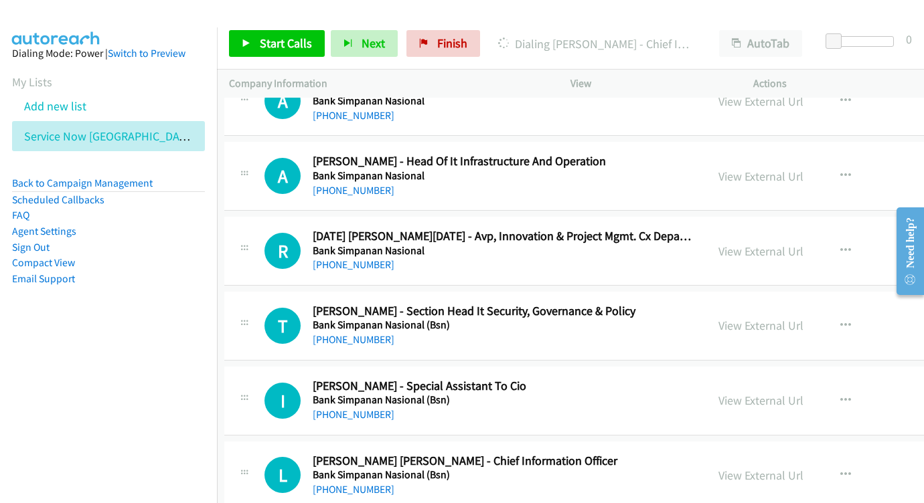
click at [718, 242] on div "View External Url" at bounding box center [760, 251] width 85 height 18
click at [718, 244] on link "View External Url" at bounding box center [760, 251] width 85 height 15
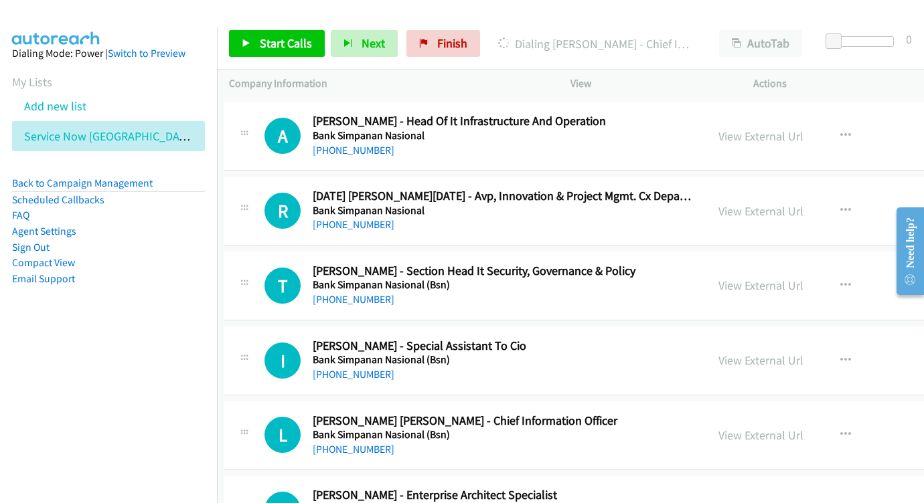
scroll to position [6112, 5]
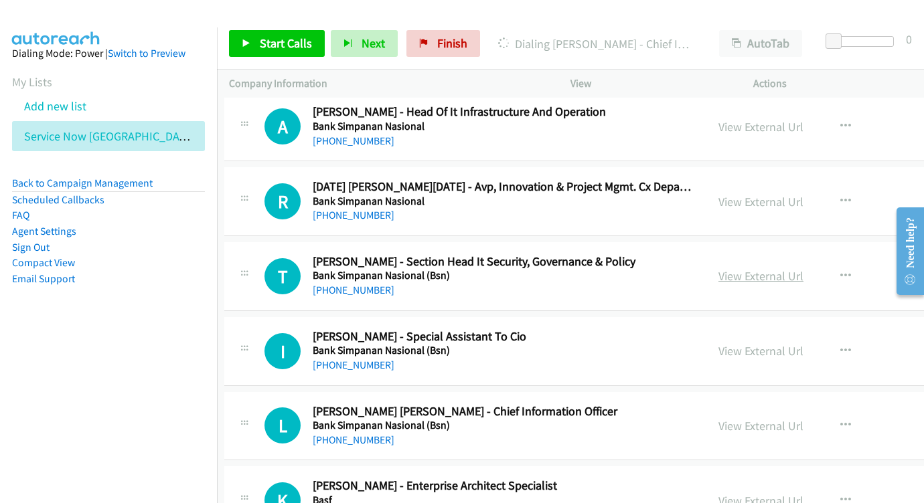
click at [725, 268] on link "View External Url" at bounding box center [760, 275] width 85 height 15
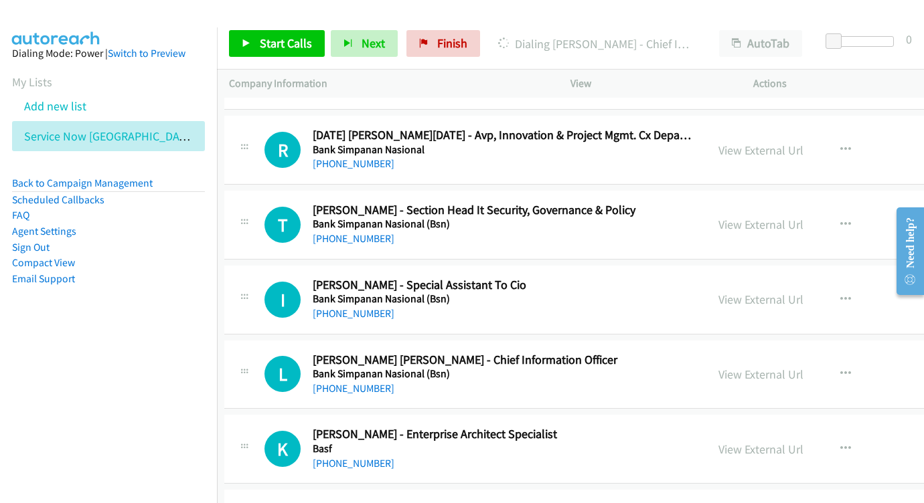
scroll to position [6165, 5]
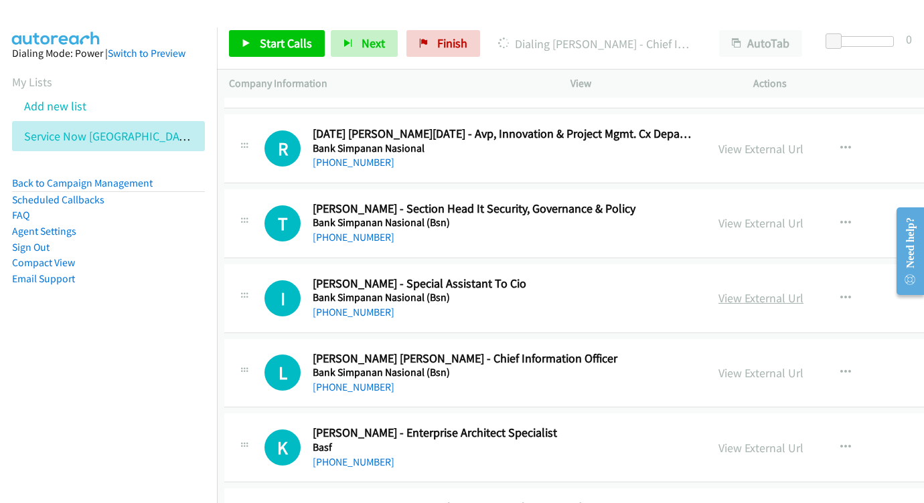
click at [718, 290] on link "View External Url" at bounding box center [760, 297] width 85 height 15
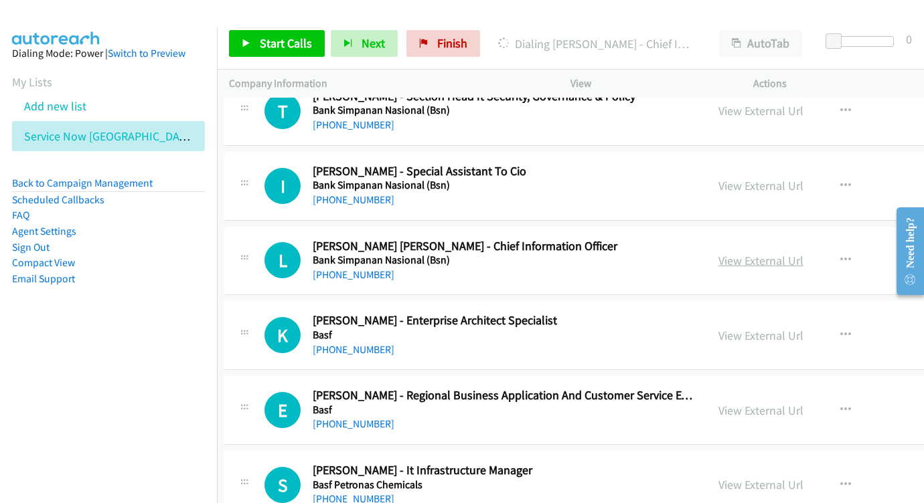
scroll to position [6285, 5]
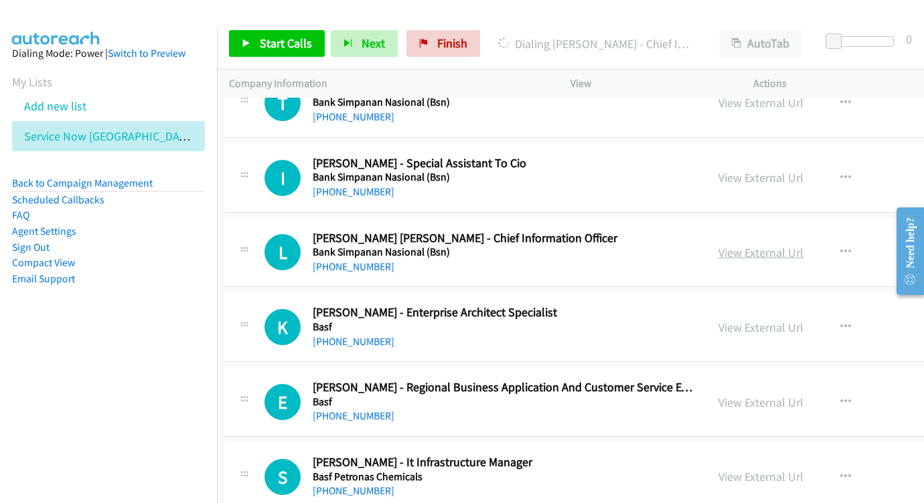
click at [718, 245] on link "View External Url" at bounding box center [760, 252] width 85 height 15
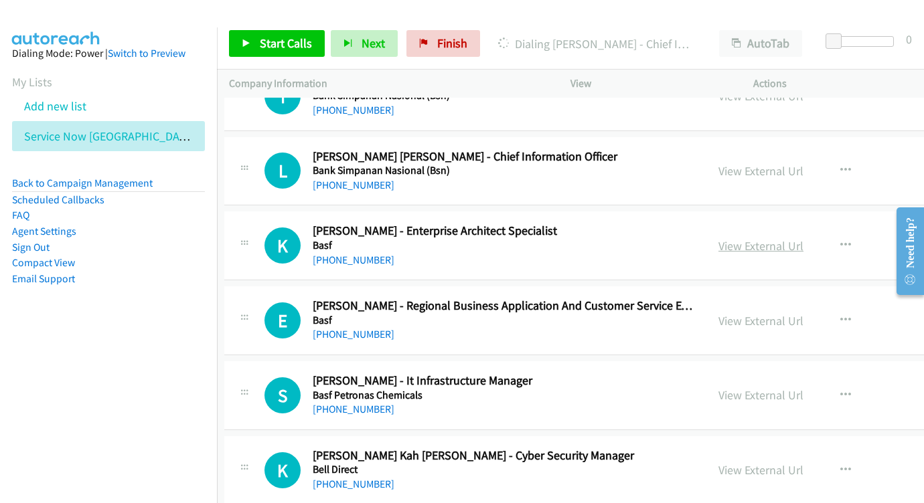
click at [718, 238] on link "View External Url" at bounding box center [760, 245] width 85 height 15
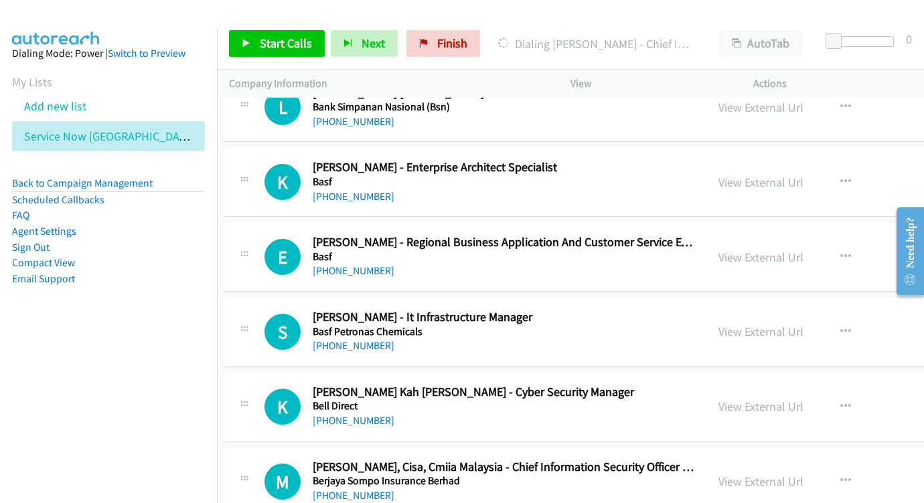
scroll to position [6433, 5]
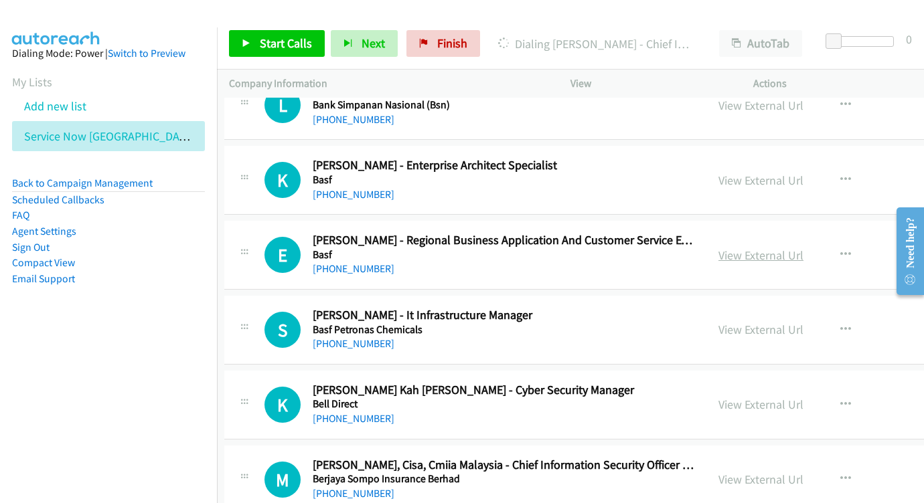
click at [718, 248] on link "View External Url" at bounding box center [760, 255] width 85 height 15
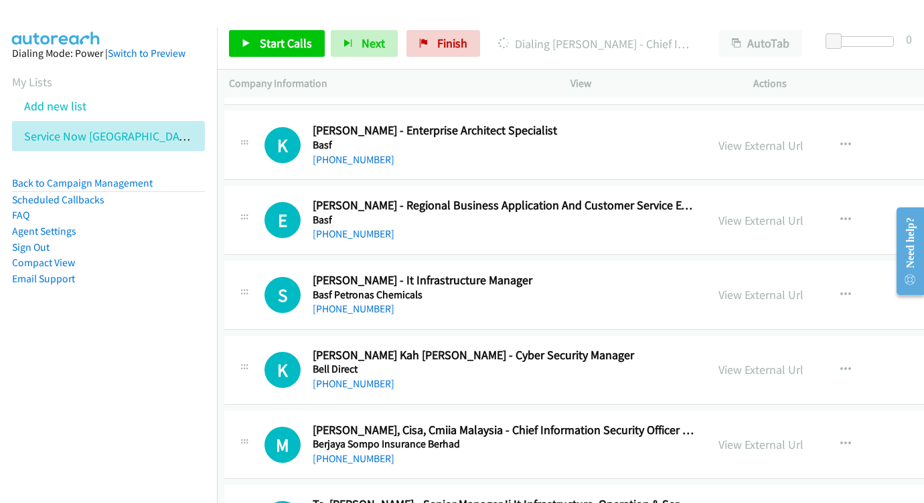
scroll to position [6484, 5]
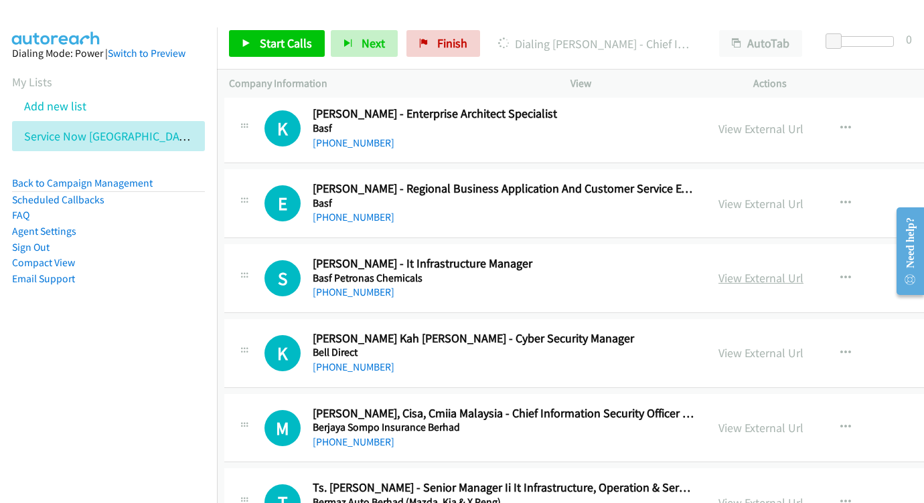
click at [718, 270] on link "View External Url" at bounding box center [760, 277] width 85 height 15
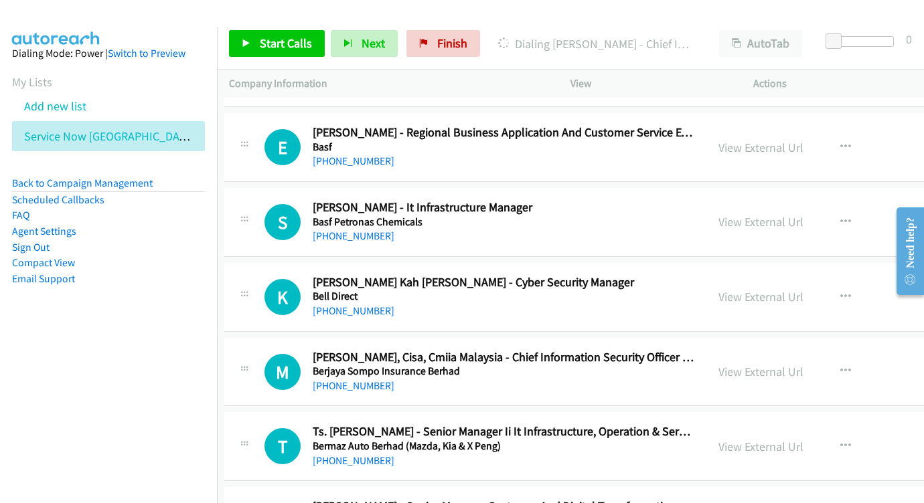
scroll to position [6564, 5]
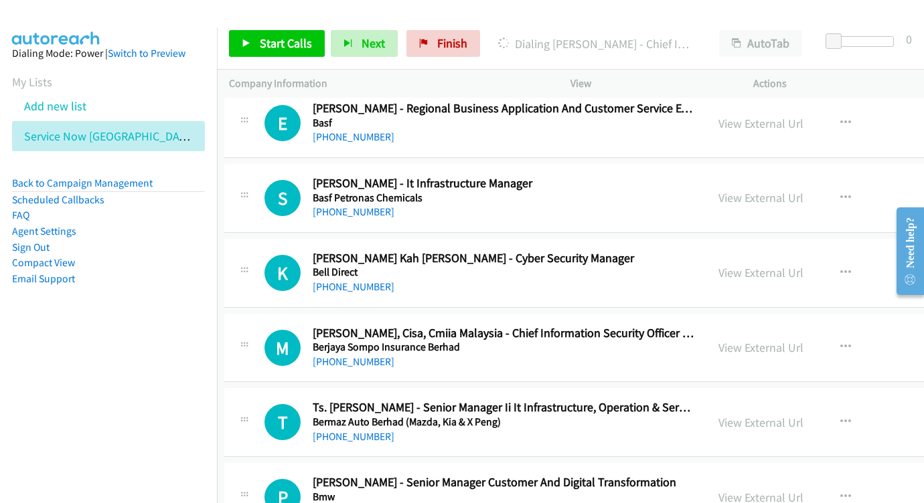
click at [720, 251] on div "View External Url View External Url Schedule/Manage Callback Start Calls Here R…" at bounding box center [832, 273] width 253 height 44
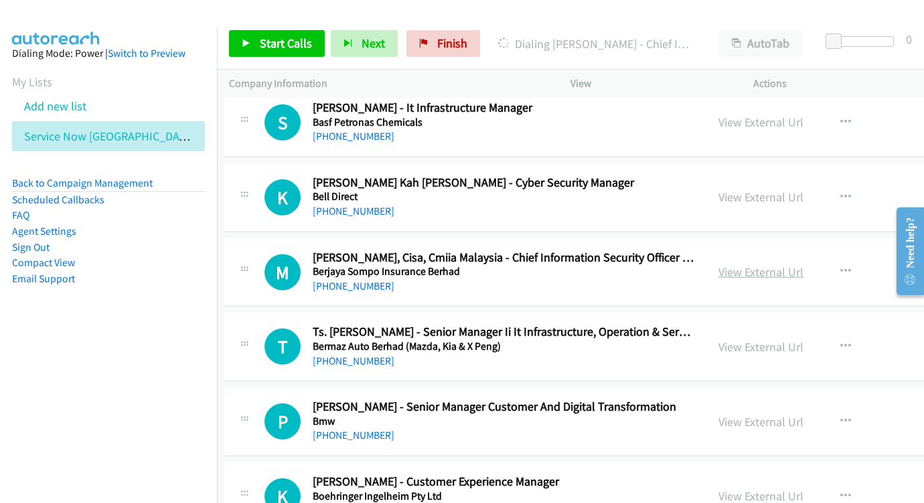
scroll to position [6641, 5]
click at [718, 264] on link "View External Url" at bounding box center [760, 271] width 85 height 15
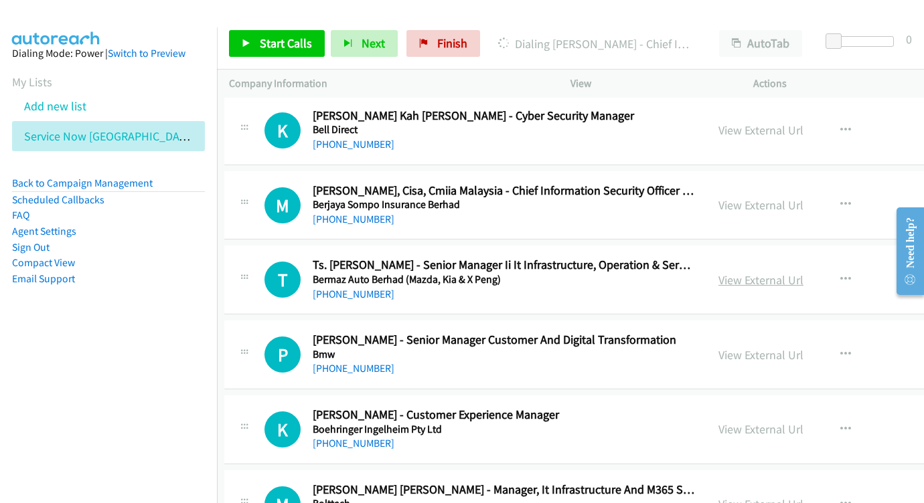
scroll to position [6708, 5]
click at [718, 272] on link "View External Url" at bounding box center [760, 279] width 85 height 15
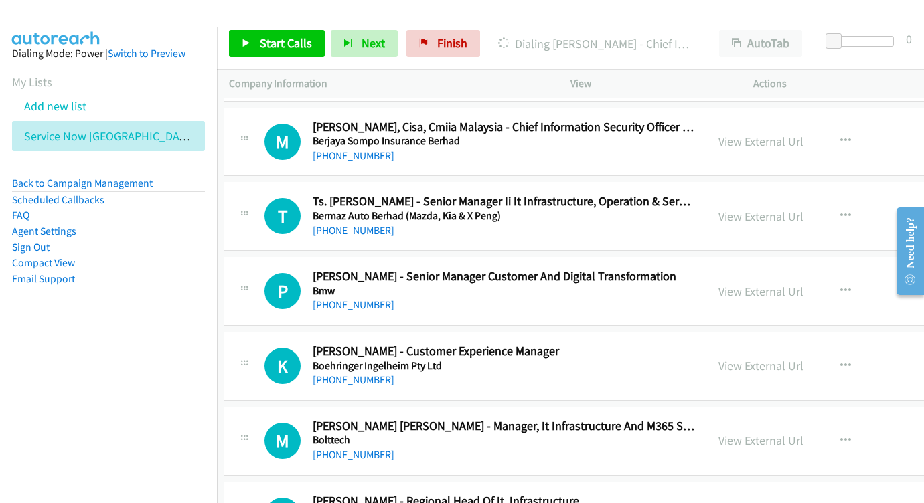
scroll to position [6783, 5]
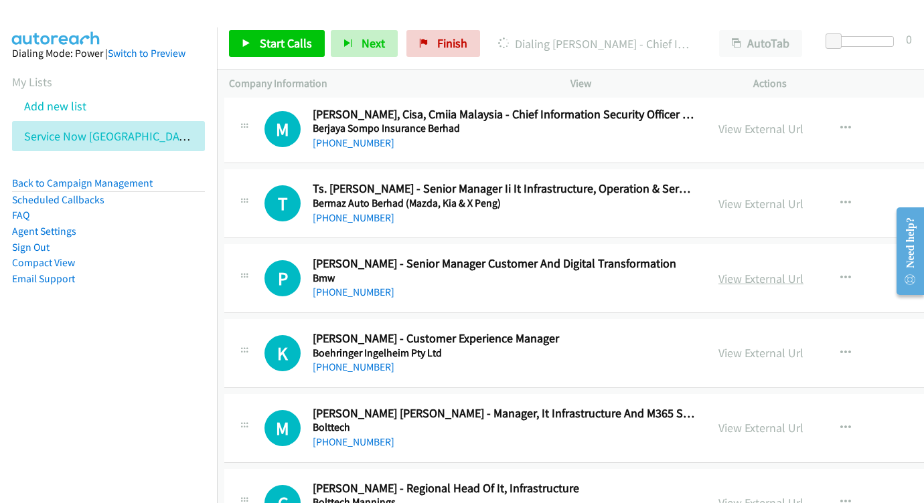
click at [718, 271] on link "View External Url" at bounding box center [760, 278] width 85 height 15
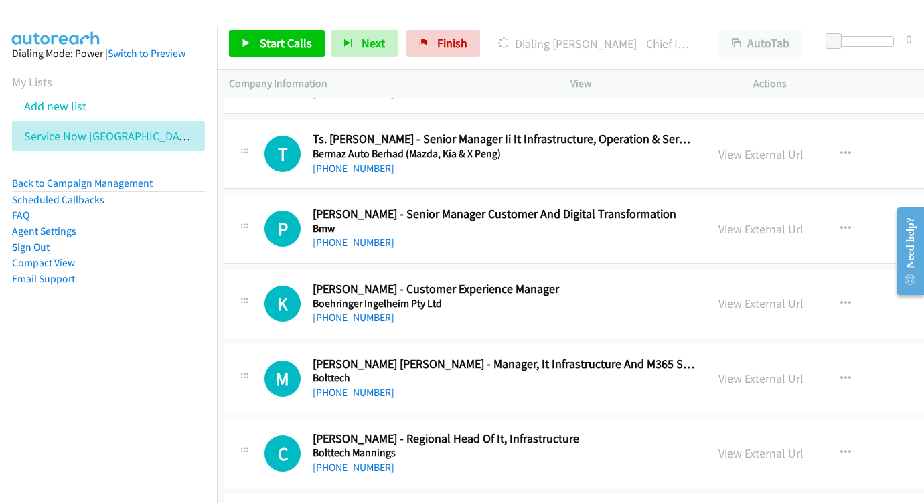
scroll to position [6834, 5]
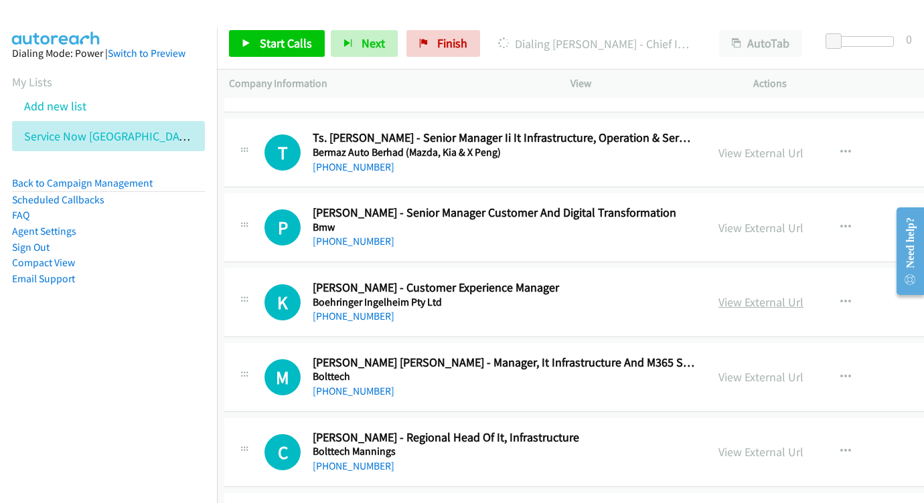
click at [718, 294] on link "View External Url" at bounding box center [760, 301] width 85 height 15
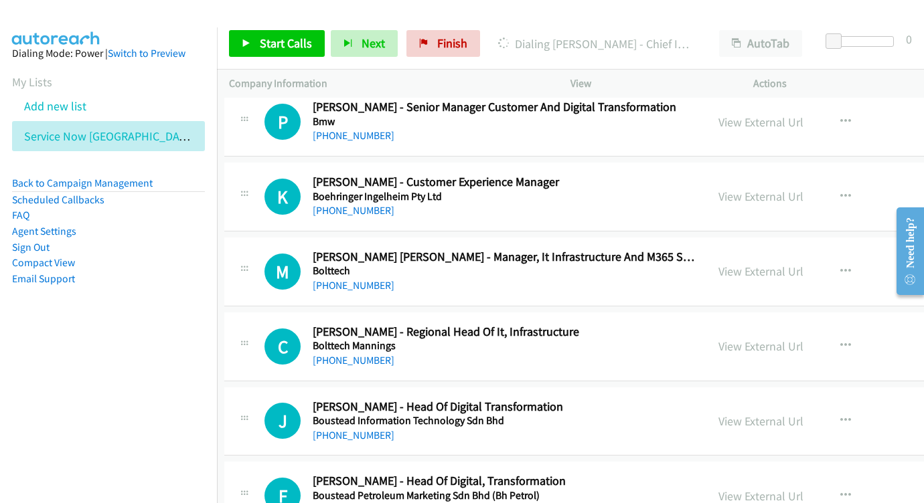
scroll to position [6951, 5]
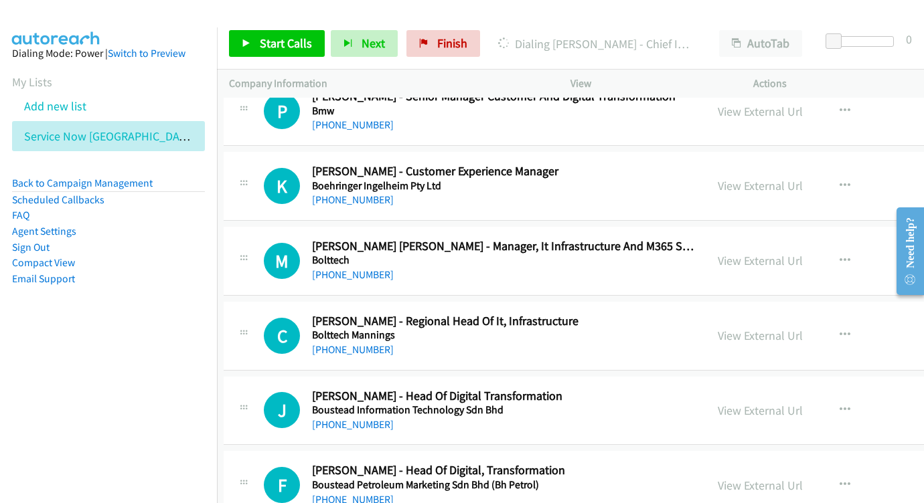
click at [738, 239] on div "View External Url View External Url Schedule/Manage Callback Start Calls Here R…" at bounding box center [831, 261] width 253 height 44
click at [723, 253] on link "View External Url" at bounding box center [759, 260] width 85 height 15
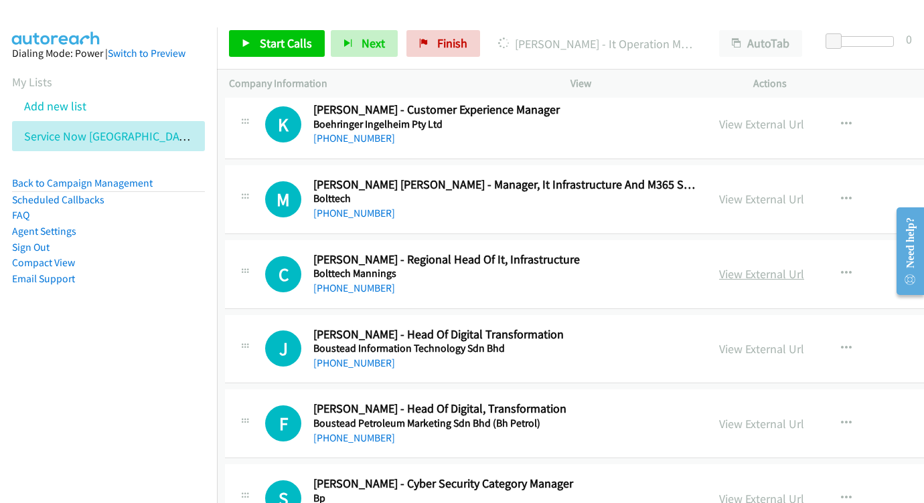
scroll to position [7014, 4]
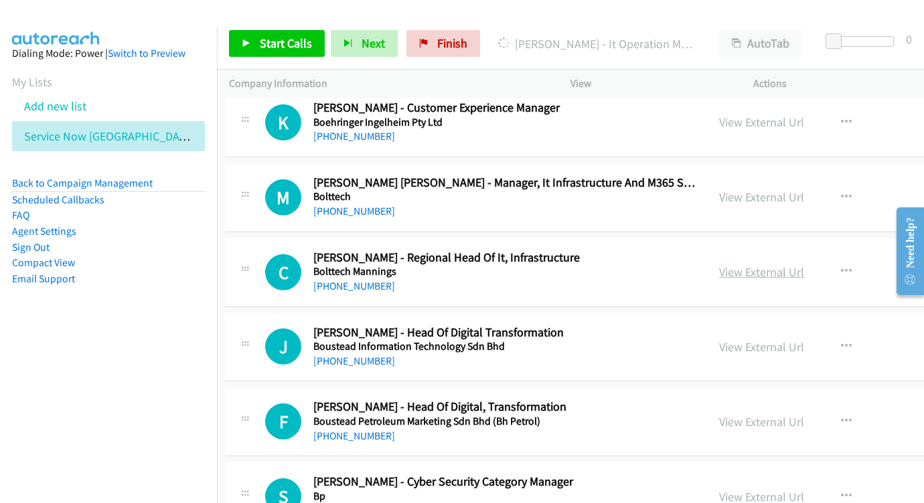
click at [719, 264] on link "View External Url" at bounding box center [761, 271] width 85 height 15
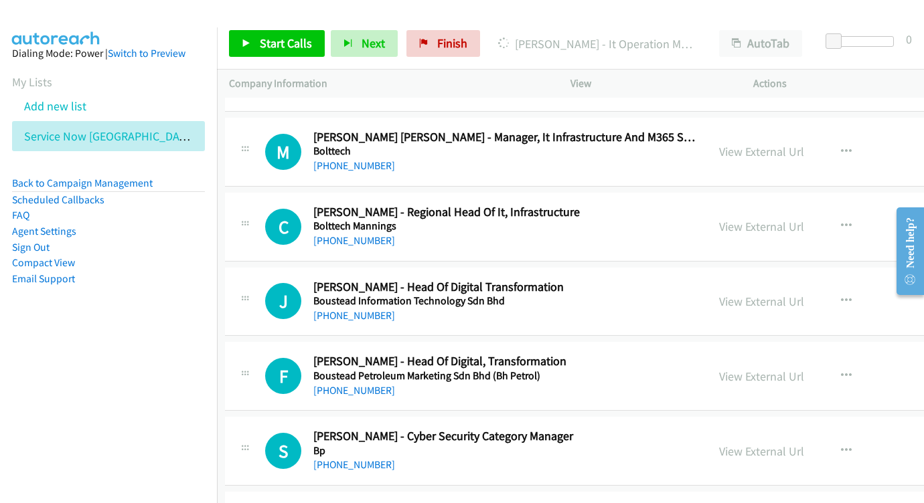
scroll to position [7082, 4]
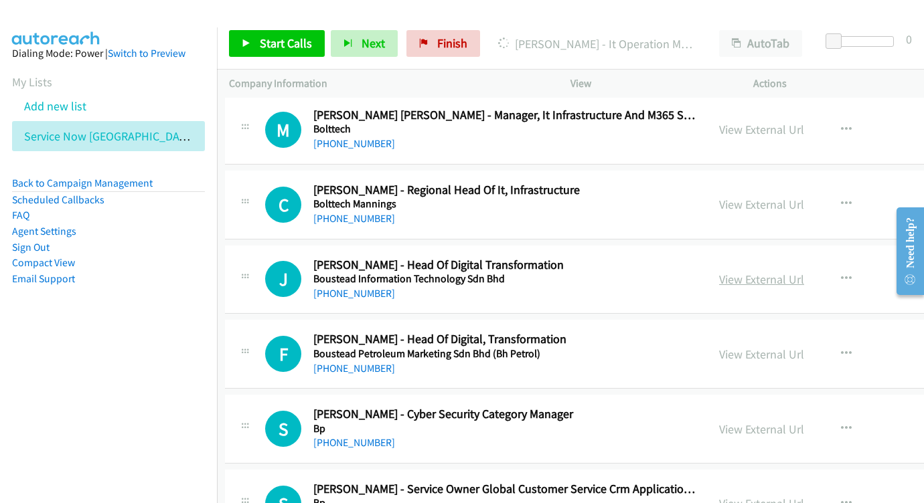
click at [719, 272] on link "View External Url" at bounding box center [761, 279] width 85 height 15
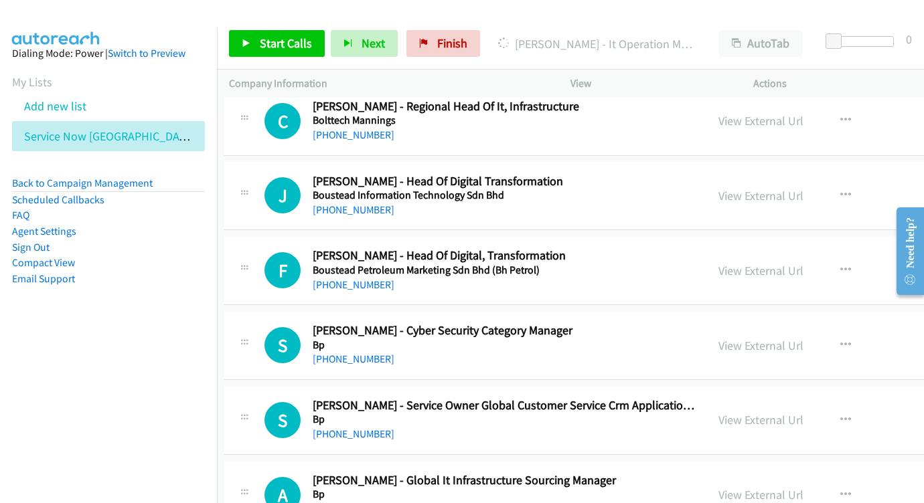
scroll to position [7166, 5]
click at [718, 262] on link "View External Url" at bounding box center [760, 269] width 85 height 15
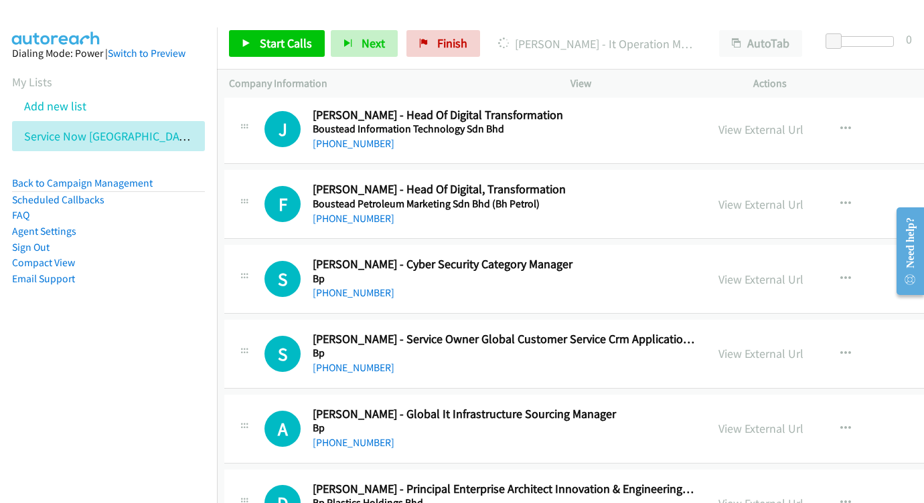
scroll to position [7242, 5]
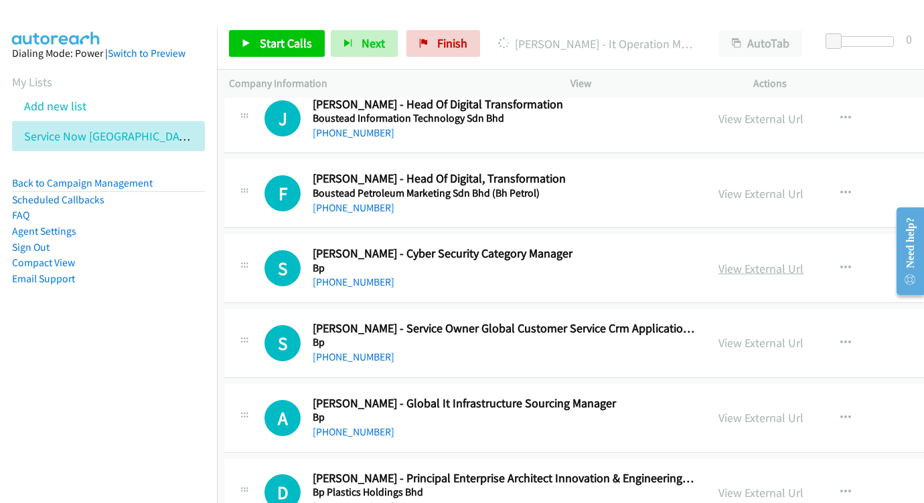
click at [729, 261] on link "View External Url" at bounding box center [760, 268] width 85 height 15
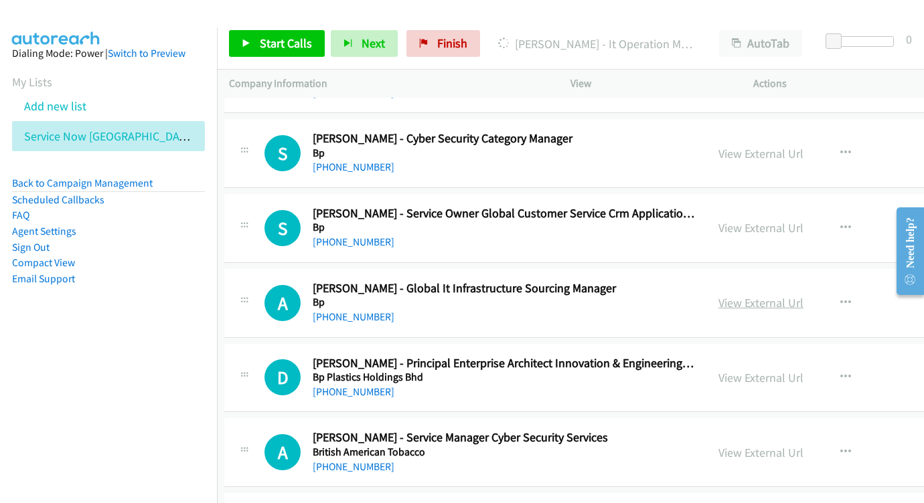
scroll to position [7370, 5]
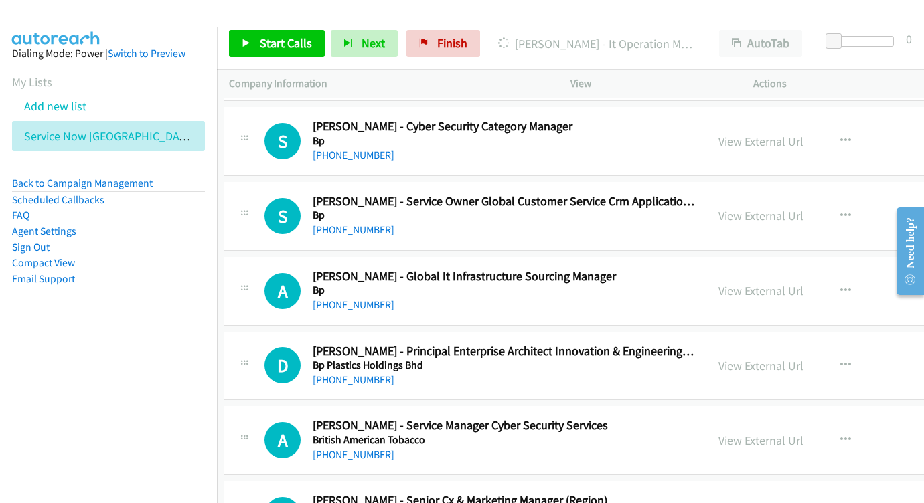
click at [718, 283] on link "View External Url" at bounding box center [760, 290] width 85 height 15
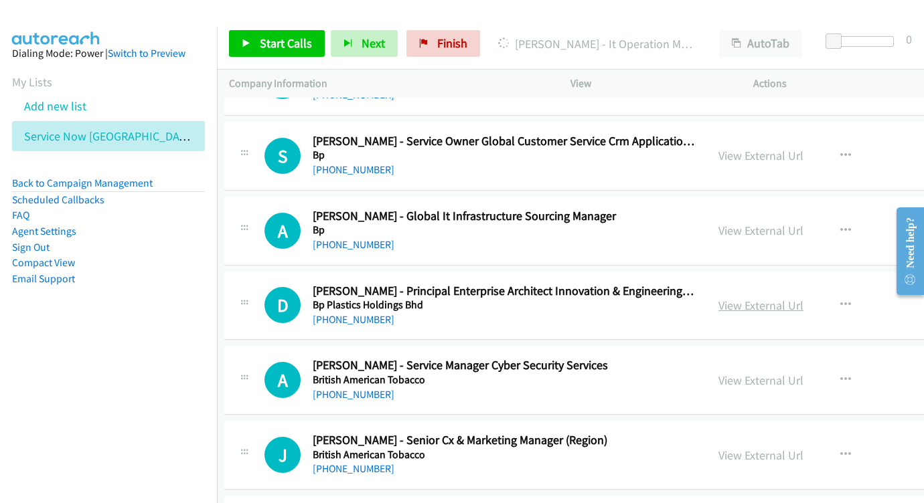
scroll to position [7438, 5]
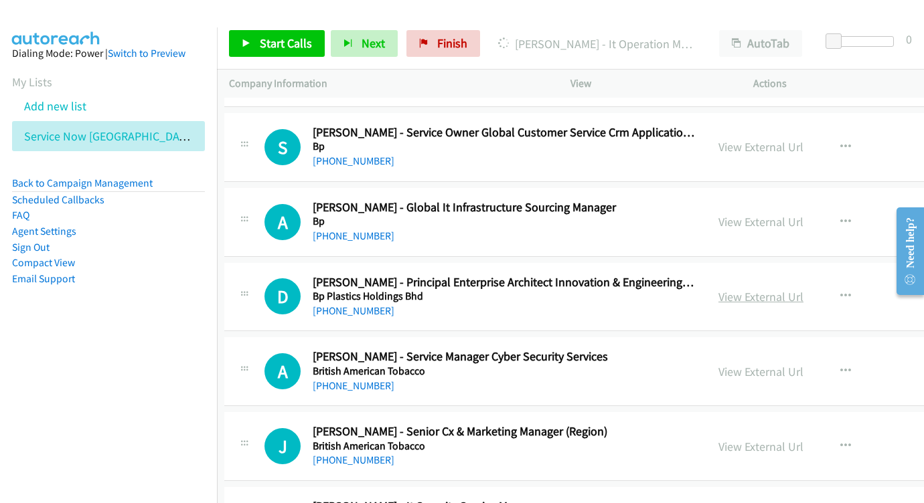
click at [730, 289] on link "View External Url" at bounding box center [760, 296] width 85 height 15
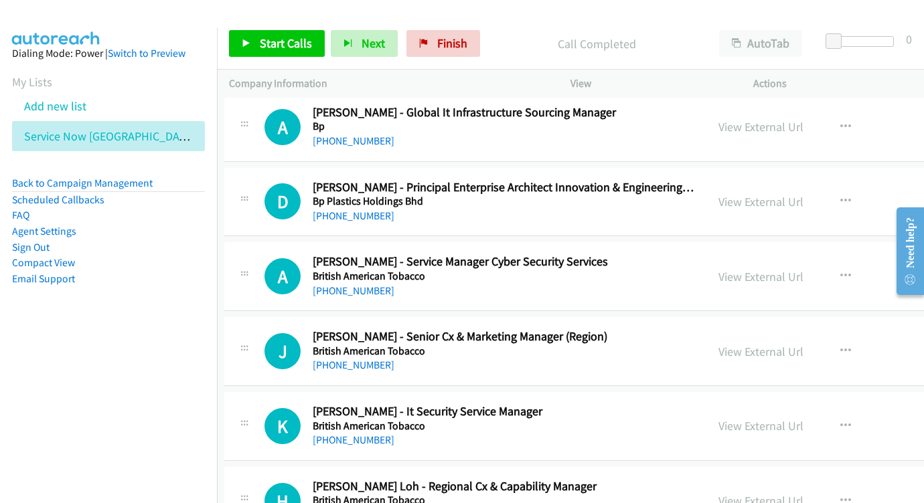
scroll to position [7534, 5]
click at [718, 269] on link "View External Url" at bounding box center [760, 276] width 85 height 15
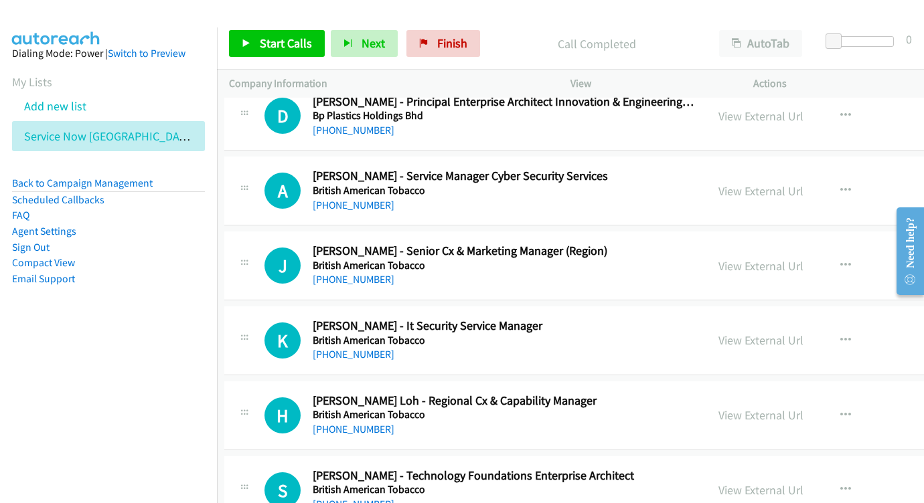
click at [718, 257] on div "View External Url" at bounding box center [760, 266] width 85 height 18
click at [718, 258] on link "View External Url" at bounding box center [760, 265] width 85 height 15
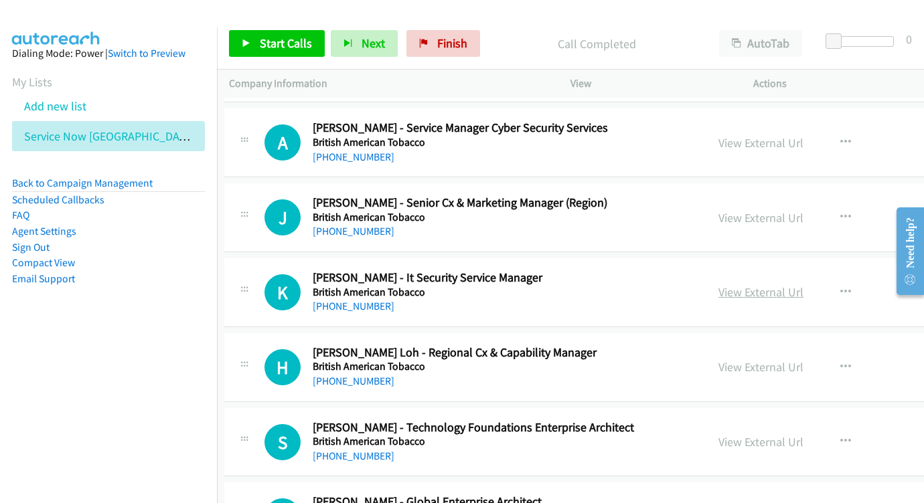
scroll to position [7677, 5]
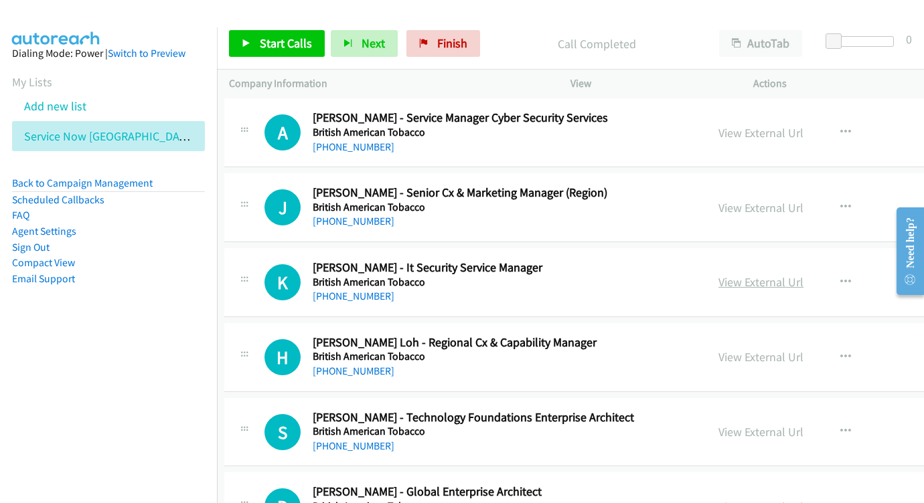
click at [718, 274] on link "View External Url" at bounding box center [760, 281] width 85 height 15
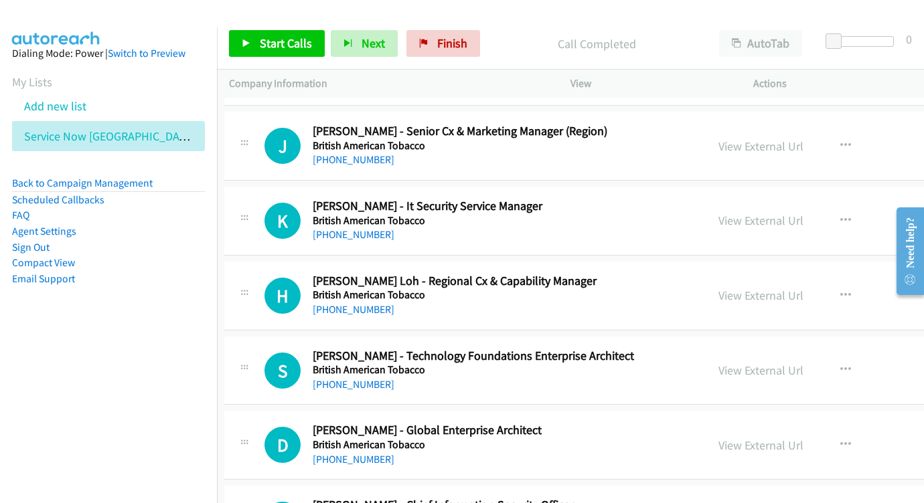
scroll to position [7753, 5]
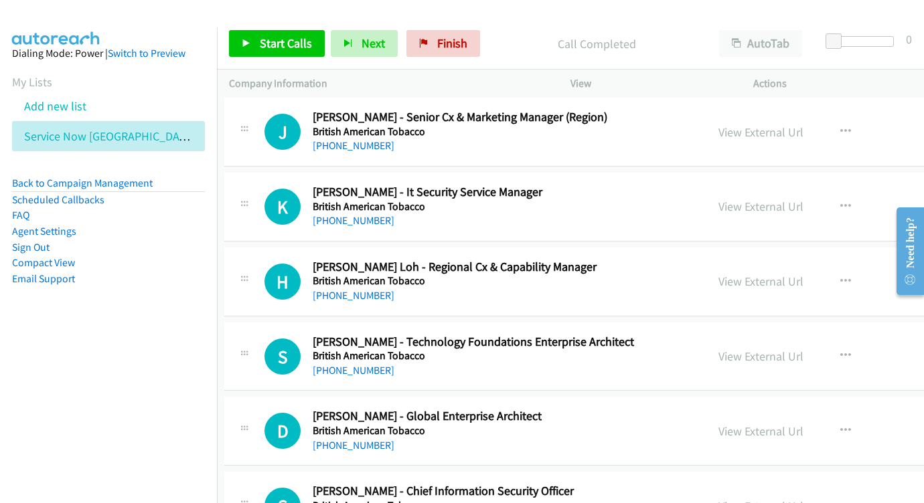
click at [827, 268] on button "button" at bounding box center [845, 281] width 36 height 27
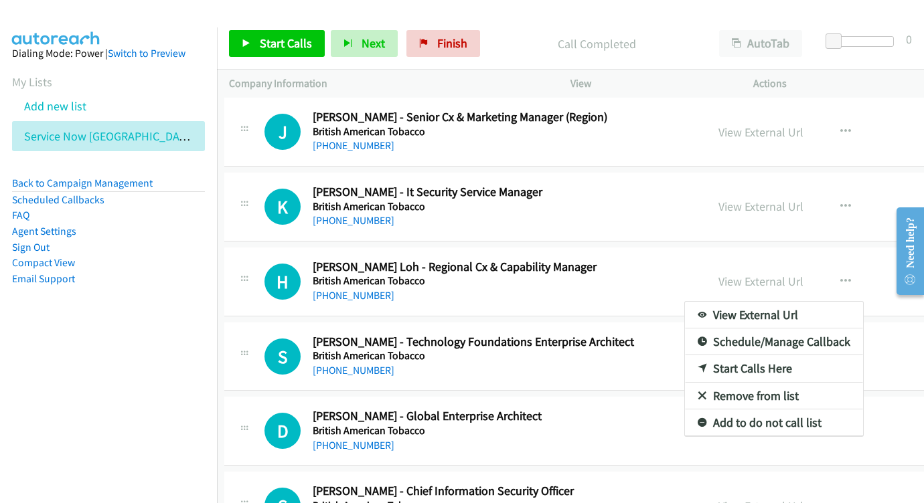
click at [743, 161] on div at bounding box center [462, 251] width 924 height 503
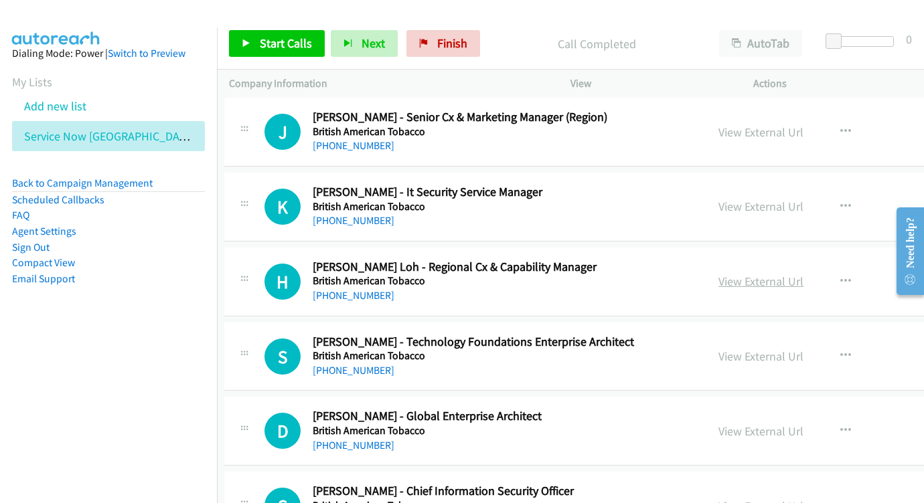
click at [729, 274] on link "View External Url" at bounding box center [760, 281] width 85 height 15
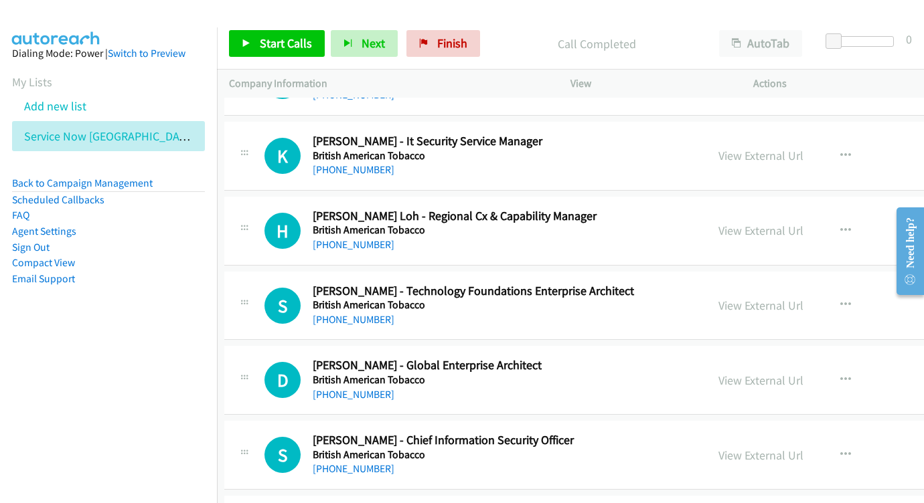
scroll to position [7817, 5]
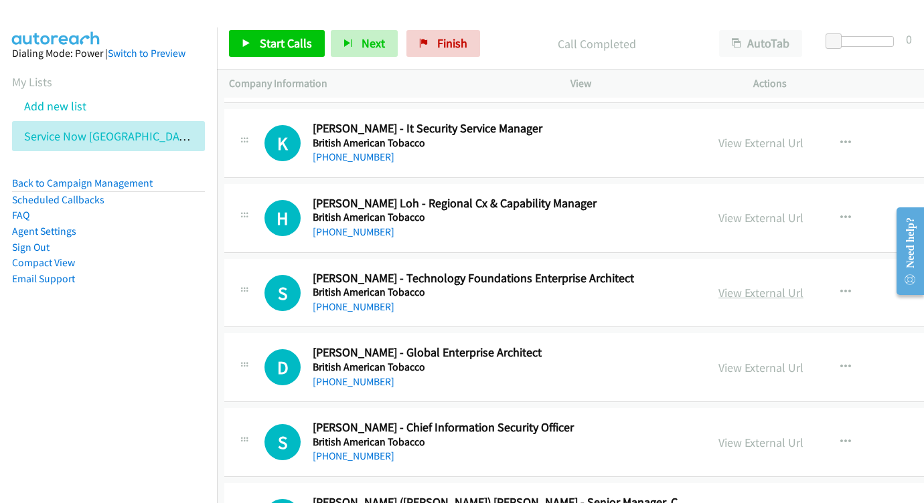
click at [720, 285] on link "View External Url" at bounding box center [760, 292] width 85 height 15
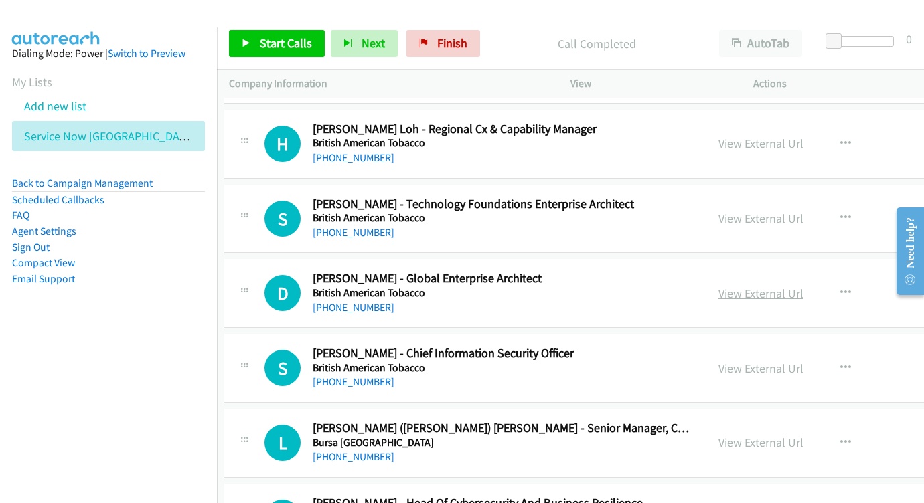
scroll to position [7892, 5]
click at [718, 285] on link "View External Url" at bounding box center [760, 292] width 85 height 15
